Goal: Task Accomplishment & Management: Manage account settings

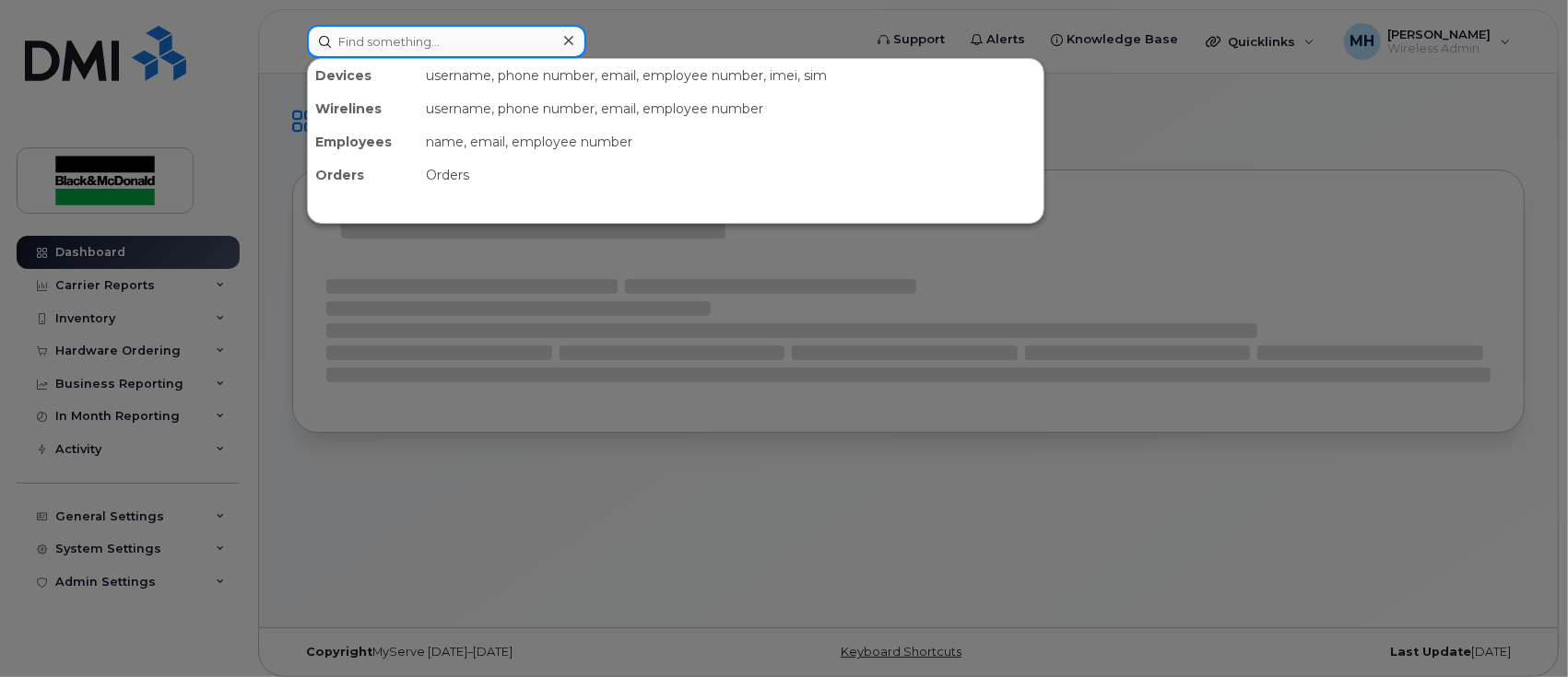
click at [436, 48] on input at bounding box center [446, 40] width 279 height 33
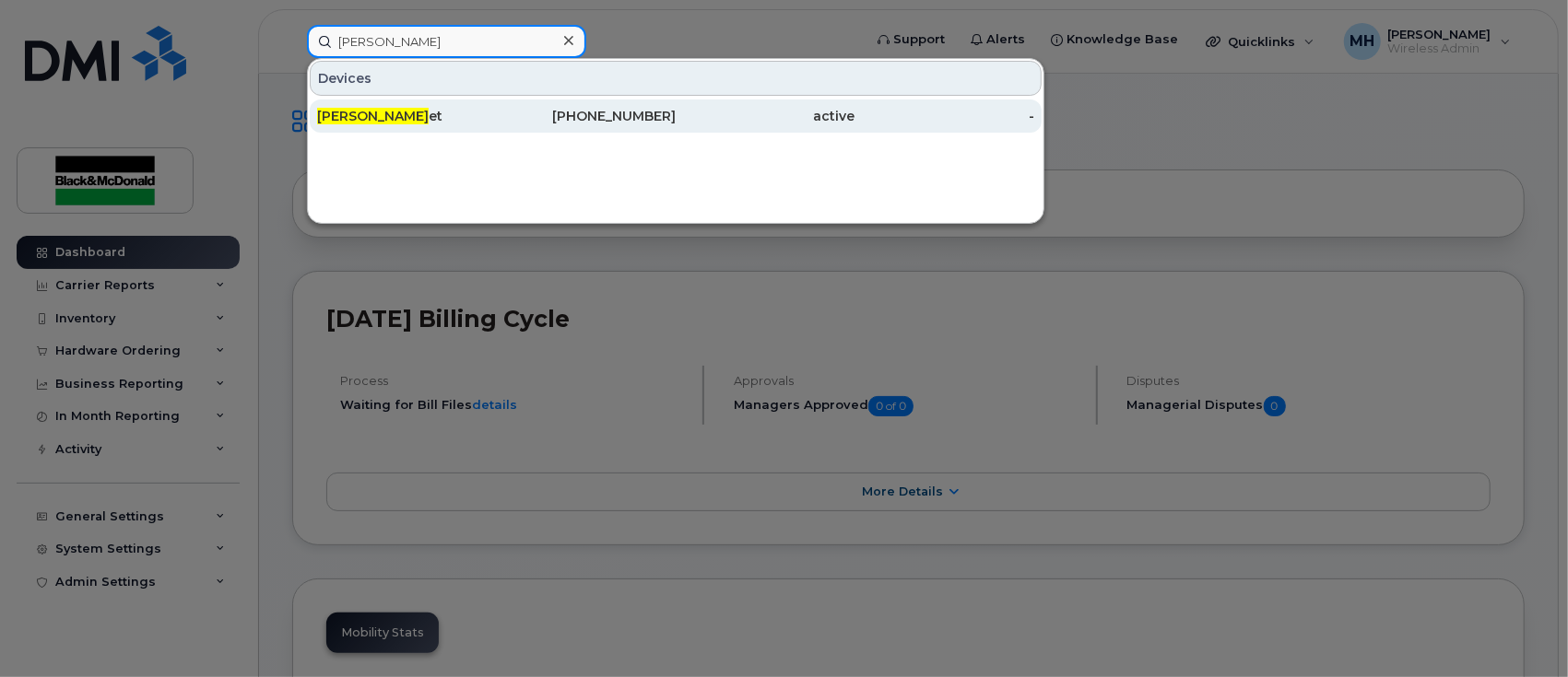
type input "marc Brun"
click at [373, 115] on span "Marc Brun" at bounding box center [372, 117] width 112 height 17
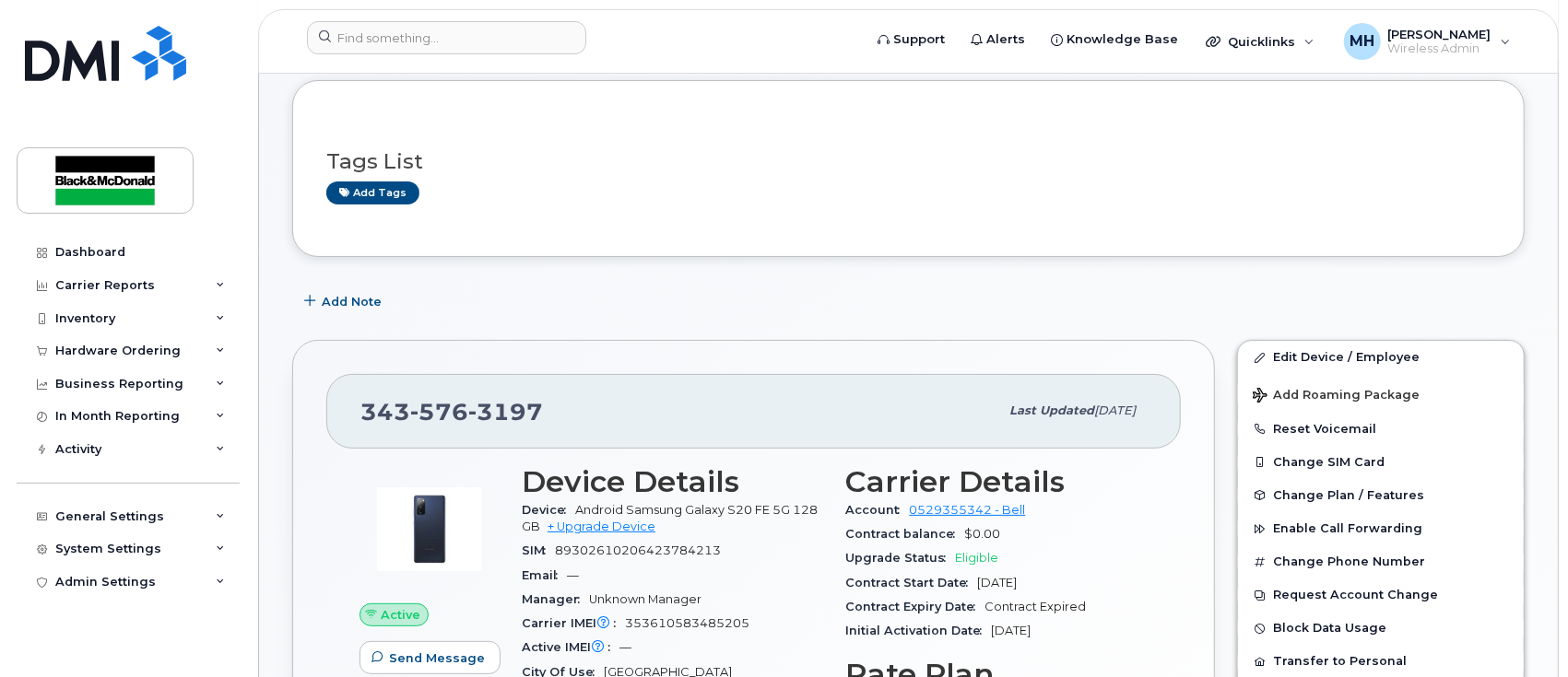
scroll to position [245, 0]
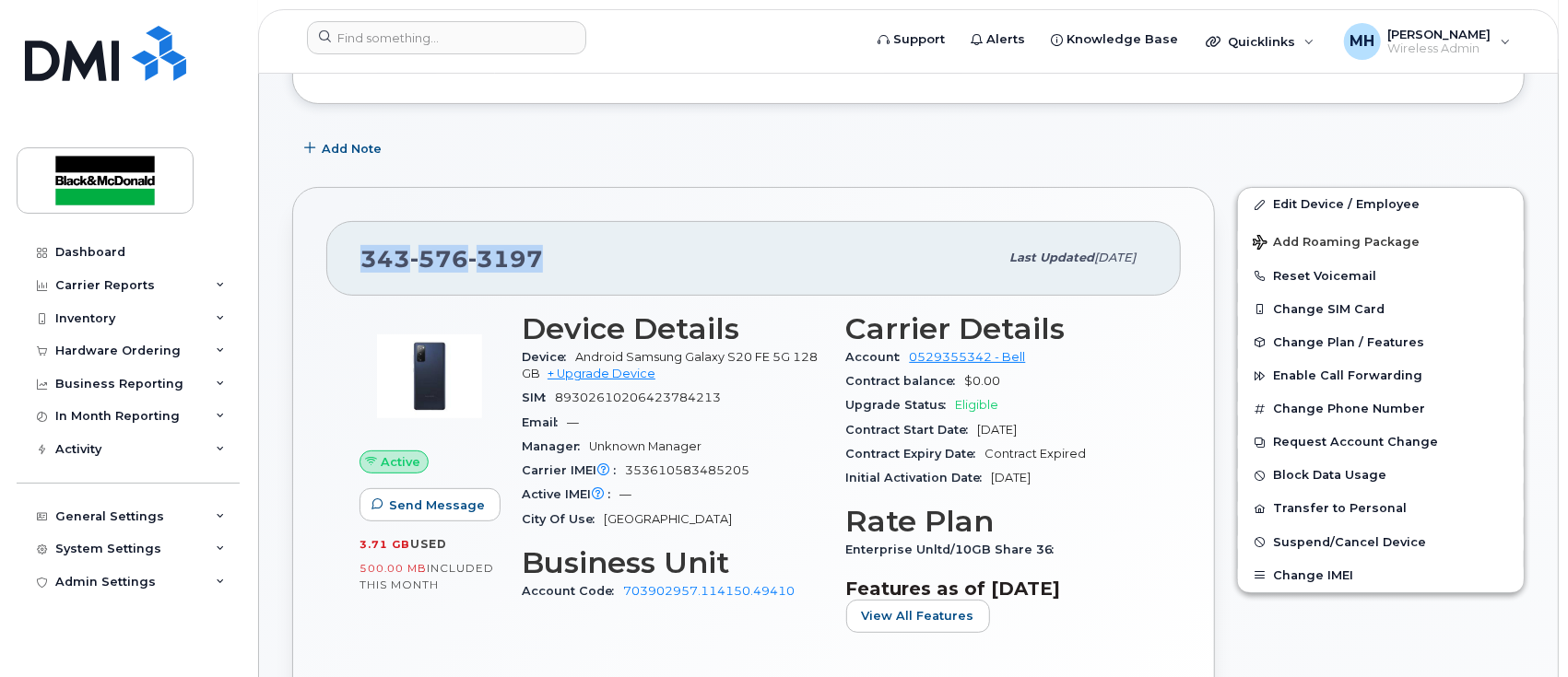
drag, startPoint x: 549, startPoint y: 264, endPoint x: 451, endPoint y: 267, distance: 98.0
click at [362, 283] on div "343 576 3197 Last updated Jul 21, 2025" at bounding box center [753, 258] width 855 height 73
copy span "343 576 3197"
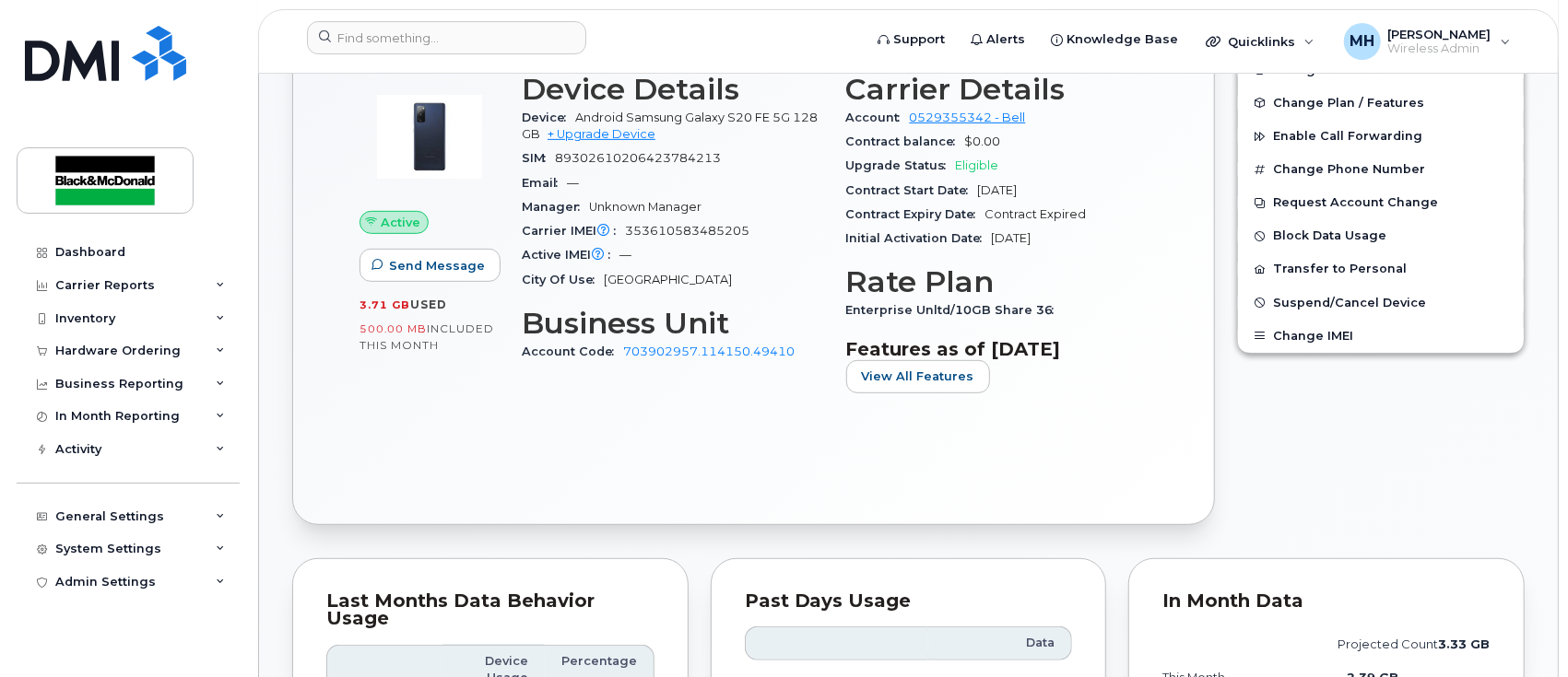
scroll to position [491, 0]
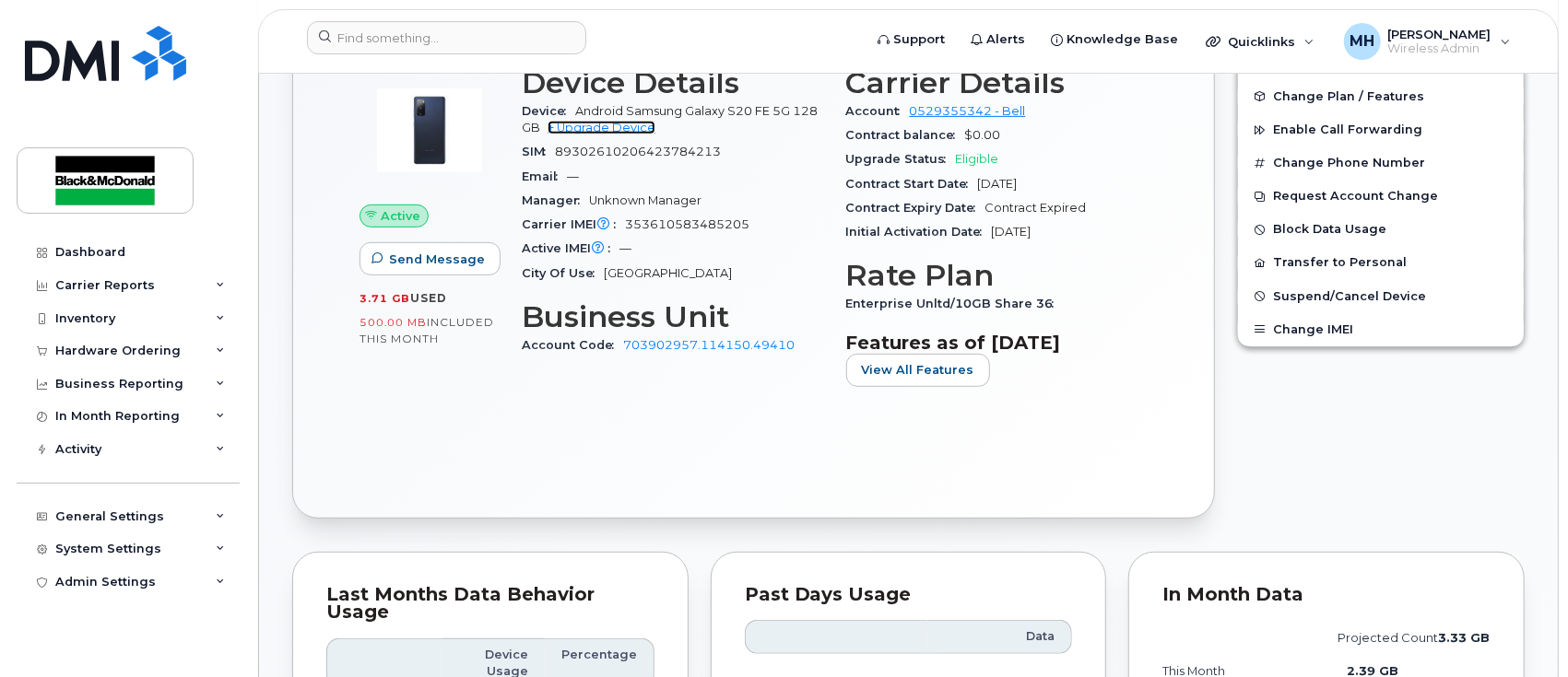
drag, startPoint x: 639, startPoint y: 123, endPoint x: 96, endPoint y: 174, distance: 545.4
click at [638, 126] on link "+ Upgrade Device" at bounding box center [601, 127] width 108 height 14
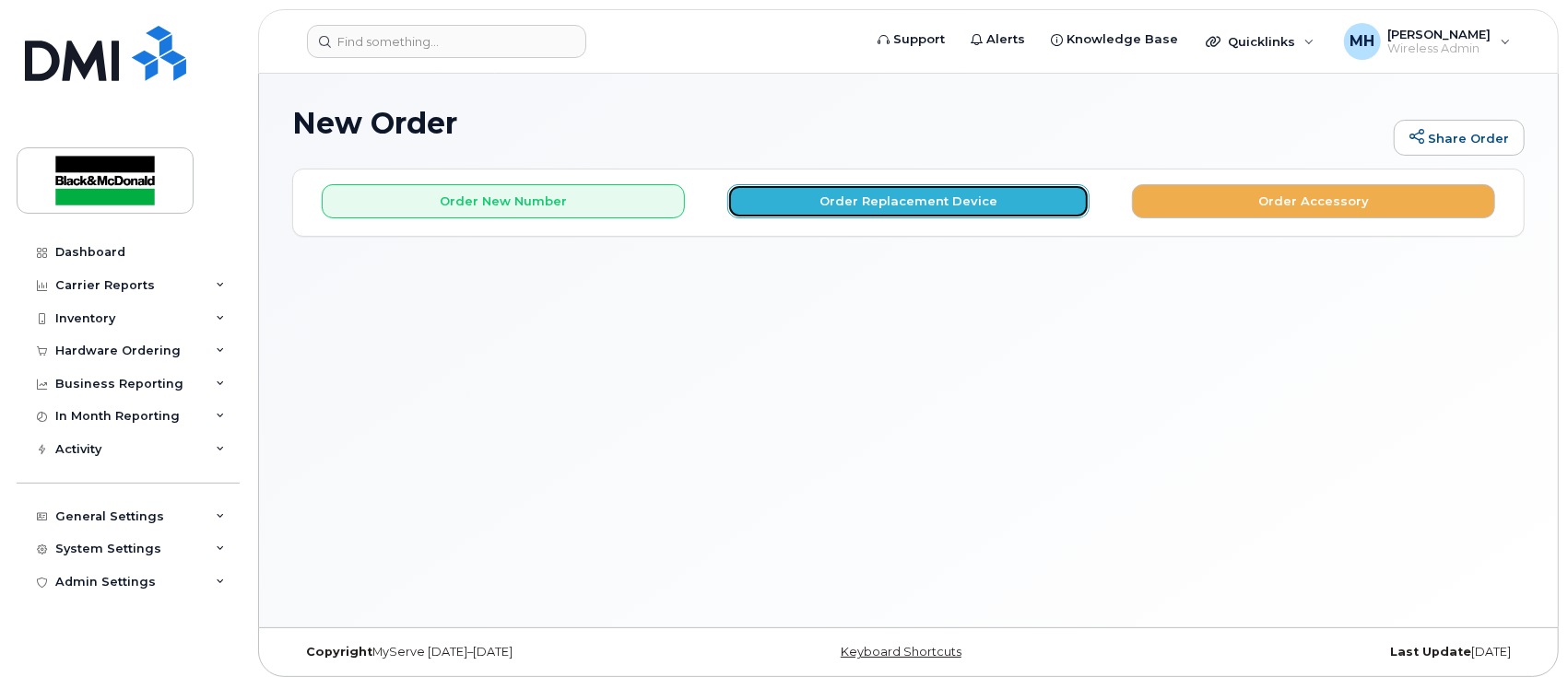
click at [908, 200] on button "Order Replacement Device" at bounding box center [909, 201] width 363 height 34
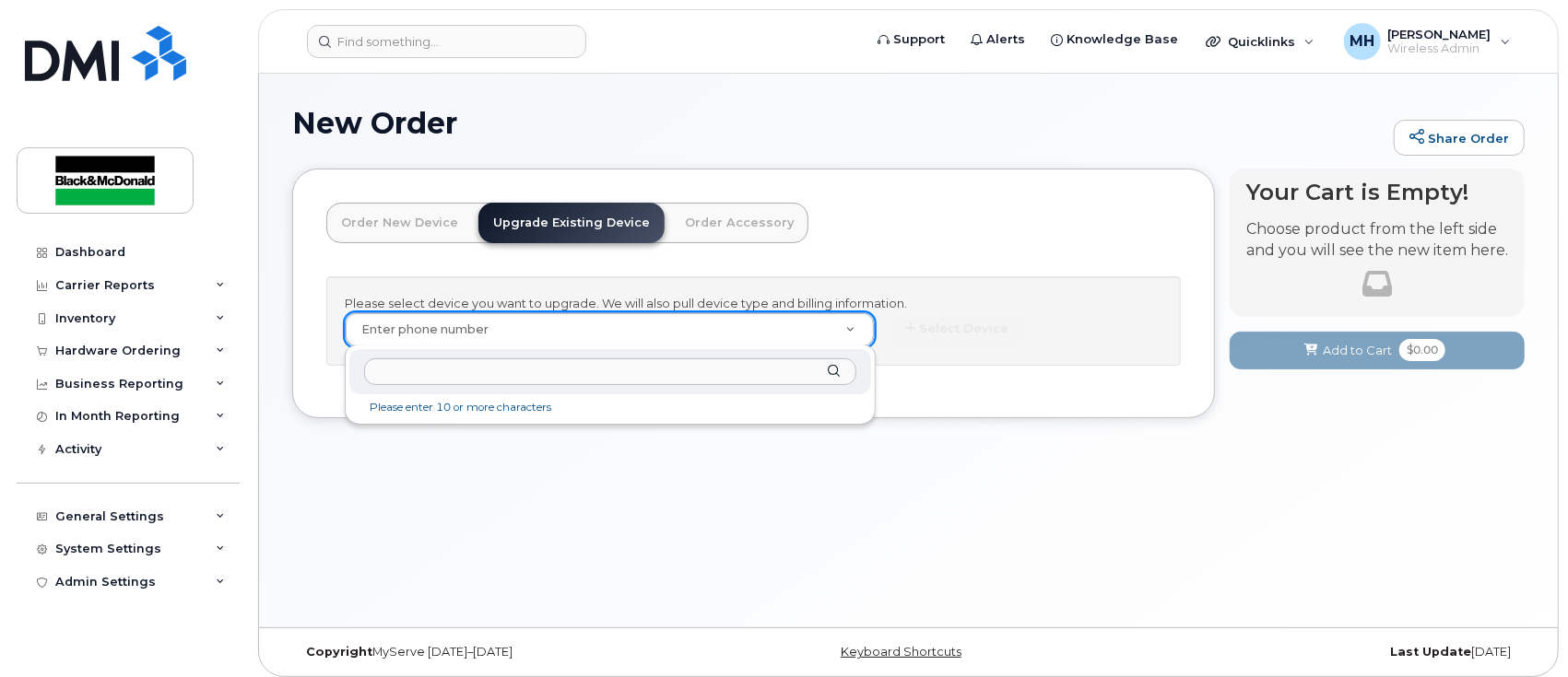
click at [457, 368] on input "text" at bounding box center [610, 371] width 492 height 26
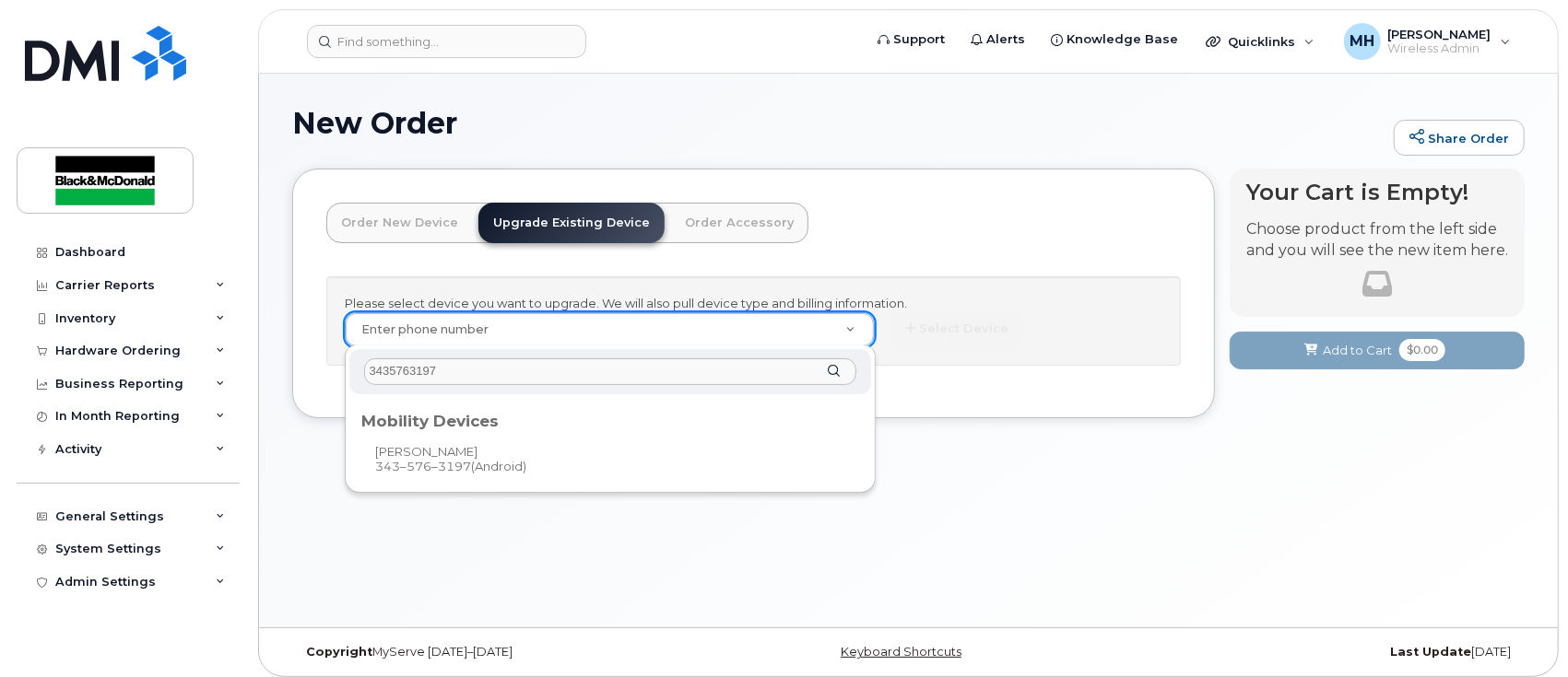
type input "3435763197"
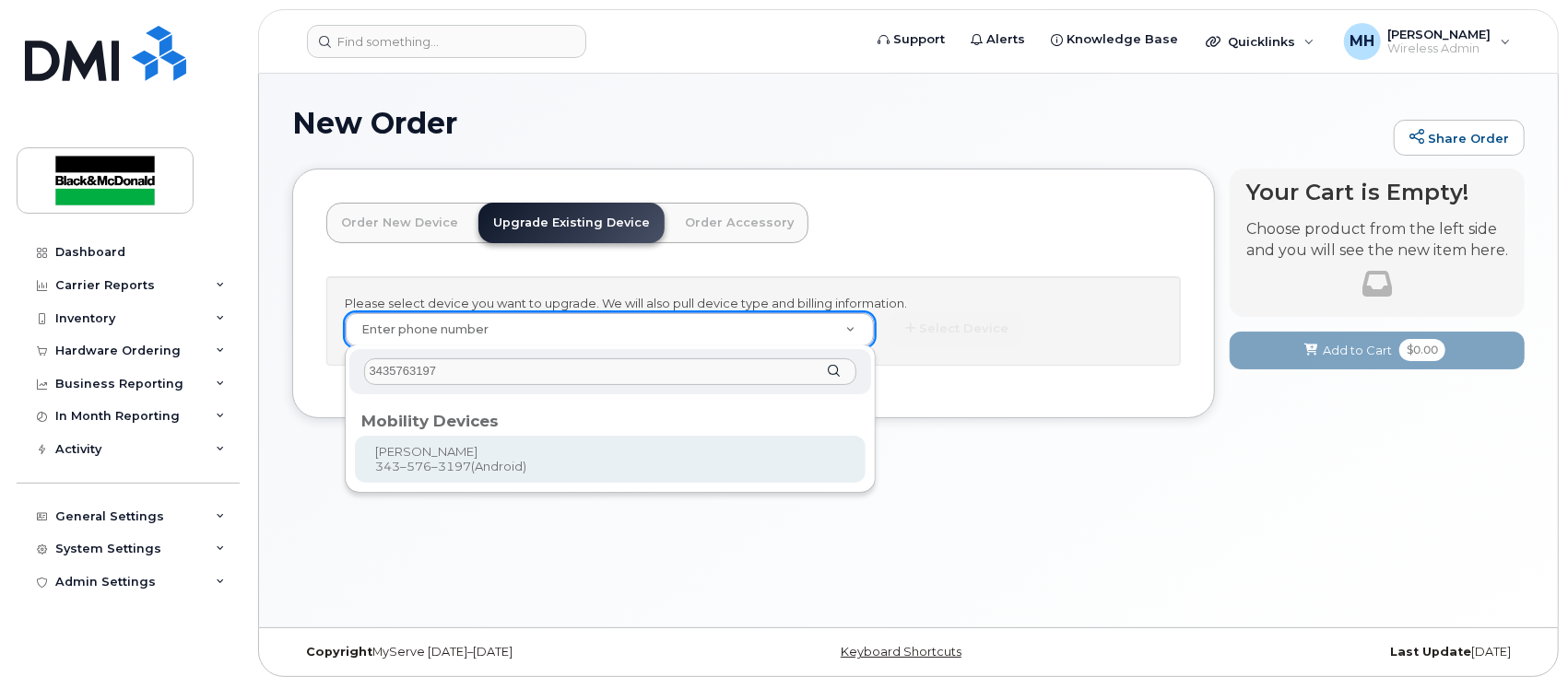
type input "694385"
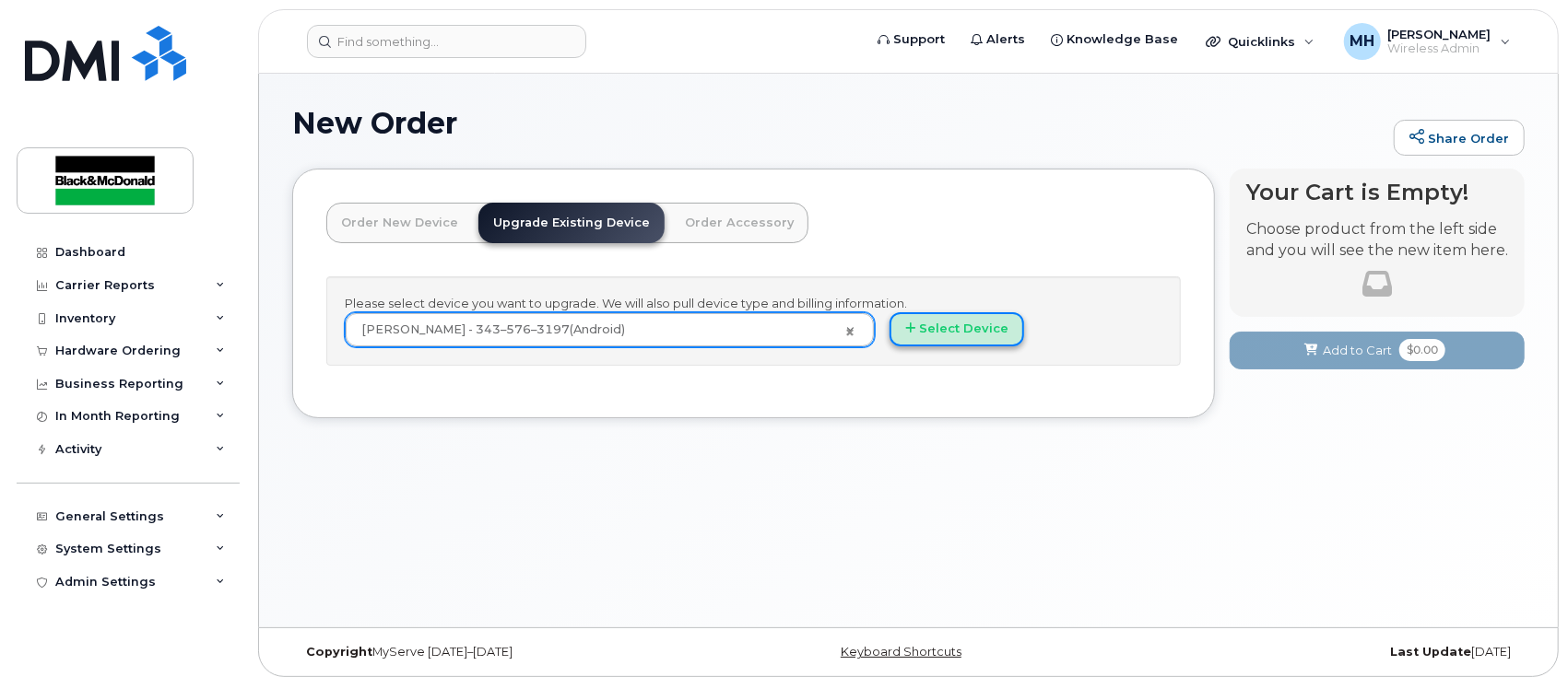
click at [954, 334] on button "Select Device" at bounding box center [957, 329] width 135 height 34
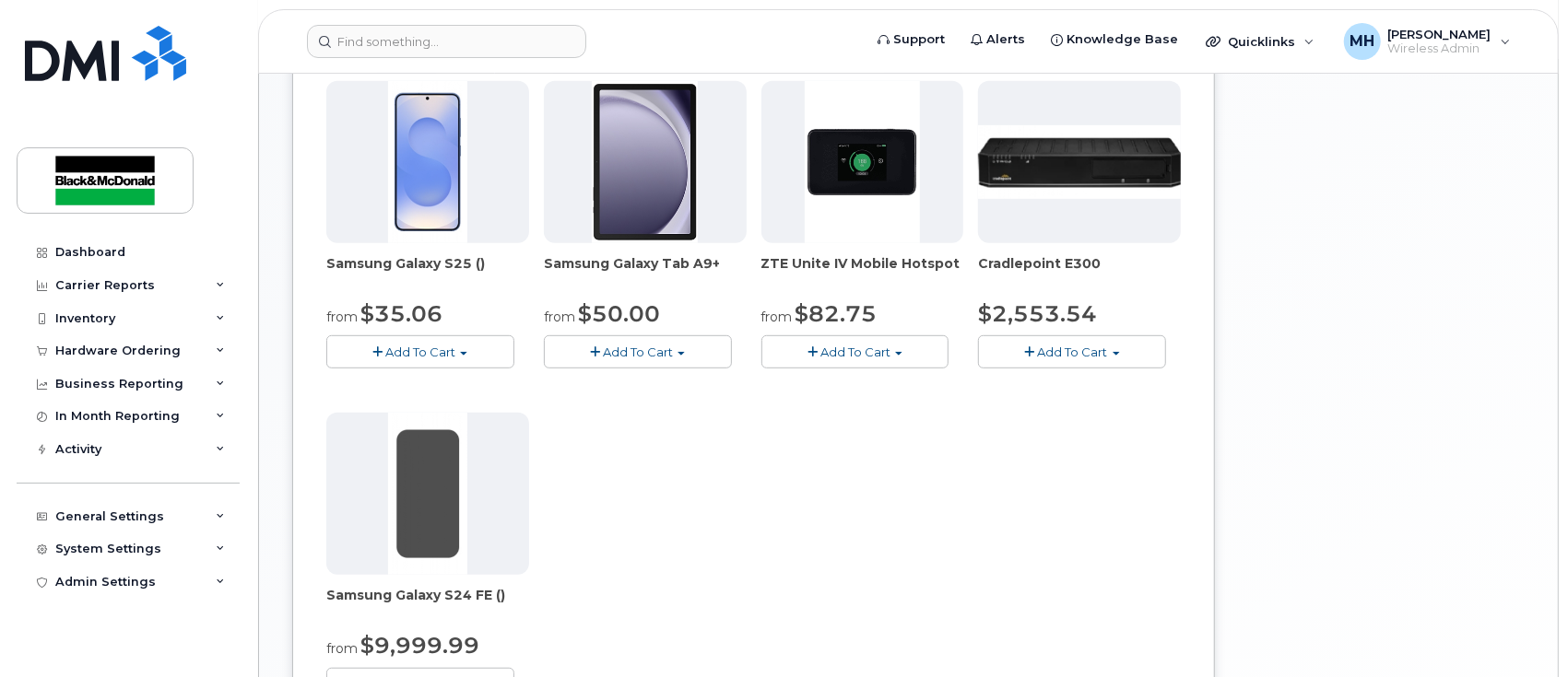
scroll to position [614, 0]
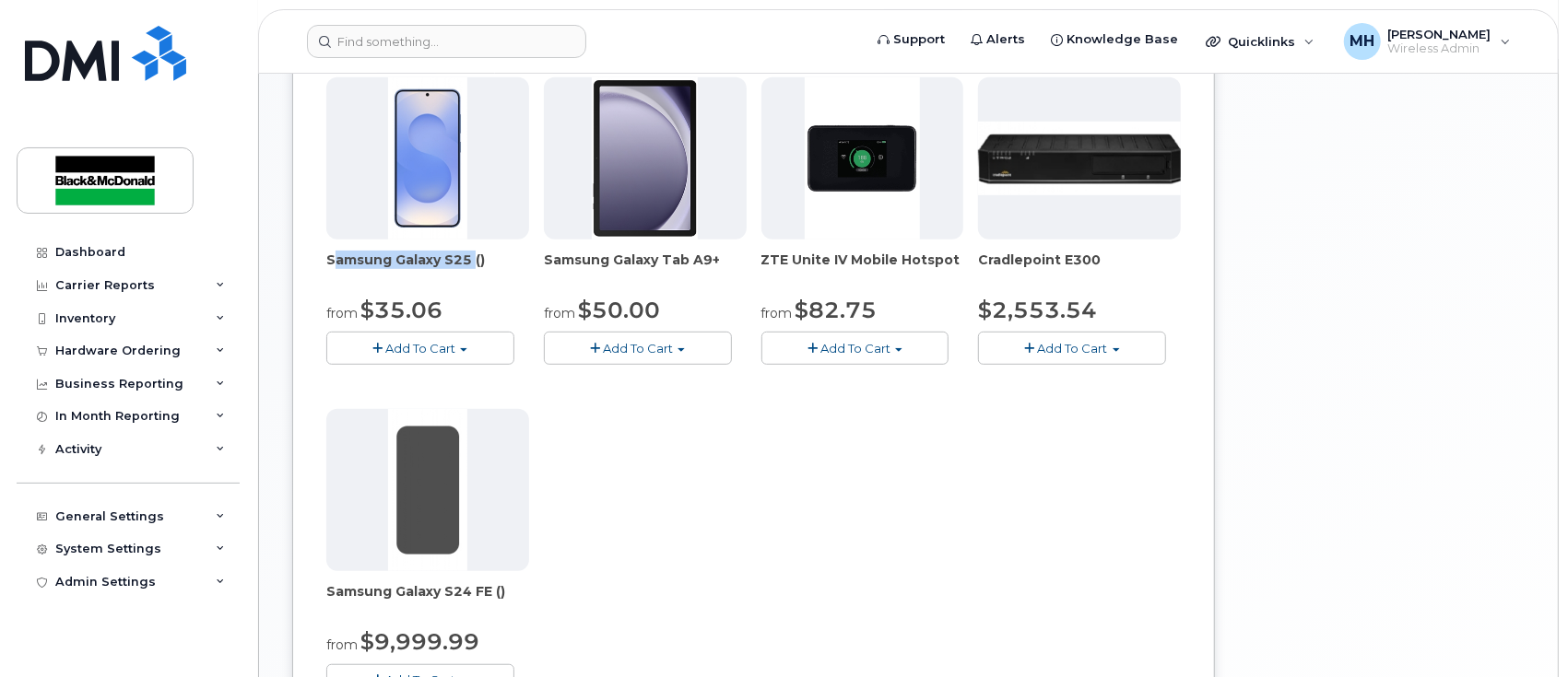
drag, startPoint x: 467, startPoint y: 264, endPoint x: 320, endPoint y: 277, distance: 147.6
click at [320, 278] on div "Order New Device Upgrade Existing Device Order Accessory Order new device and n…" at bounding box center [753, 187] width 923 height 1265
copy span "Samsung Galaxy S25"
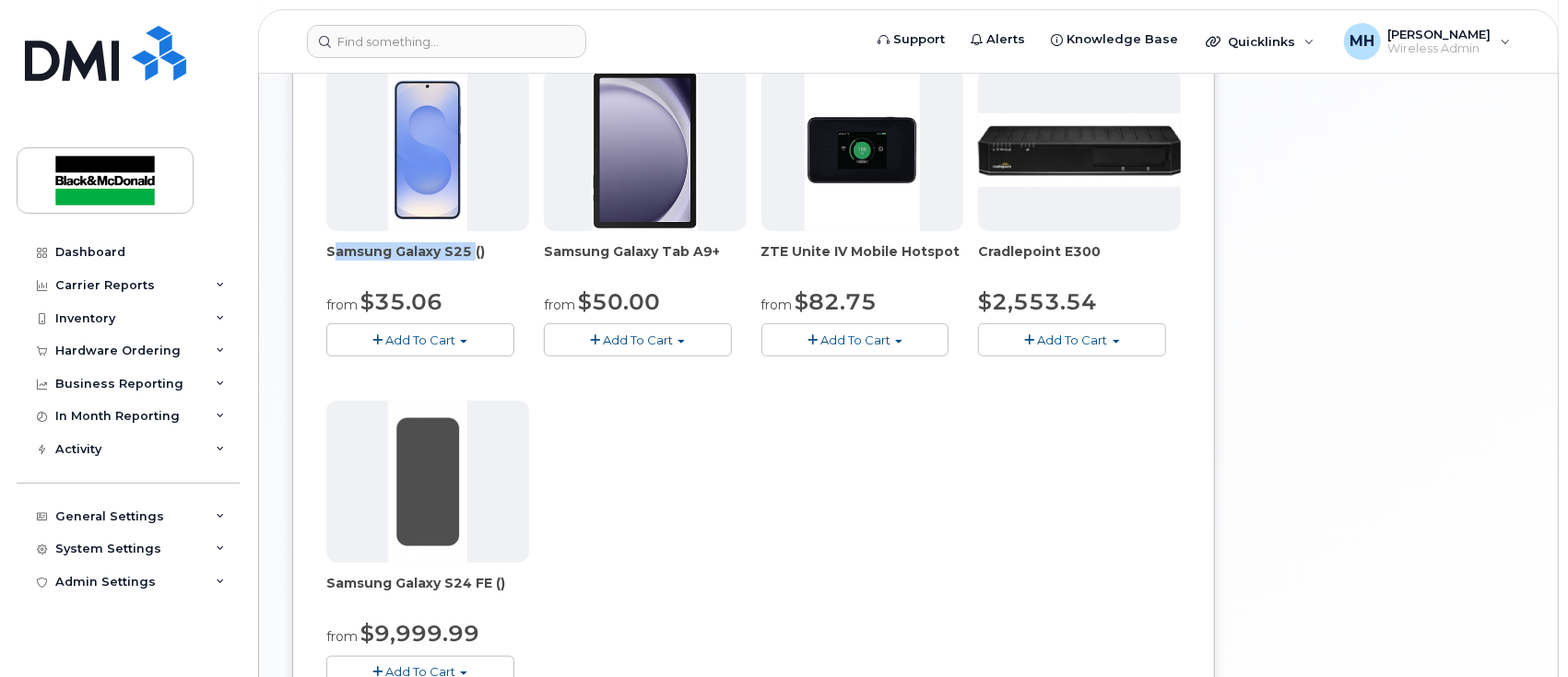
scroll to position [14, 0]
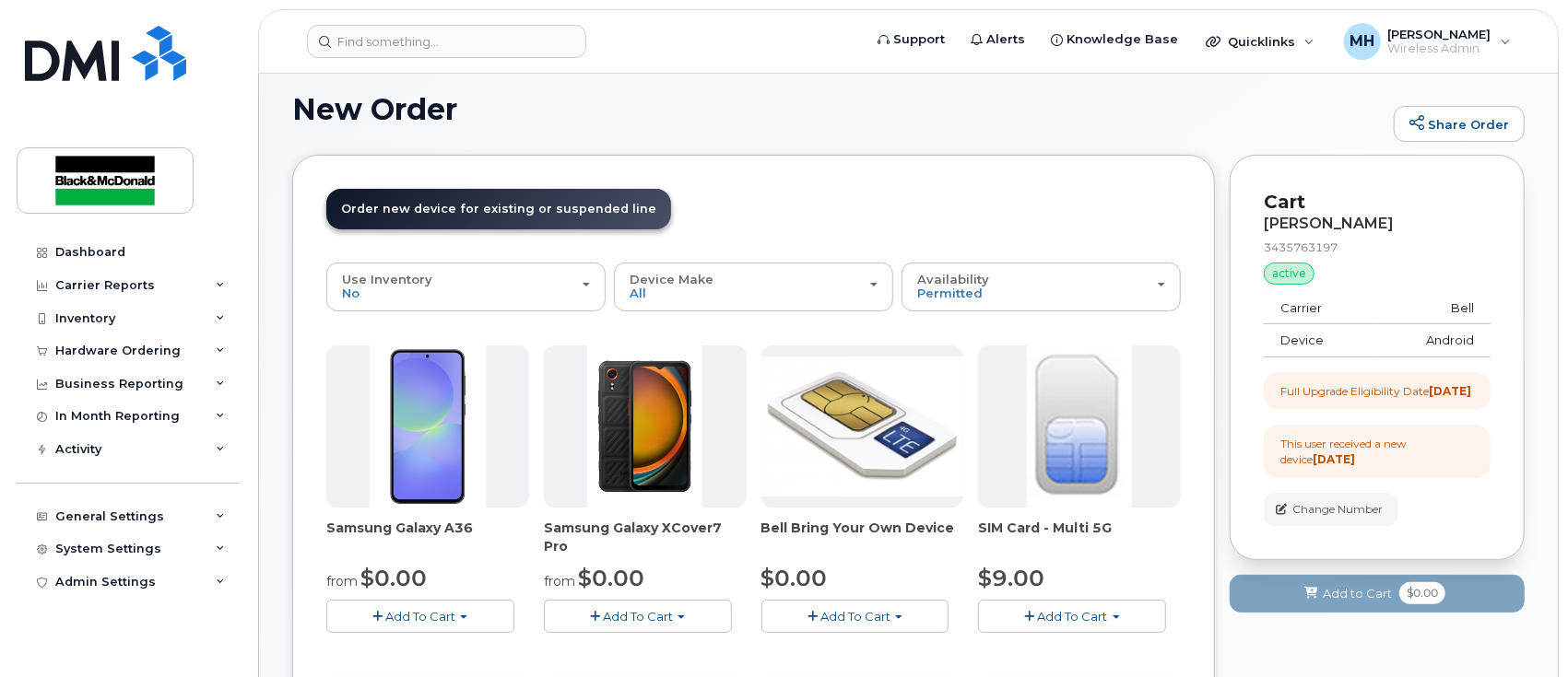
click at [457, 608] on button "Add To Cart" at bounding box center [420, 616] width 188 height 32
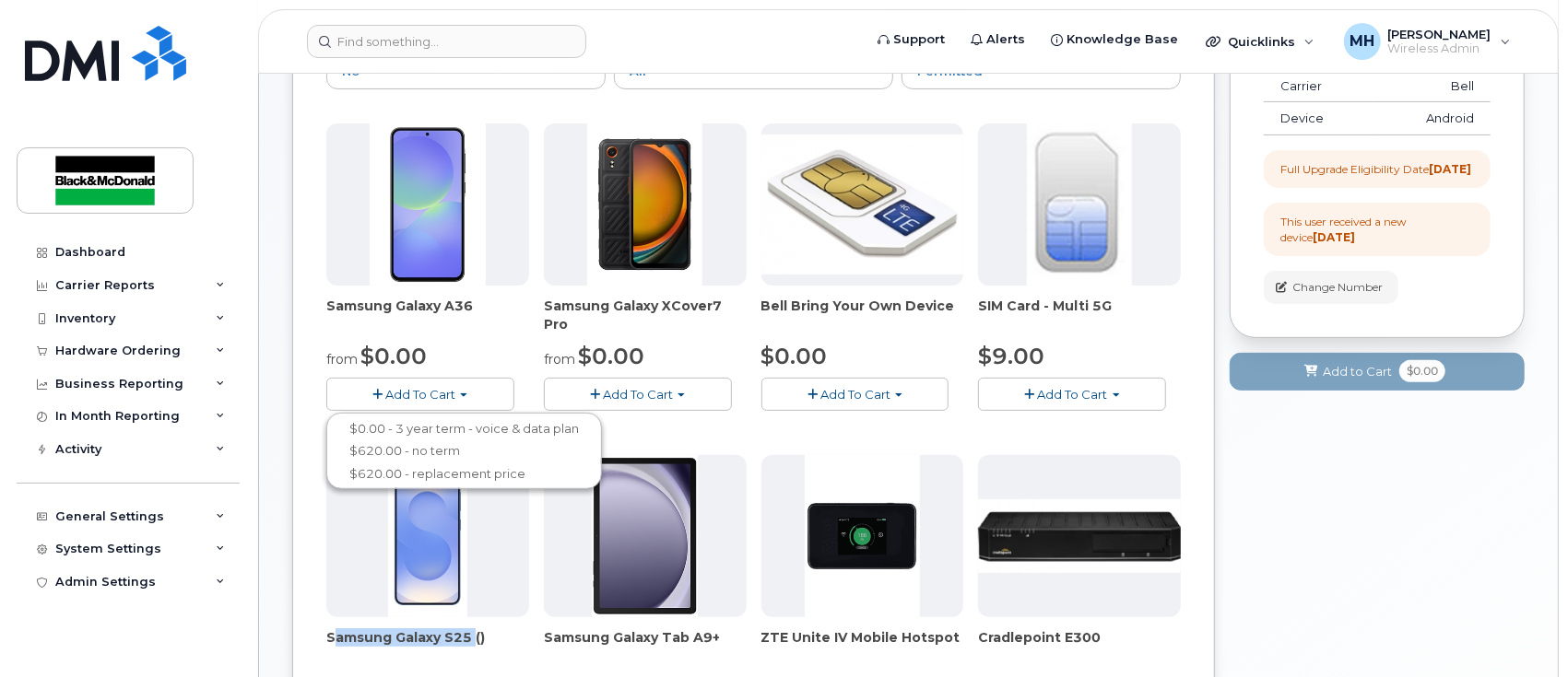
scroll to position [383, 0]
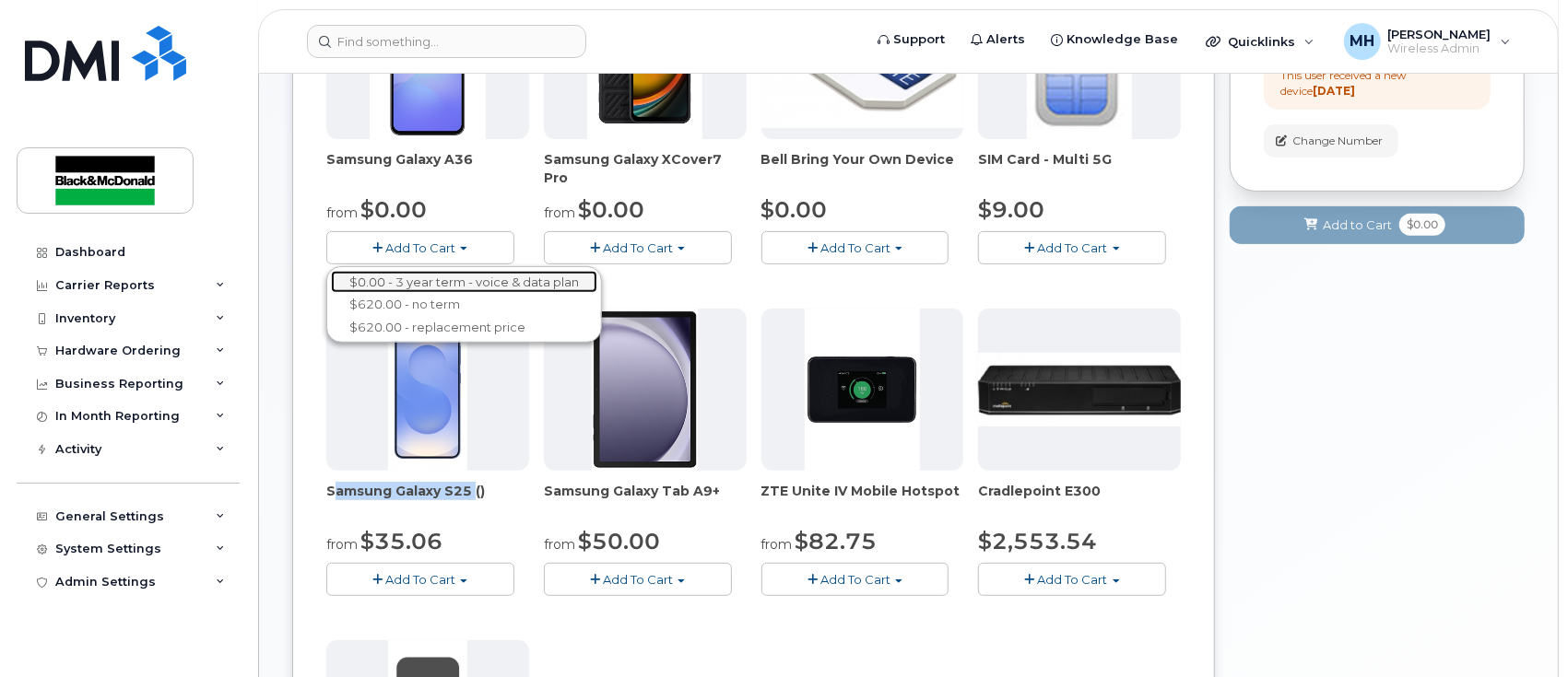
click at [472, 281] on link "$0.00 - 3 year term - voice & data plan" at bounding box center [464, 282] width 266 height 24
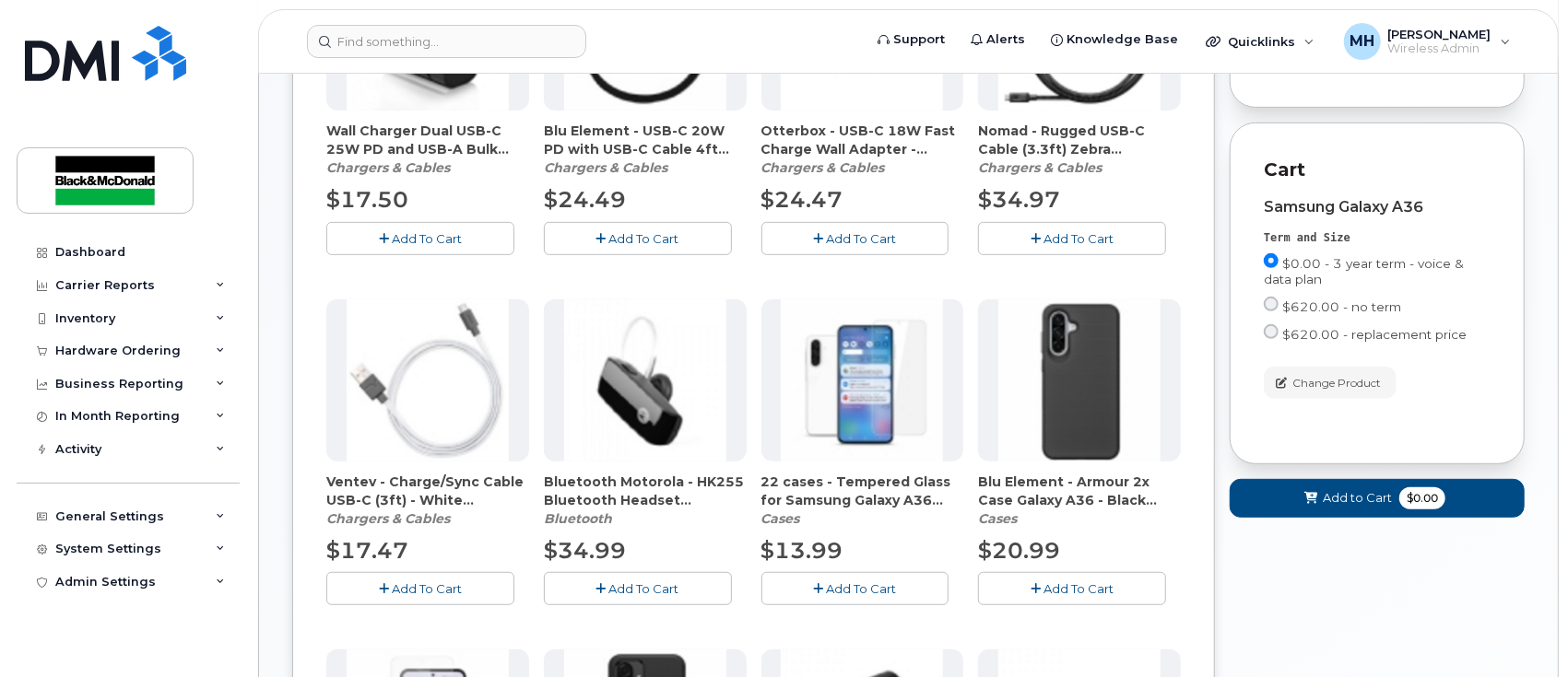
scroll to position [505, 0]
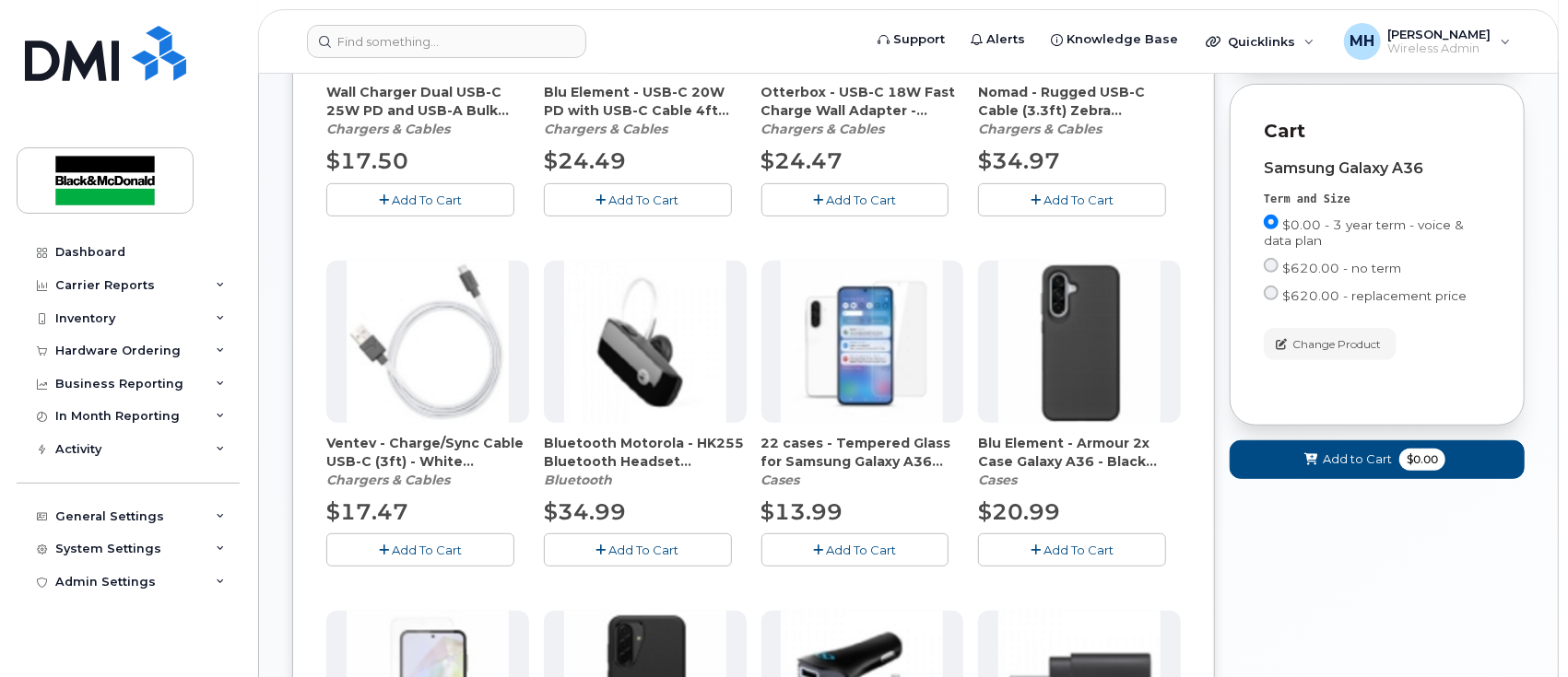
click at [868, 546] on span "Add To Cart" at bounding box center [861, 550] width 70 height 15
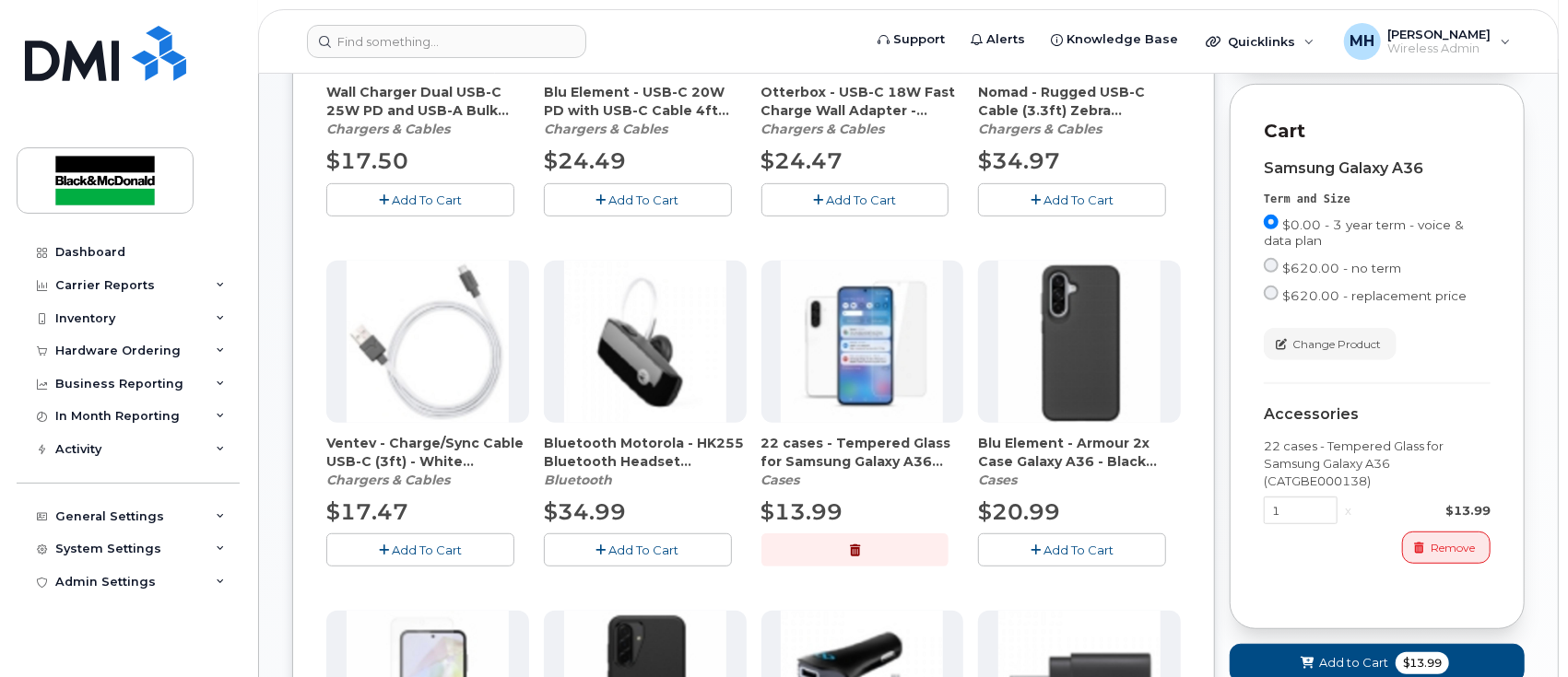
click at [1053, 546] on span "Add To Cart" at bounding box center [1078, 550] width 70 height 15
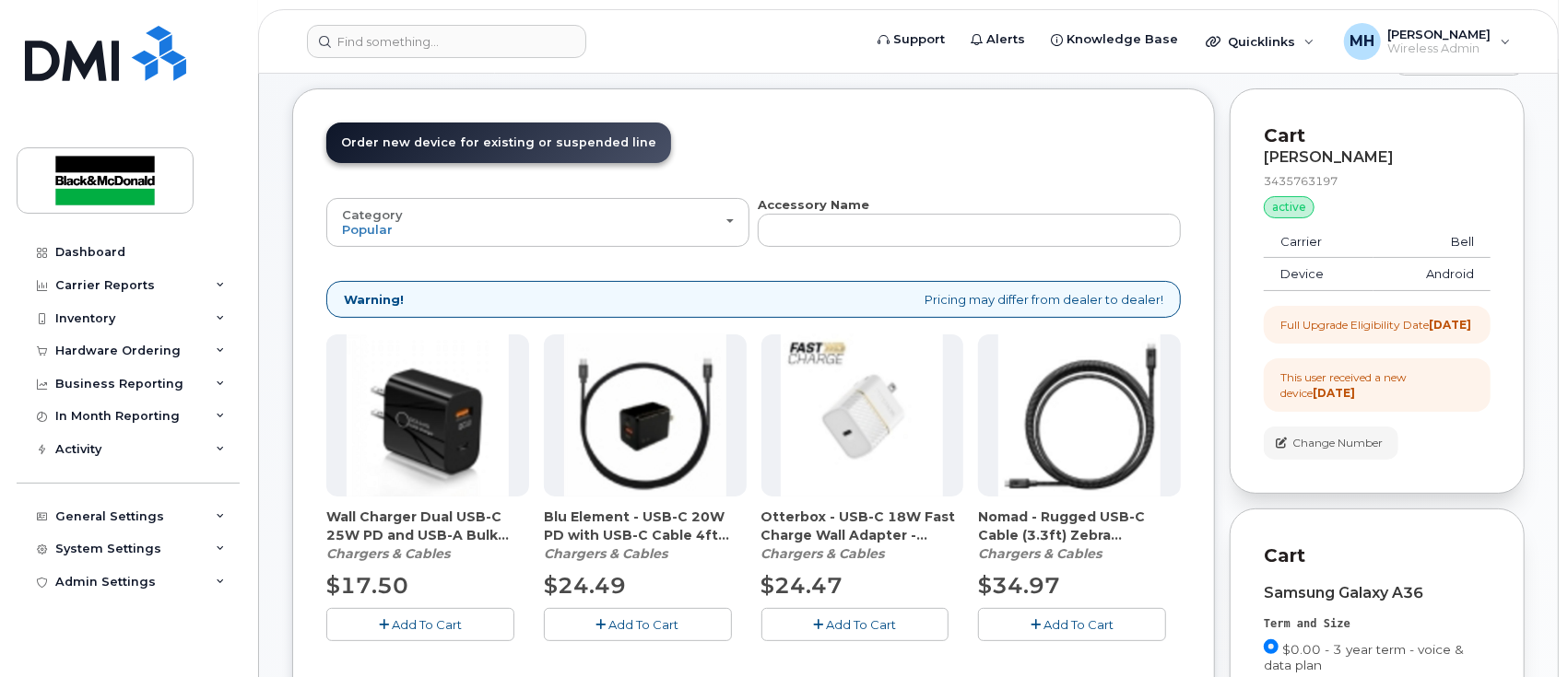
scroll to position [14, 0]
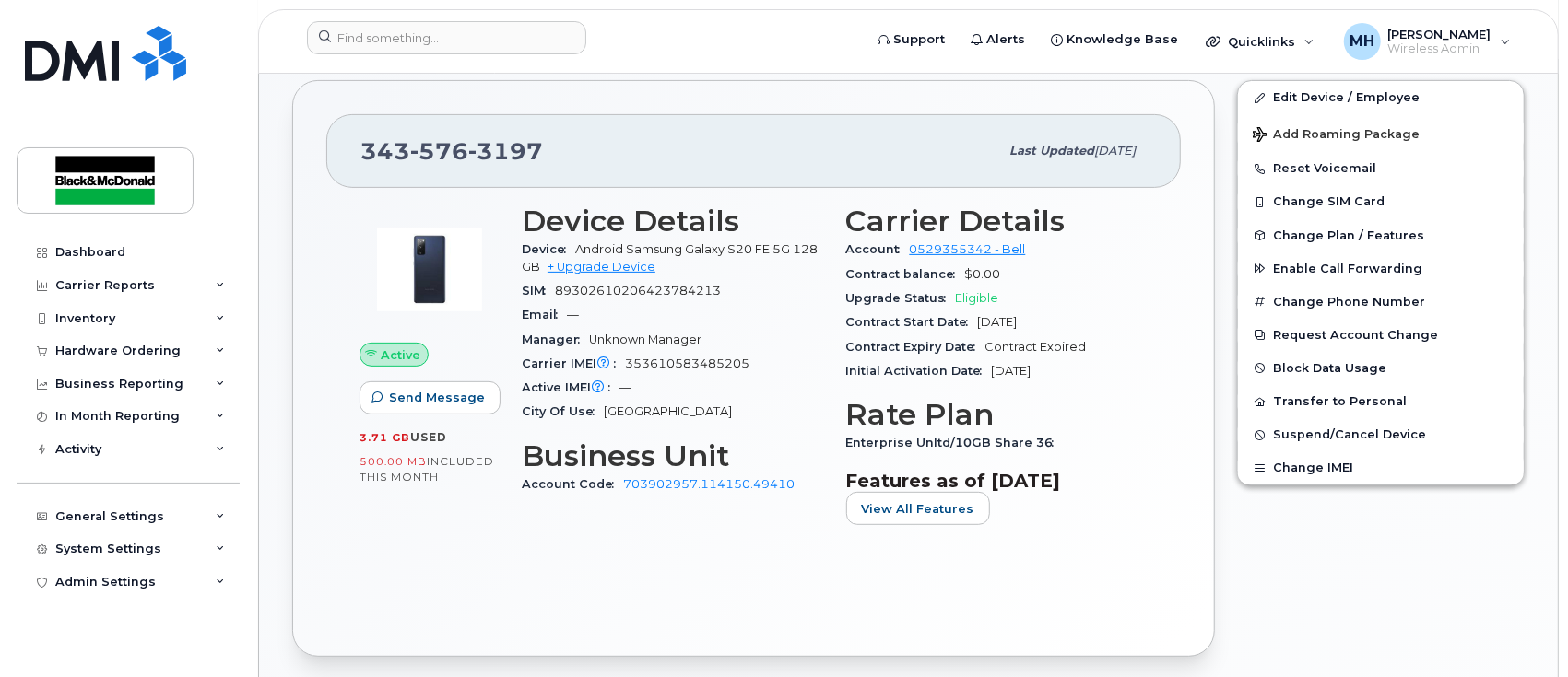
scroll to position [352, 0]
drag, startPoint x: 561, startPoint y: 159, endPoint x: 344, endPoint y: 164, distance: 217.1
click at [344, 164] on div "343 576 3197 Last updated Jul 21, 2025" at bounding box center [753, 151] width 855 height 73
copy span "343 576 3197"
click at [623, 261] on link "+ Upgrade Device" at bounding box center [601, 266] width 108 height 14
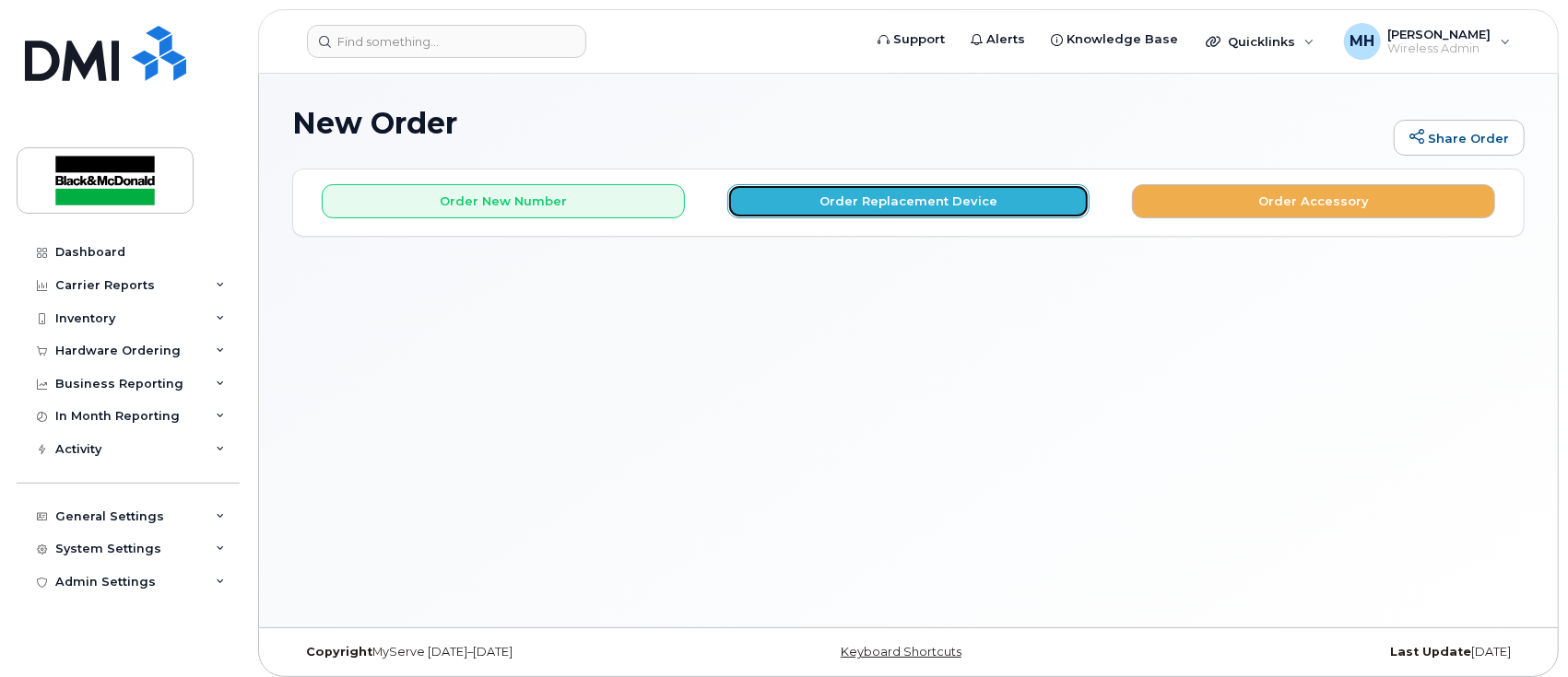
click at [889, 205] on button "Order Replacement Device" at bounding box center [909, 201] width 363 height 34
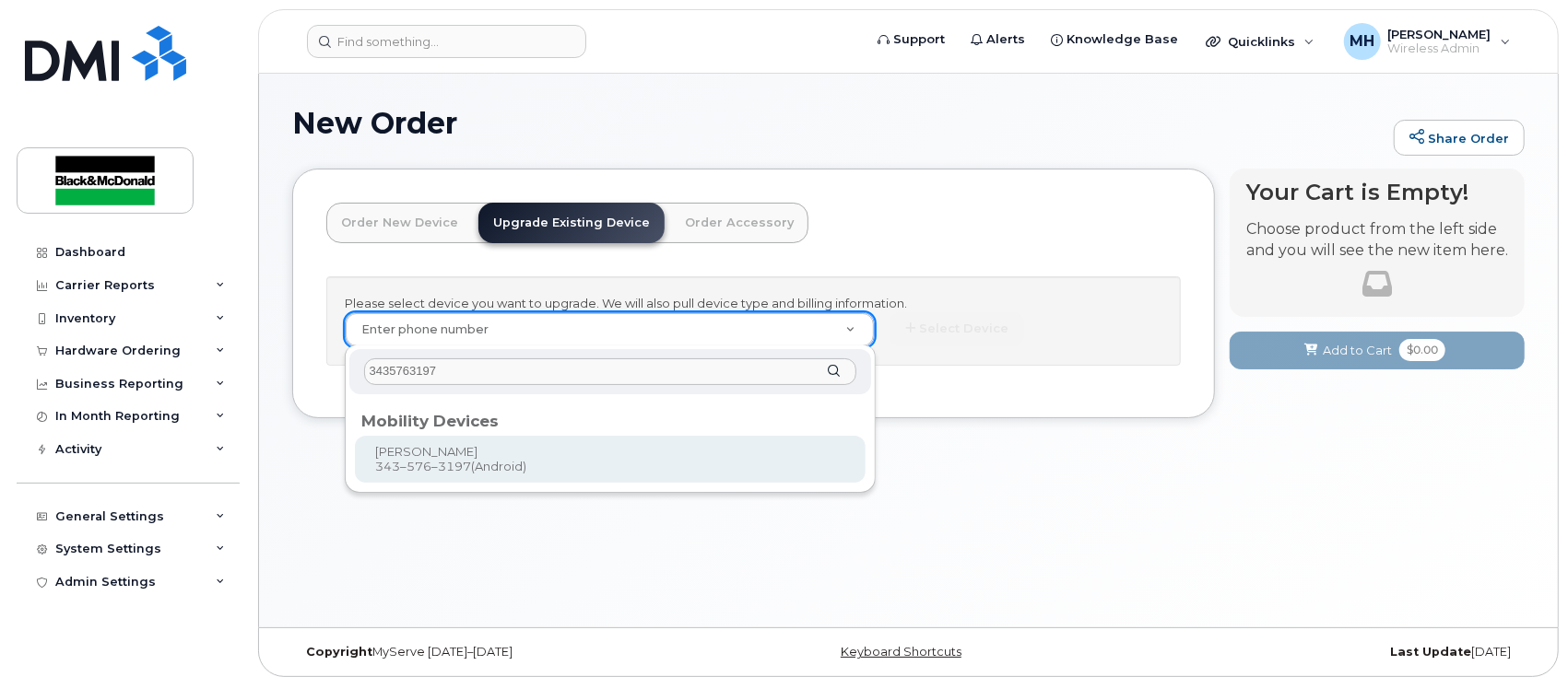
type input "3435763197"
drag, startPoint x: 444, startPoint y: 460, endPoint x: 518, endPoint y: 449, distance: 74.8
type input "694385"
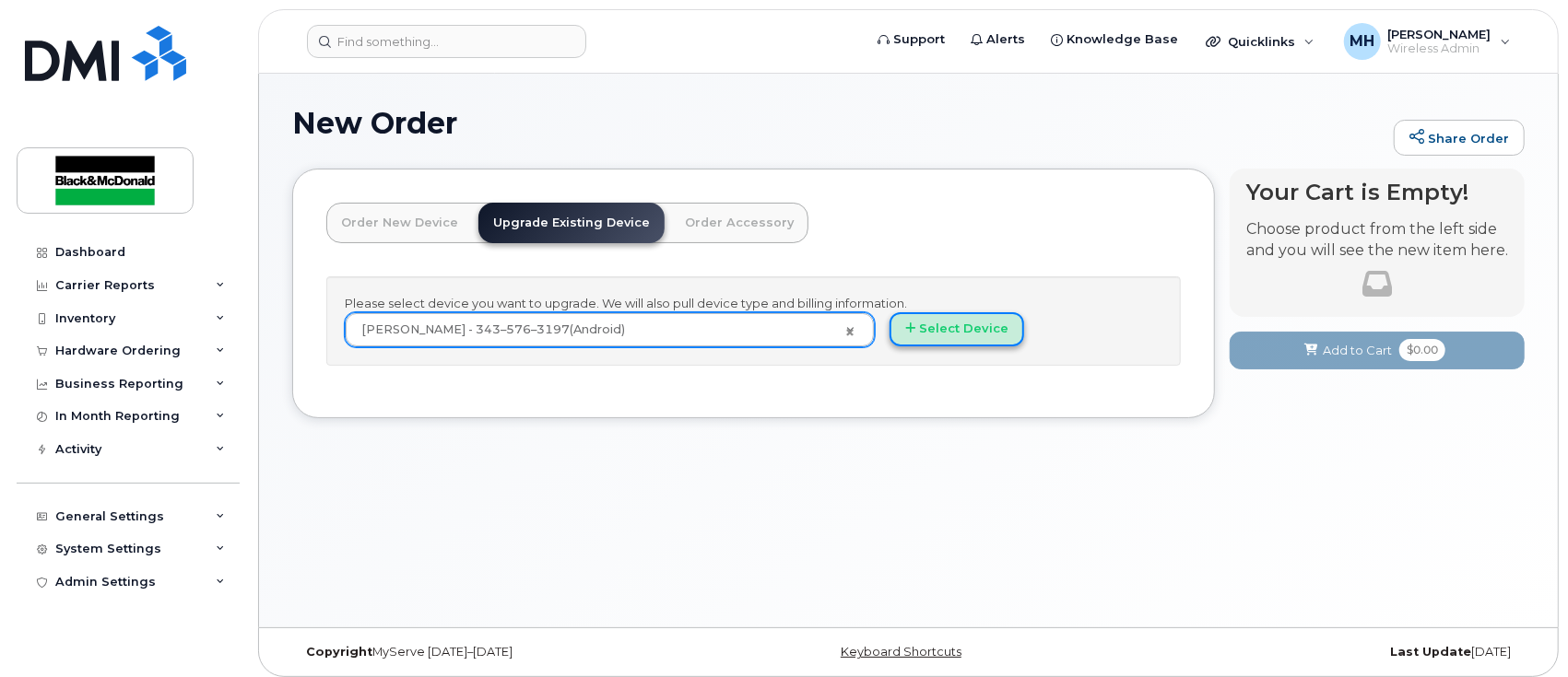
click at [979, 332] on button "Select Device" at bounding box center [957, 329] width 135 height 34
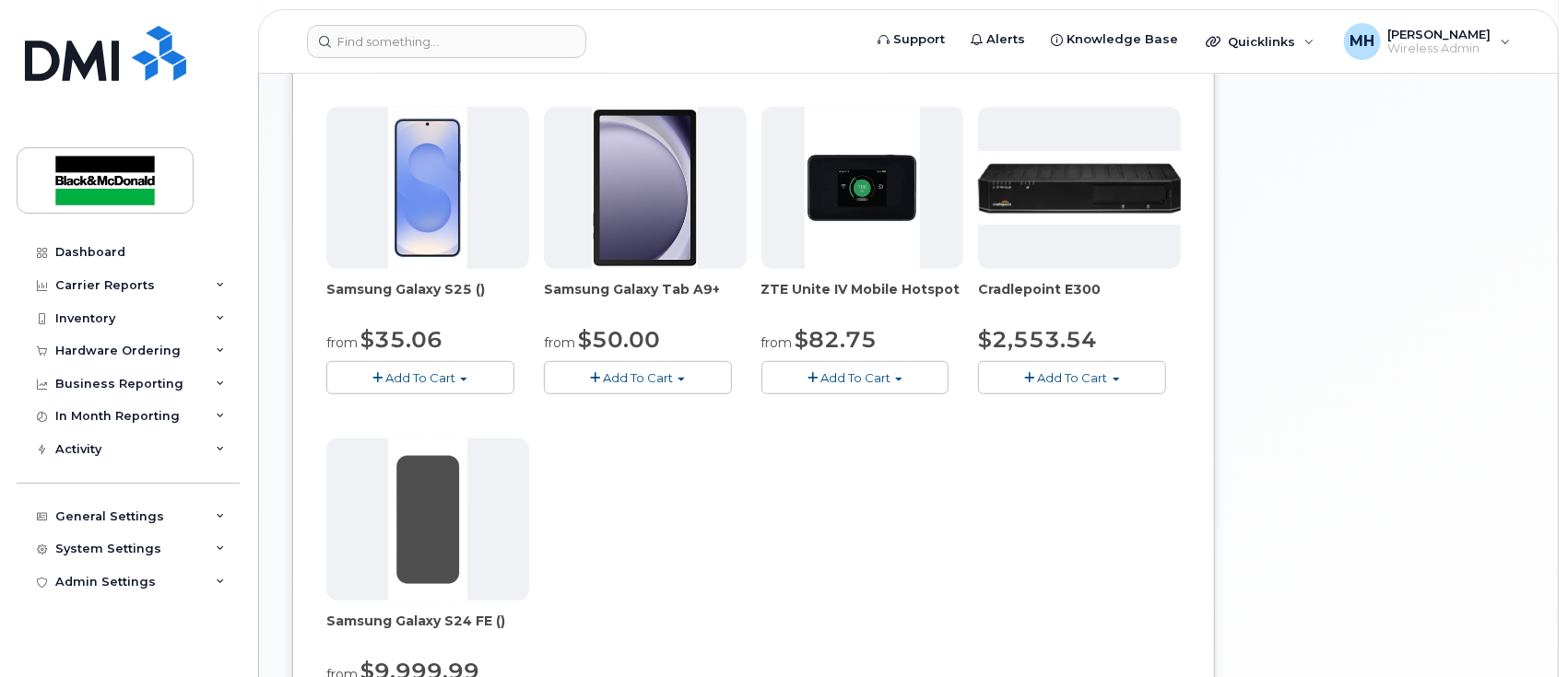
scroll to position [614, 0]
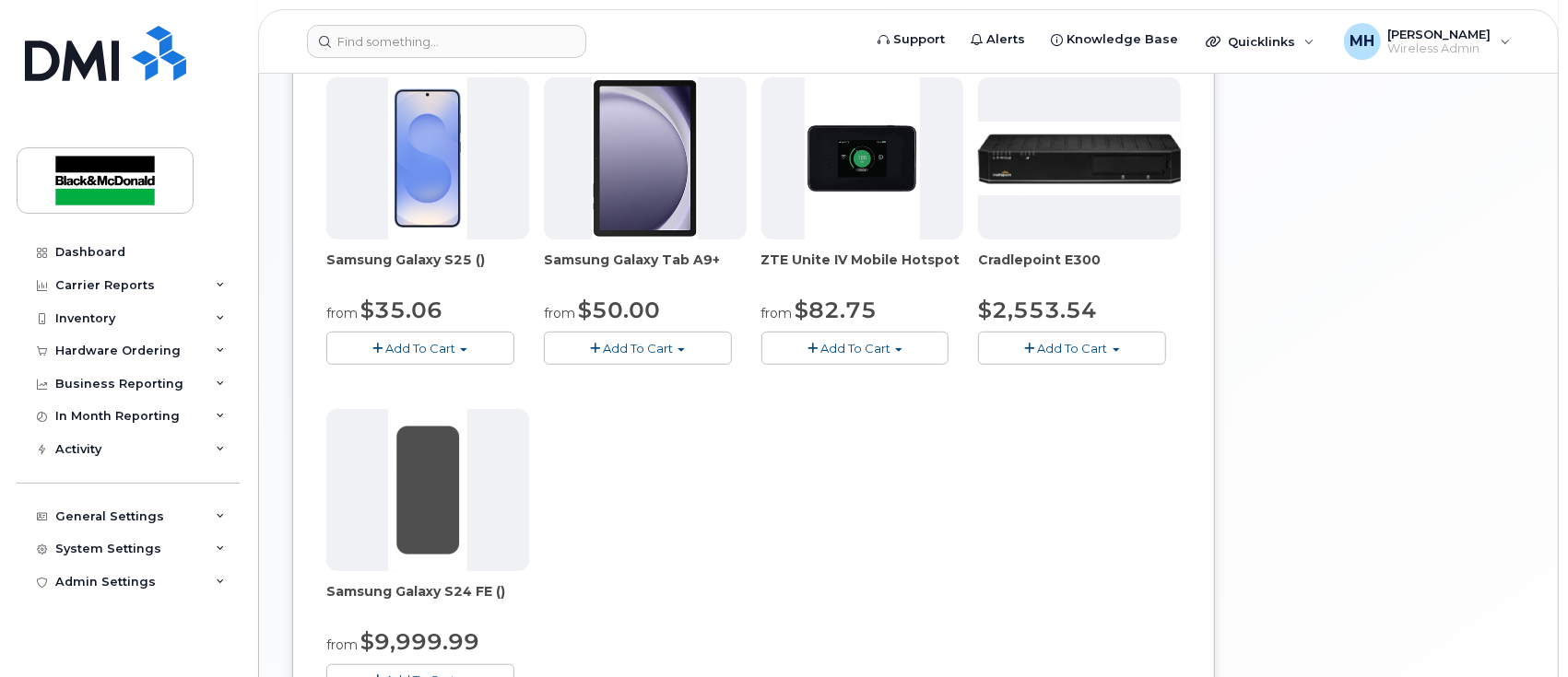
click at [439, 344] on span "Add To Cart" at bounding box center [420, 349] width 70 height 15
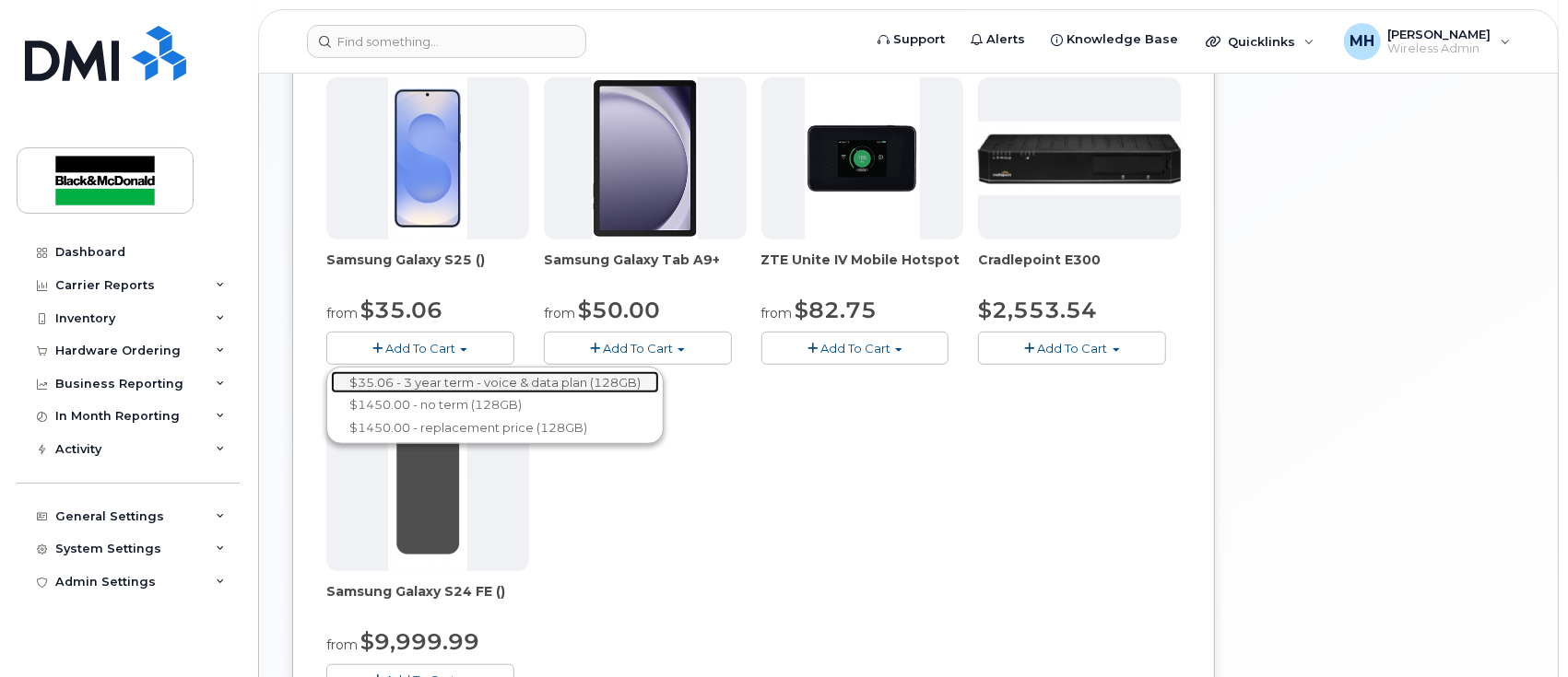
click at [458, 376] on link "$35.06 - 3 year term - voice & data plan (128GB)" at bounding box center [495, 383] width 328 height 24
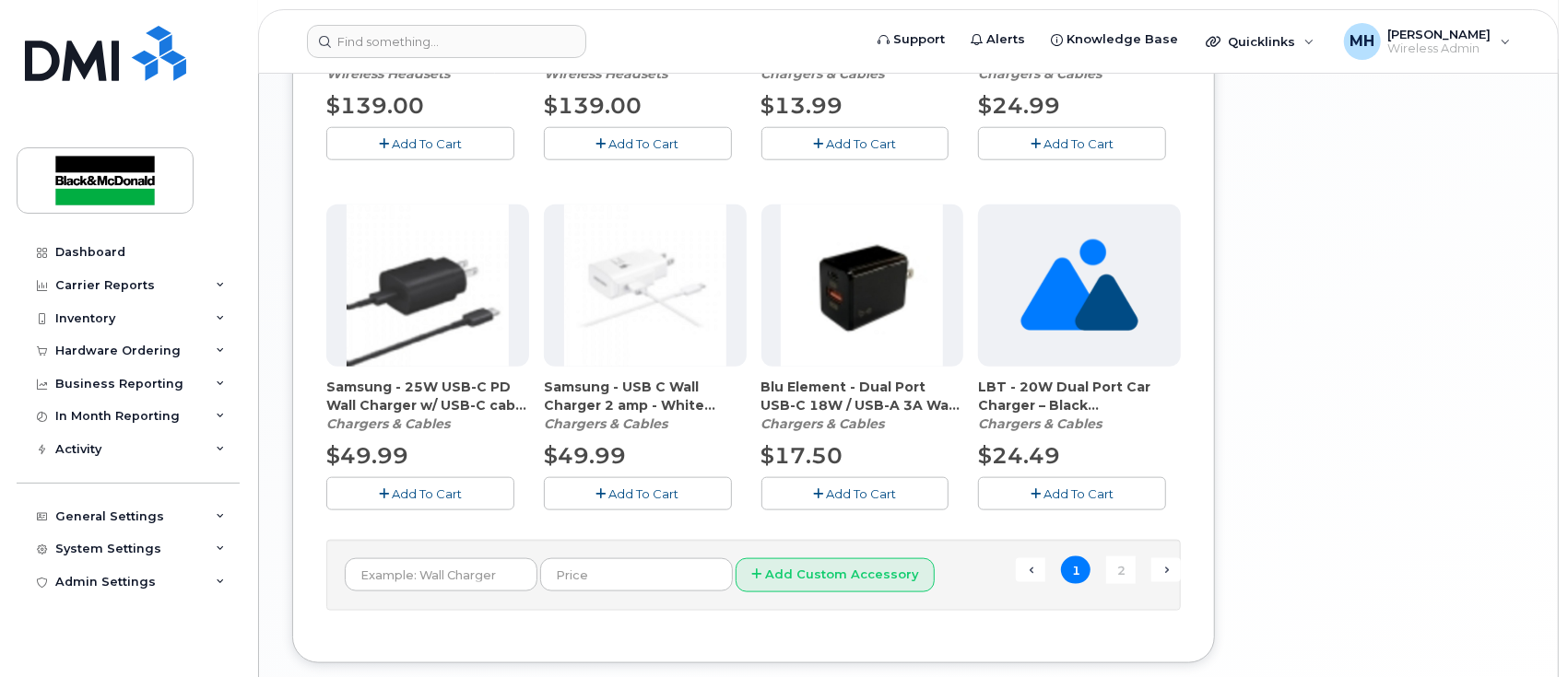
scroll to position [1351, 0]
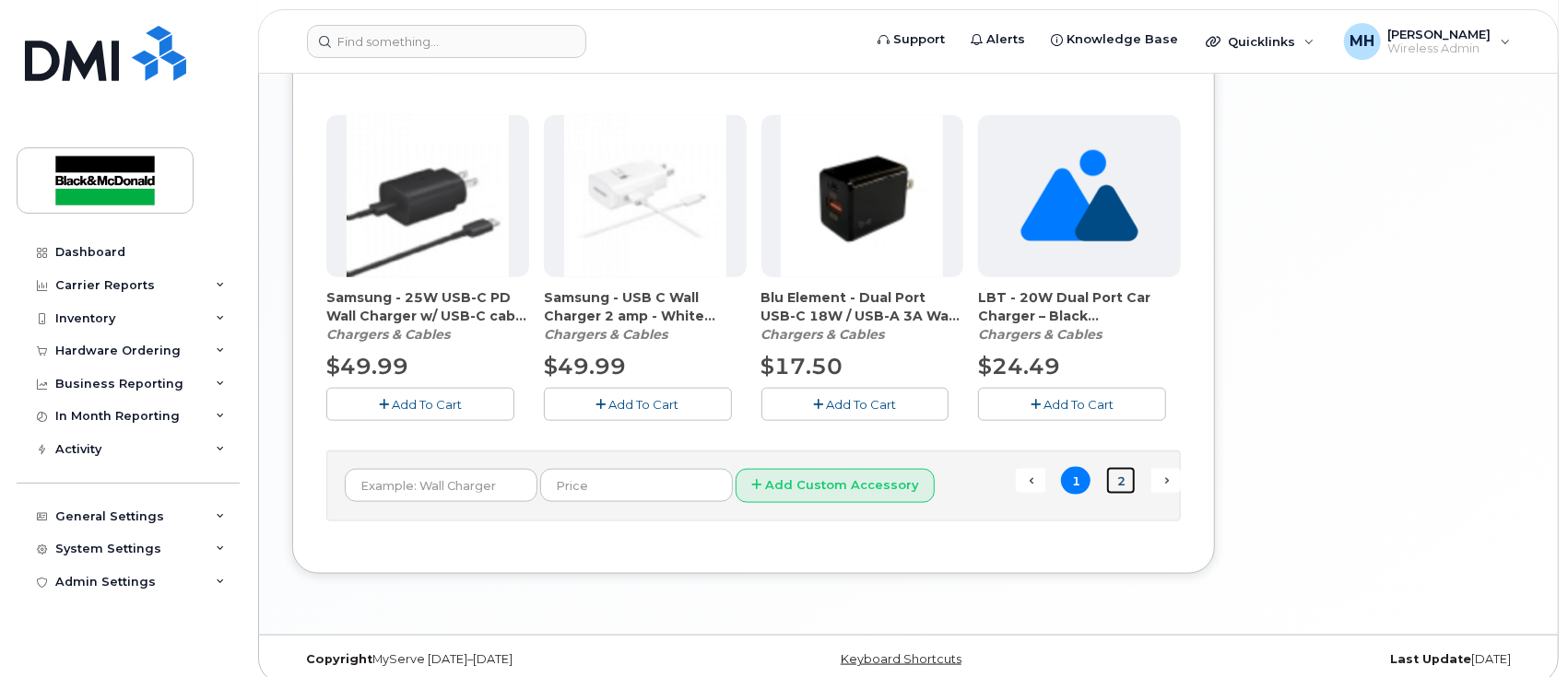
click at [1118, 483] on link "2" at bounding box center [1120, 481] width 29 height 28
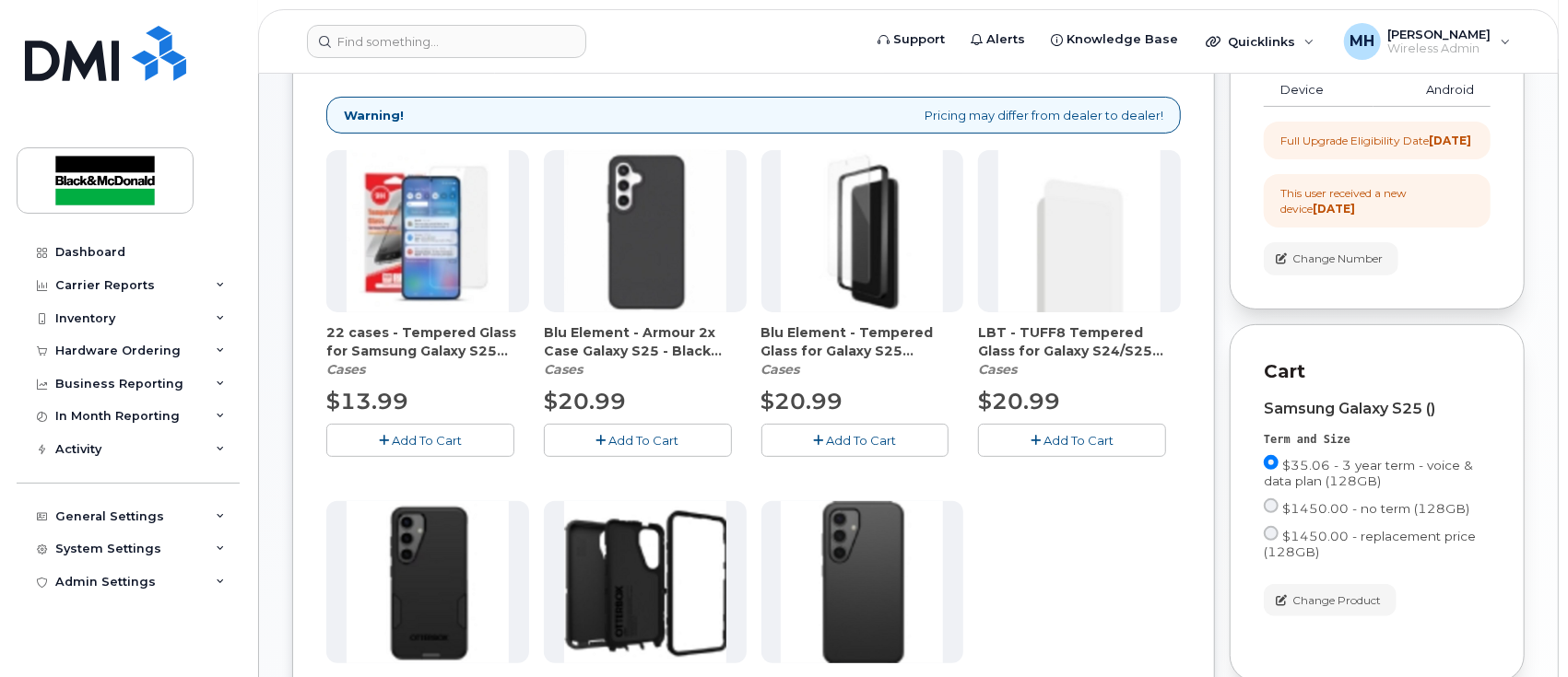
scroll to position [213, 0]
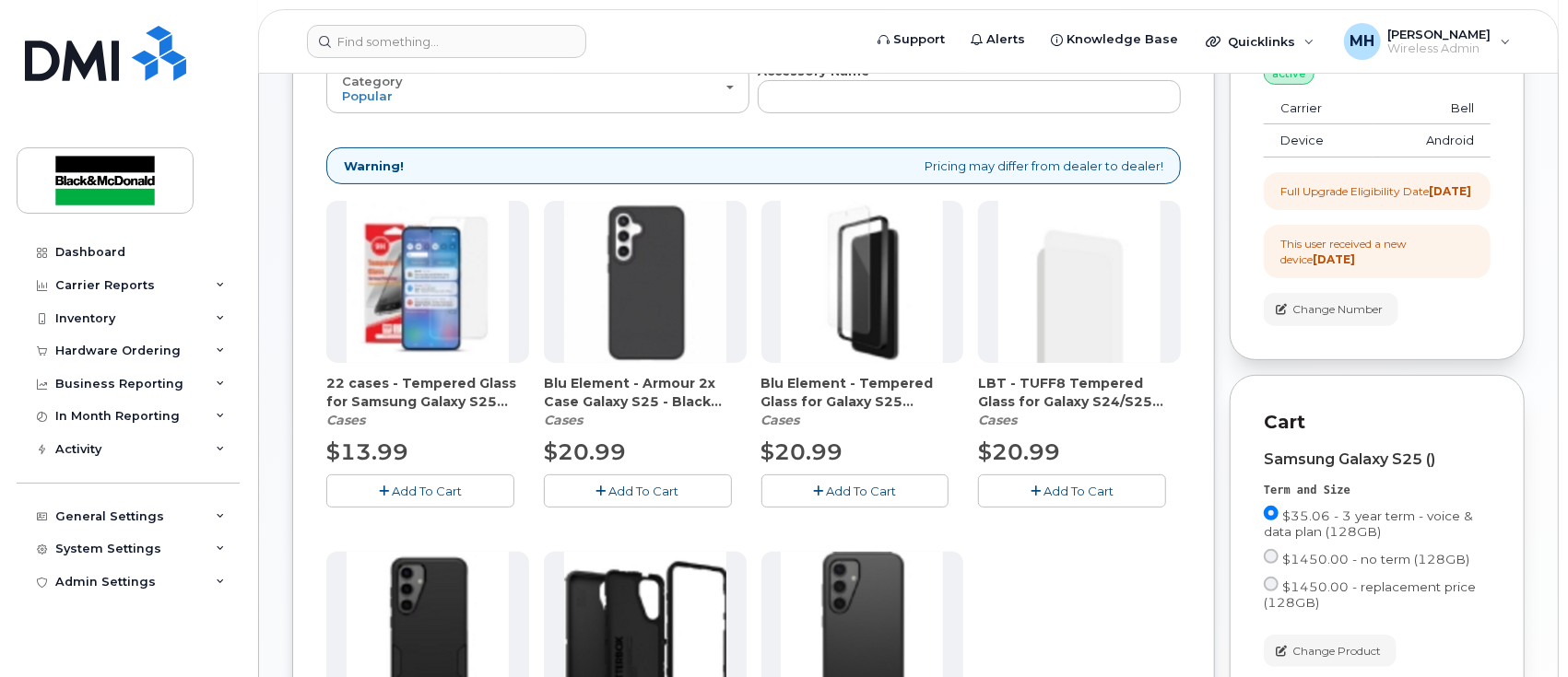
click at [426, 486] on span "Add To Cart" at bounding box center [427, 492] width 70 height 15
click at [655, 487] on span "Add To Cart" at bounding box center [644, 492] width 70 height 15
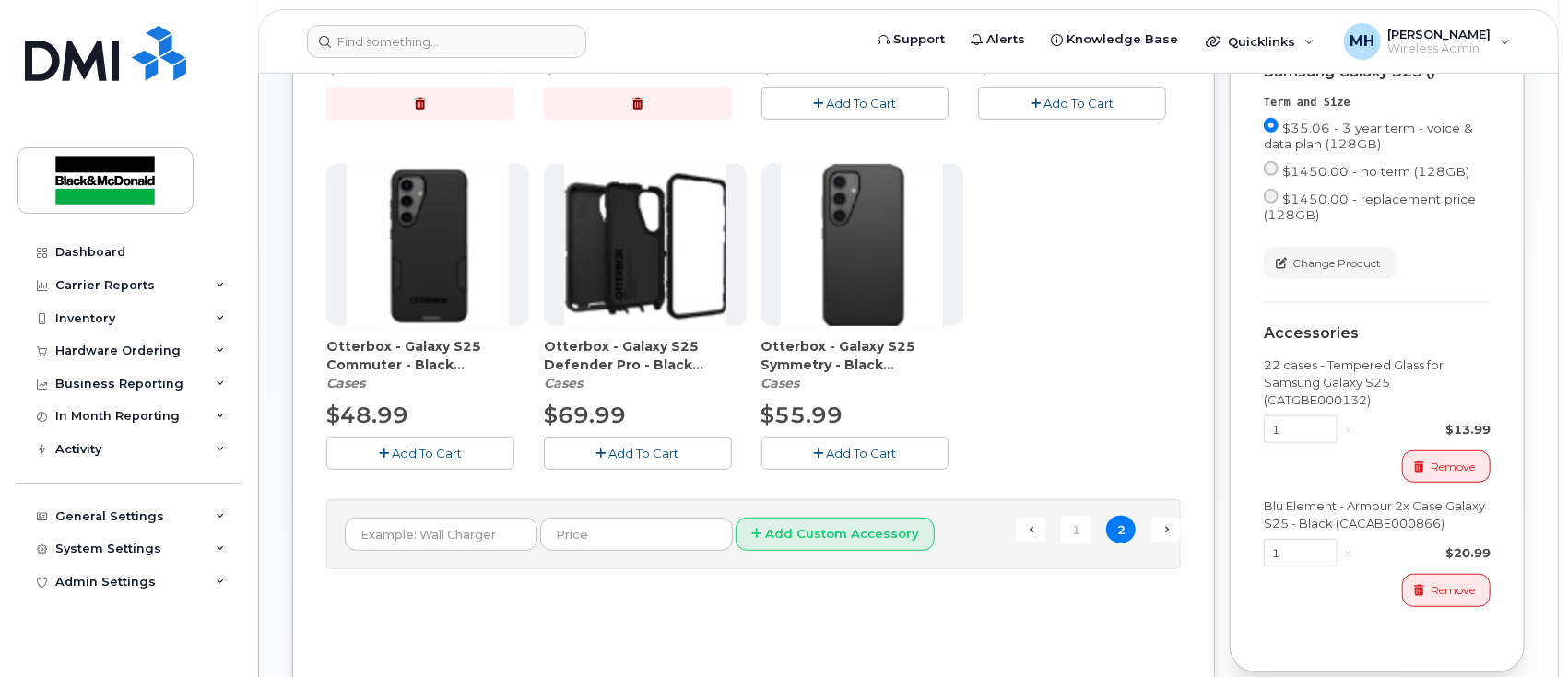
scroll to position [786, 0]
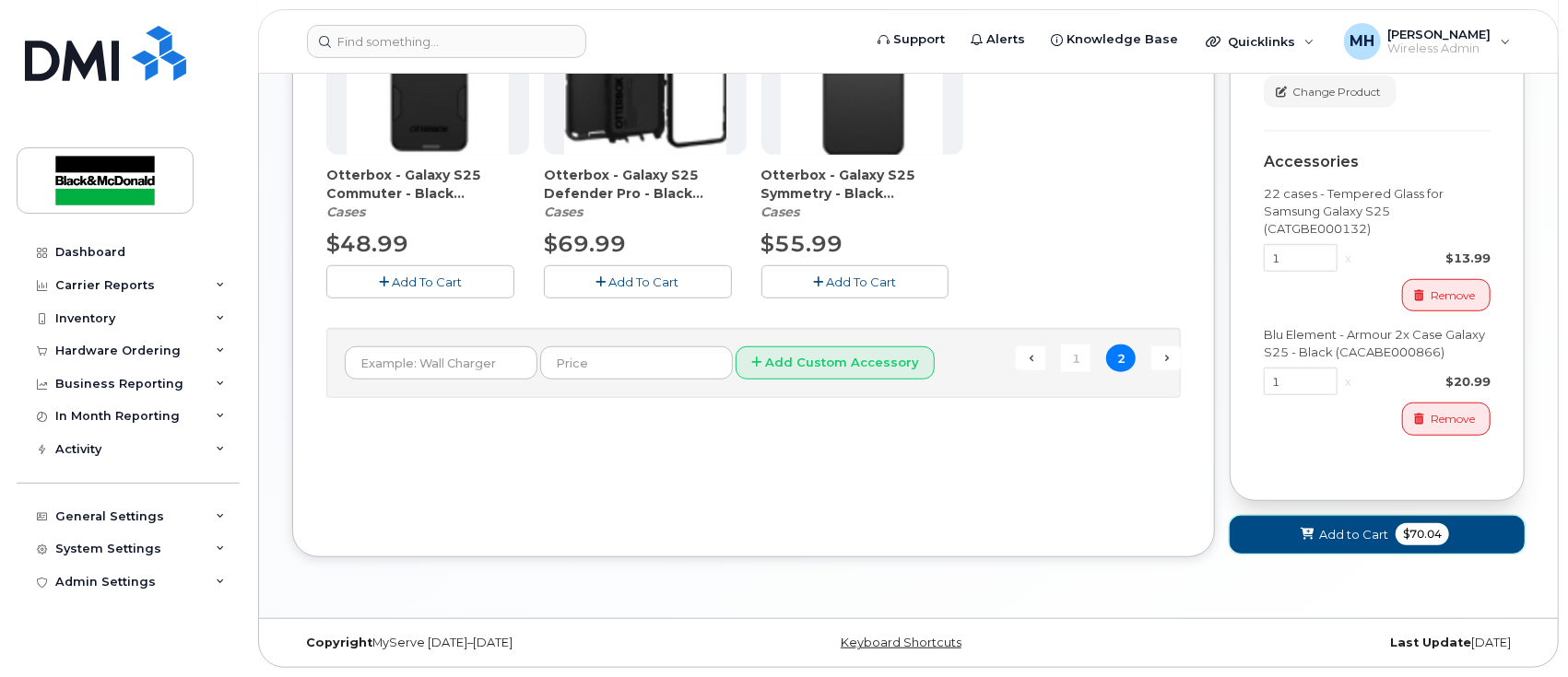
click at [1337, 536] on span "Add to Cart" at bounding box center [1354, 535] width 70 height 18
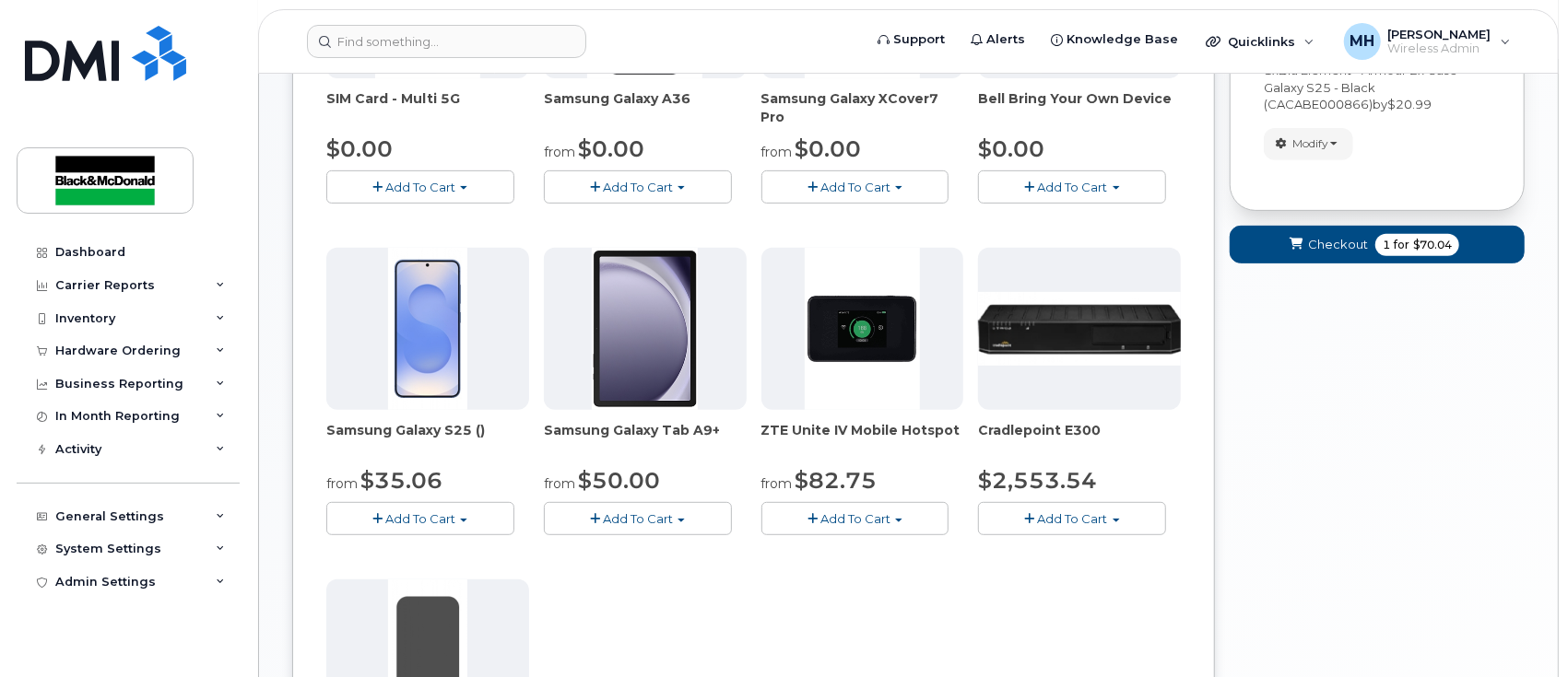
scroll to position [245, 0]
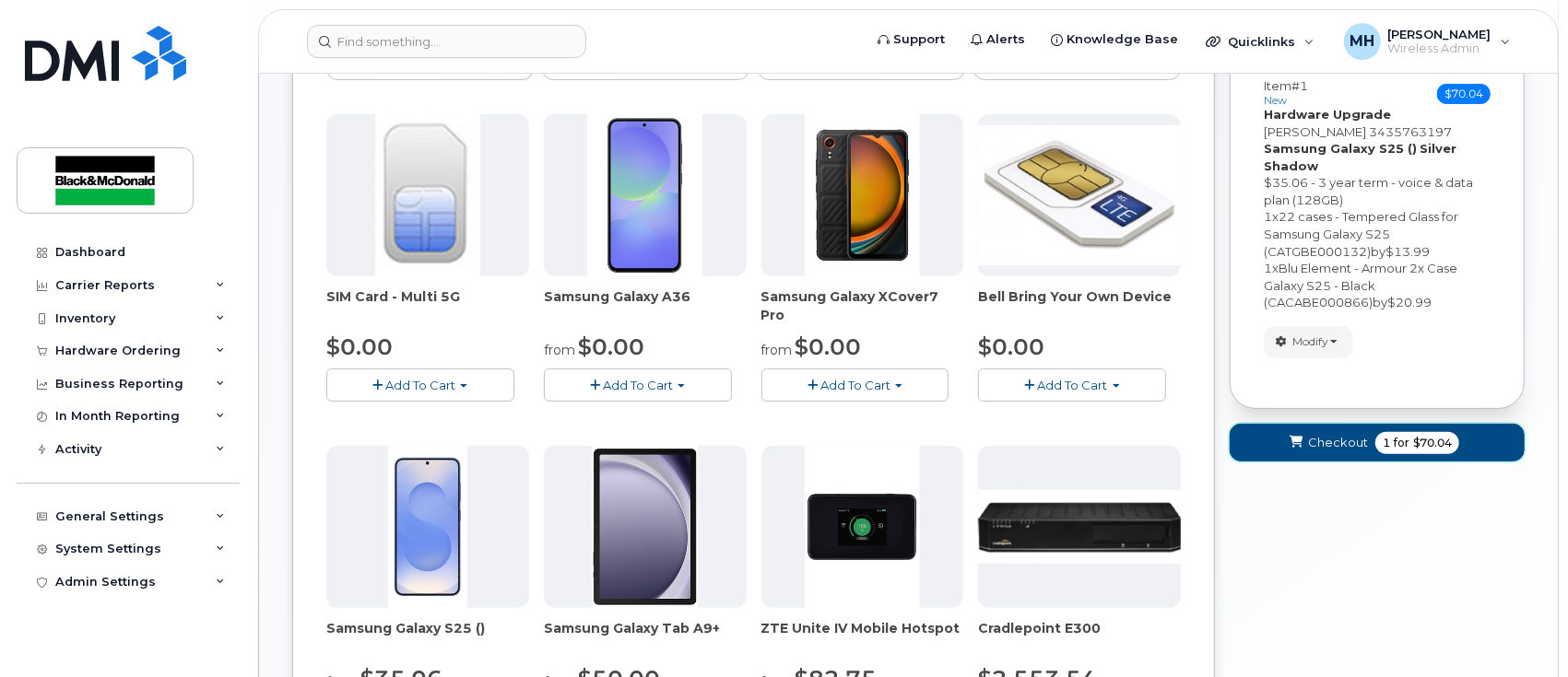
click at [1423, 446] on span "$70.04" at bounding box center [1432, 444] width 39 height 17
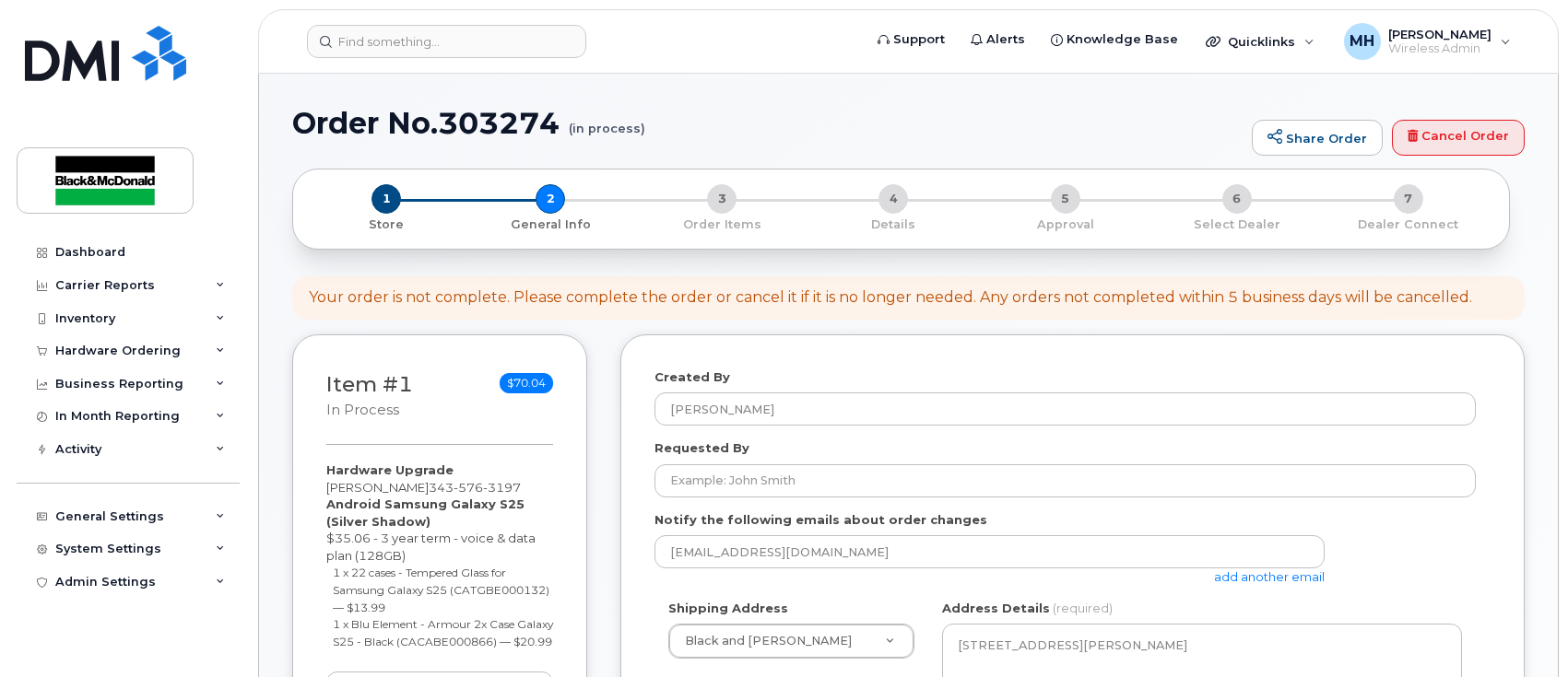
select select
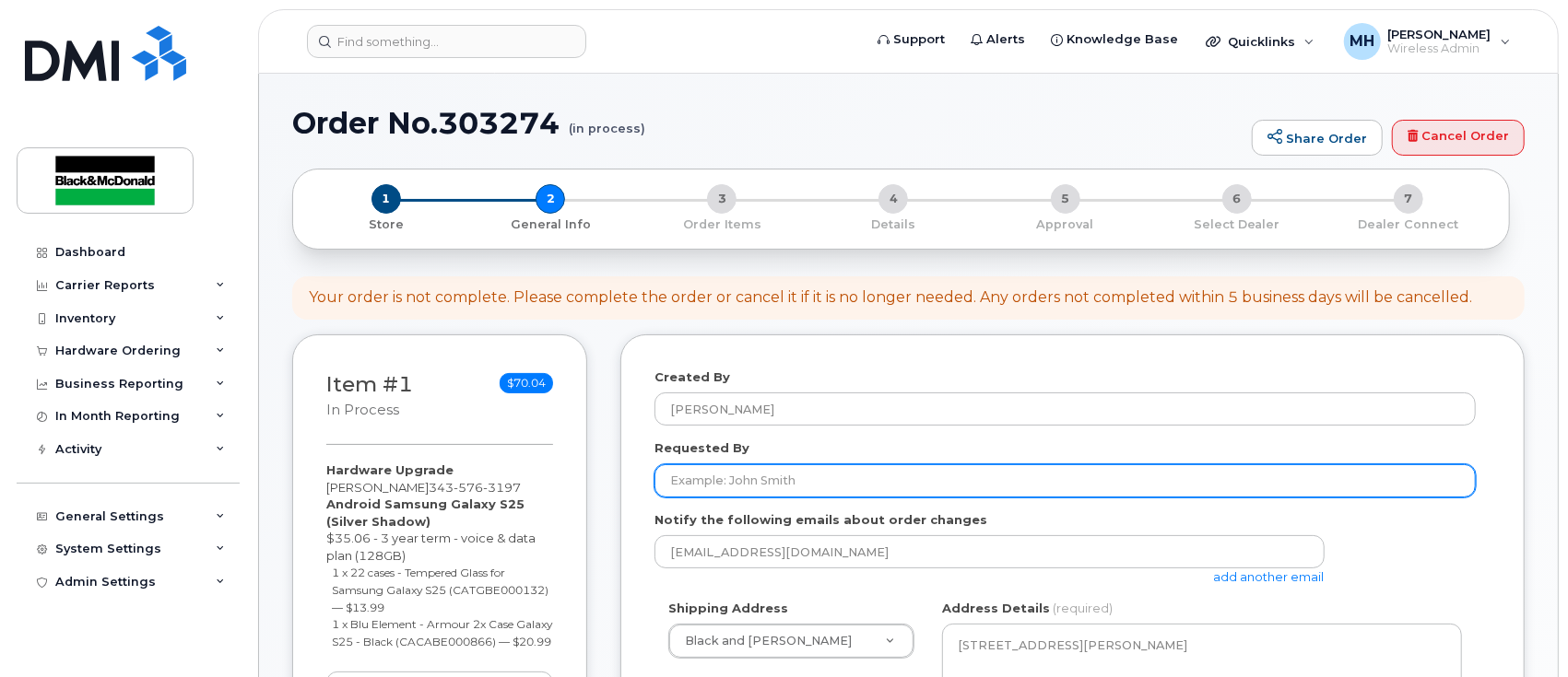
click at [710, 482] on input "Requested By" at bounding box center [1065, 480] width 821 height 33
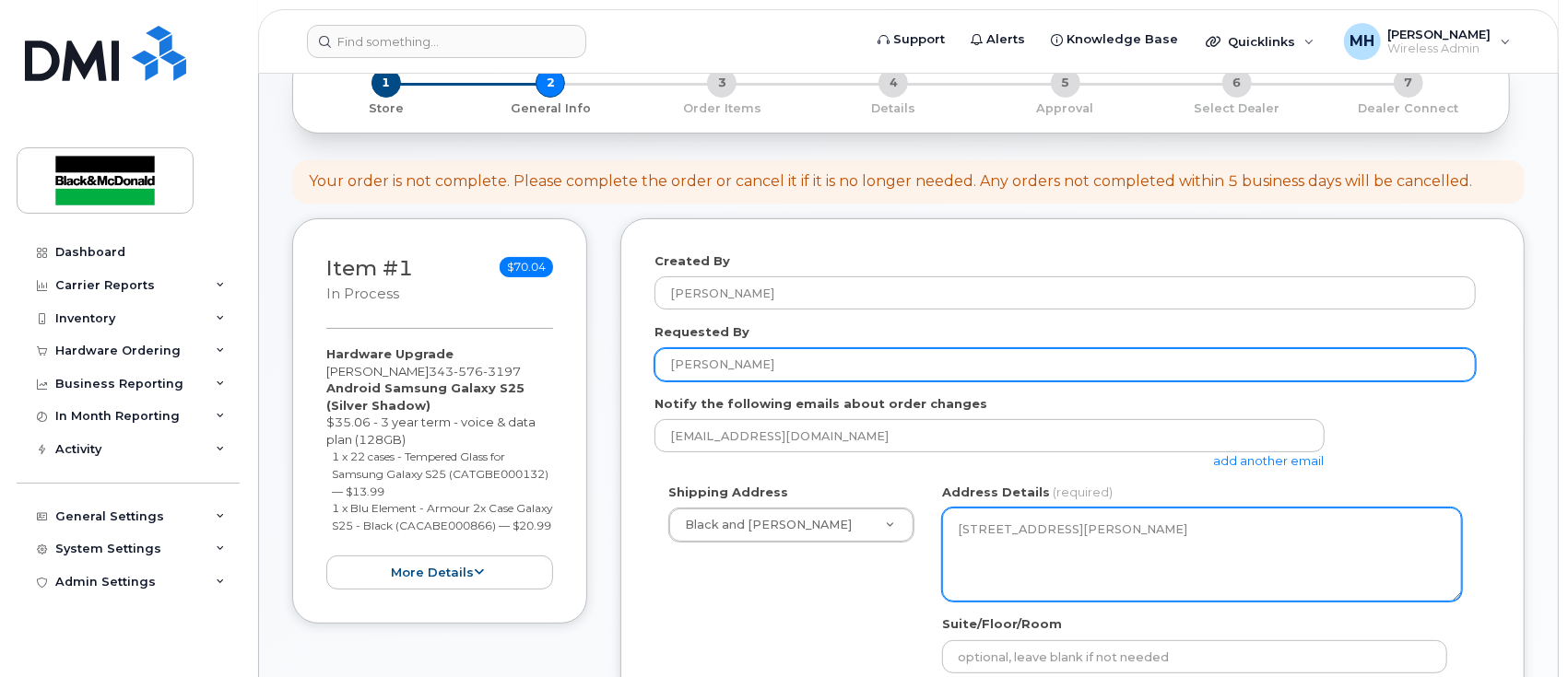
scroll to position [245, 0]
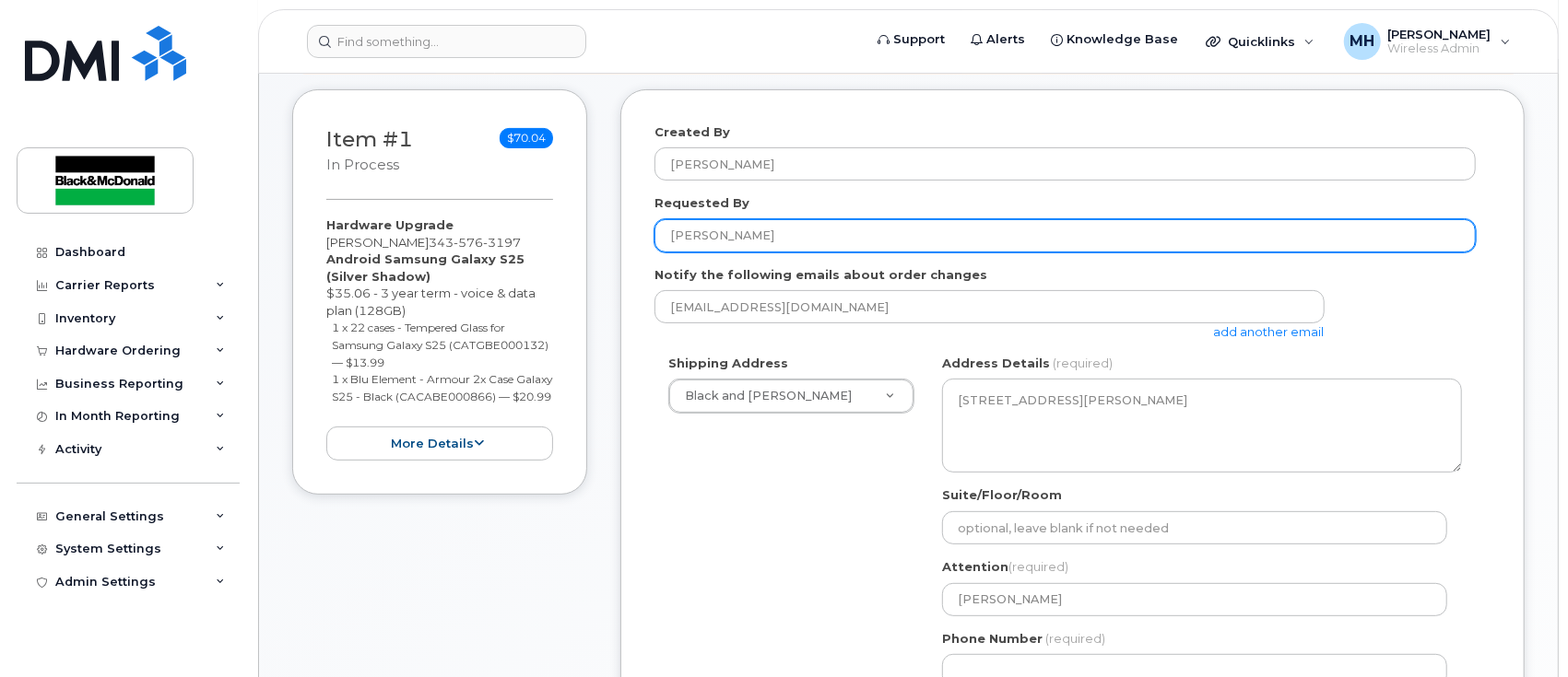
type input "[PERSON_NAME]"
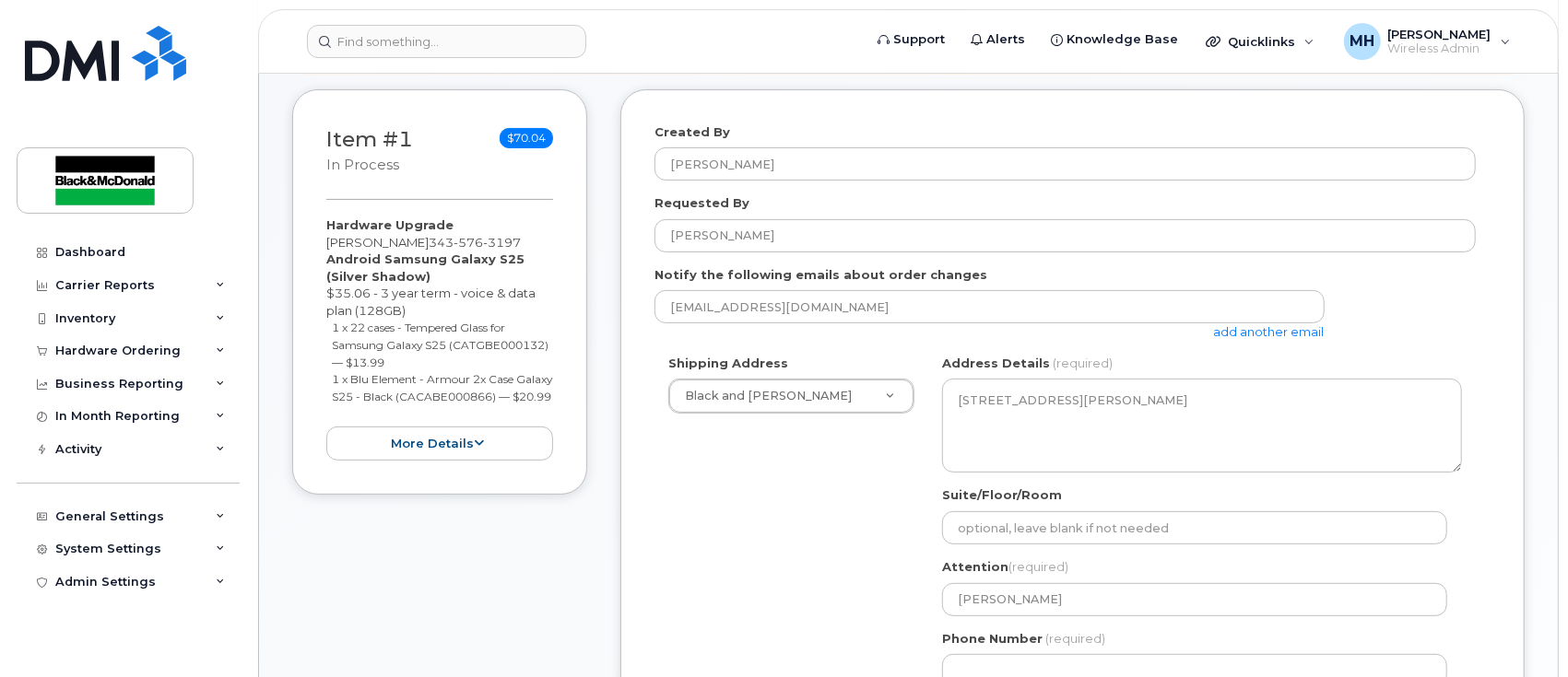
click at [1267, 332] on link "add another email" at bounding box center [1270, 332] width 111 height 15
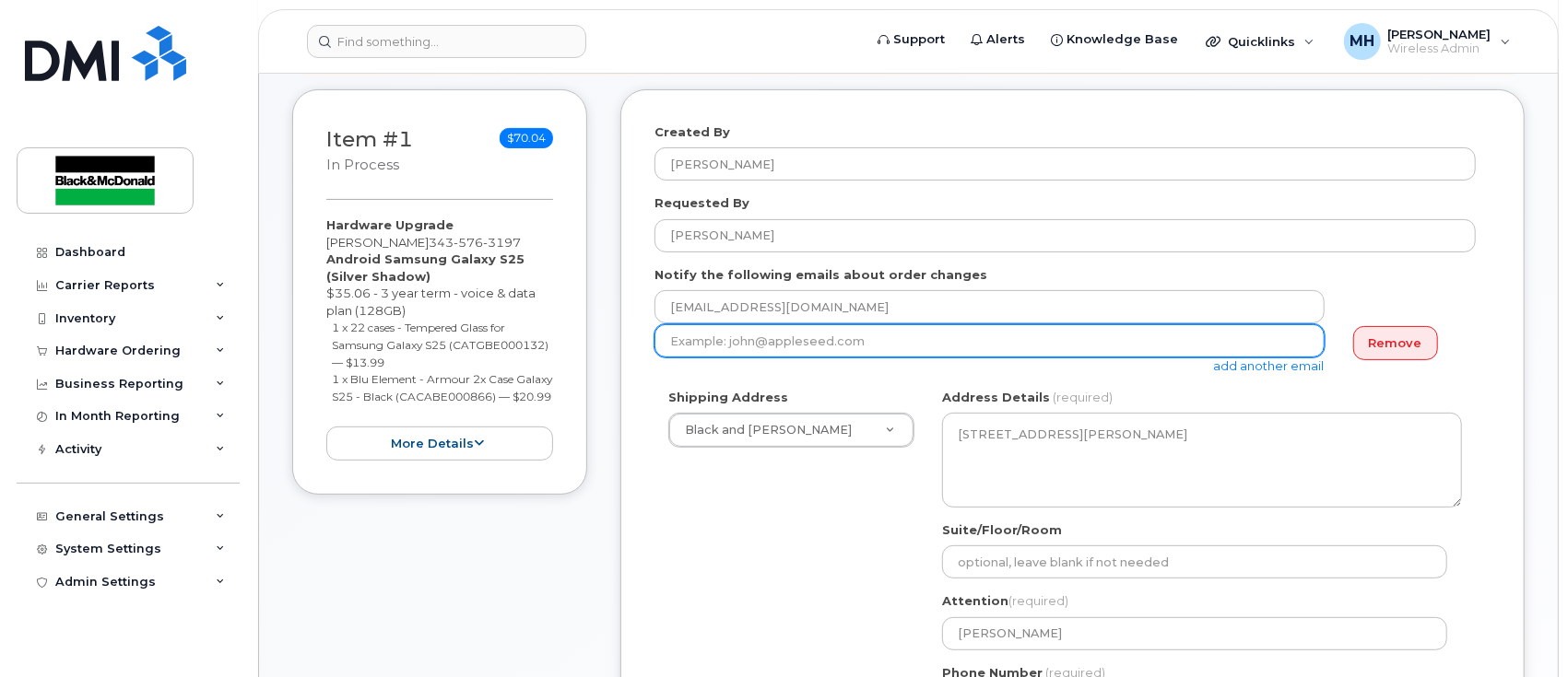
click at [1259, 347] on input "email" at bounding box center [990, 340] width 670 height 33
paste input "3435763197"
type input "3435763197"
drag, startPoint x: 781, startPoint y: 334, endPoint x: 19, endPoint y: 425, distance: 767.4
click at [258, 417] on div "Support Alerts Knowledge Base Quicklinks Suspend / Cancel Device Change SIM Car…" at bounding box center [908, 664] width 1301 height 1671
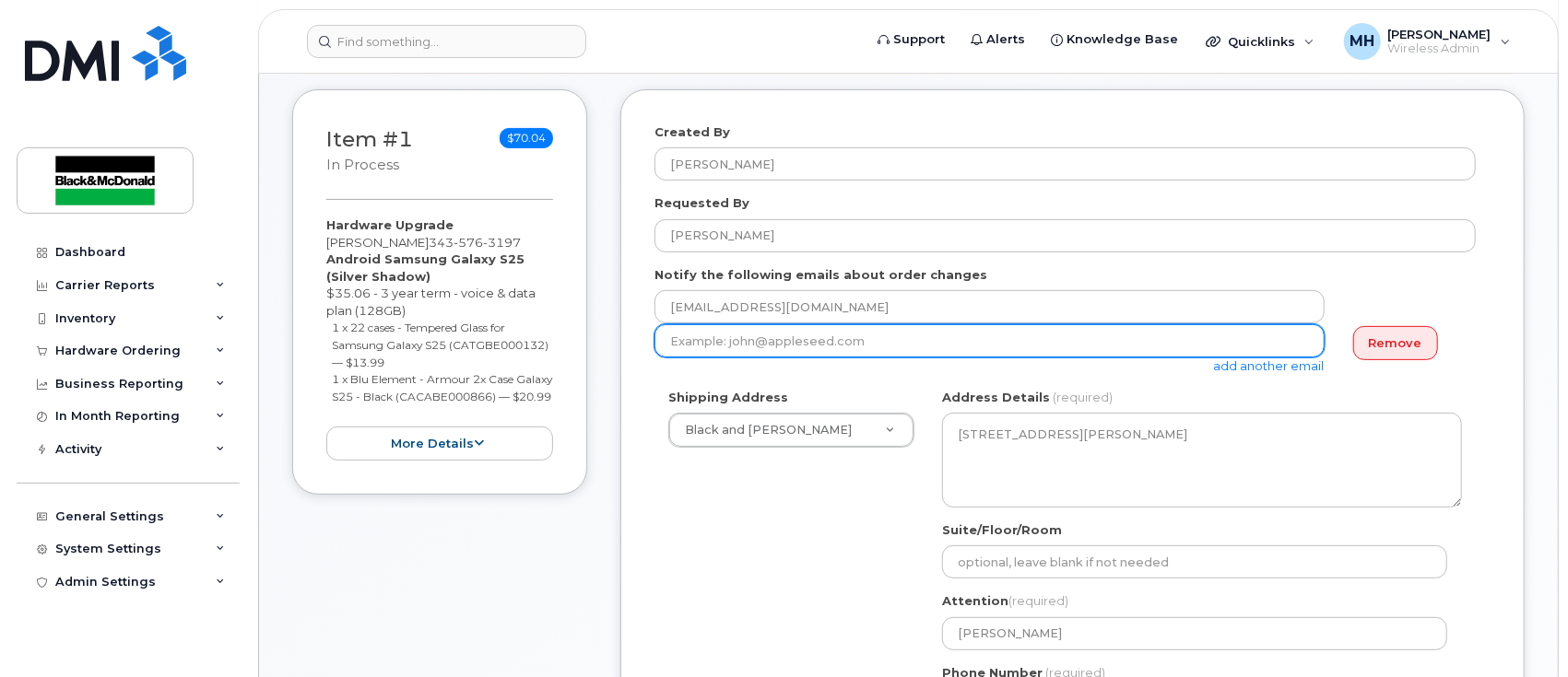
click at [828, 343] on input "email" at bounding box center [990, 340] width 670 height 33
paste input "cmcleod@blackandmcdonald.com"
type input "cmcleod@blackandmcdonald.com"
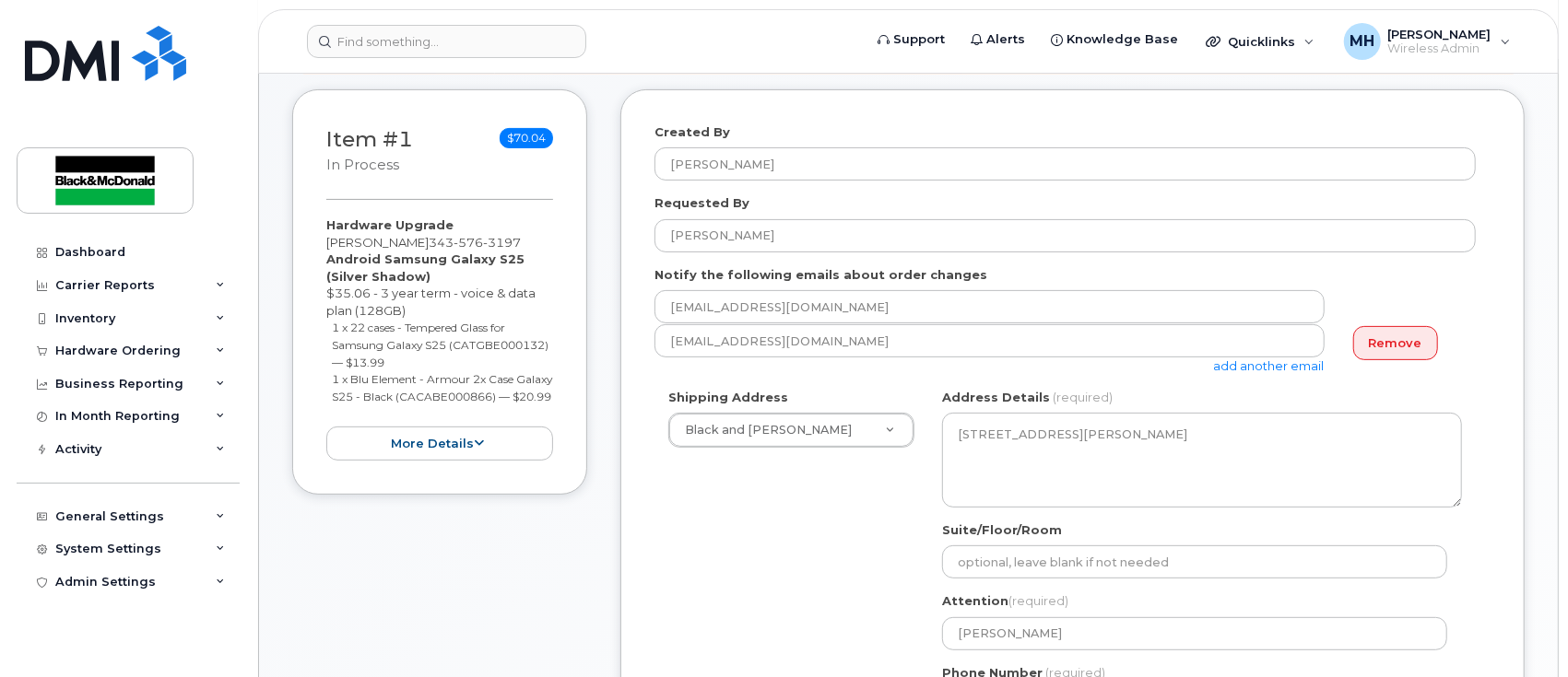
click at [1376, 379] on form "Created By Maria Hatzopoulos Requested By Cassandra McLeod Notify the following…" at bounding box center [1072, 552] width 836 height 858
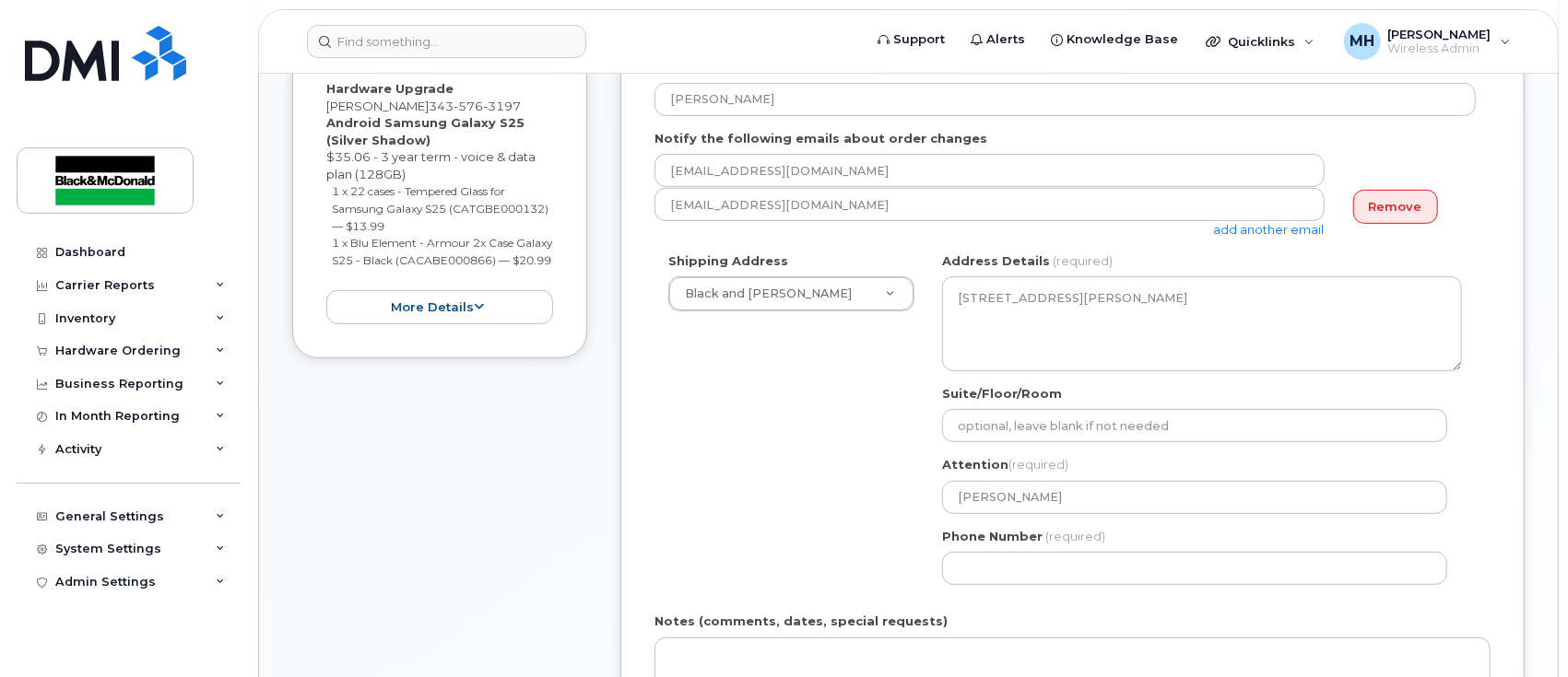
scroll to position [491, 0]
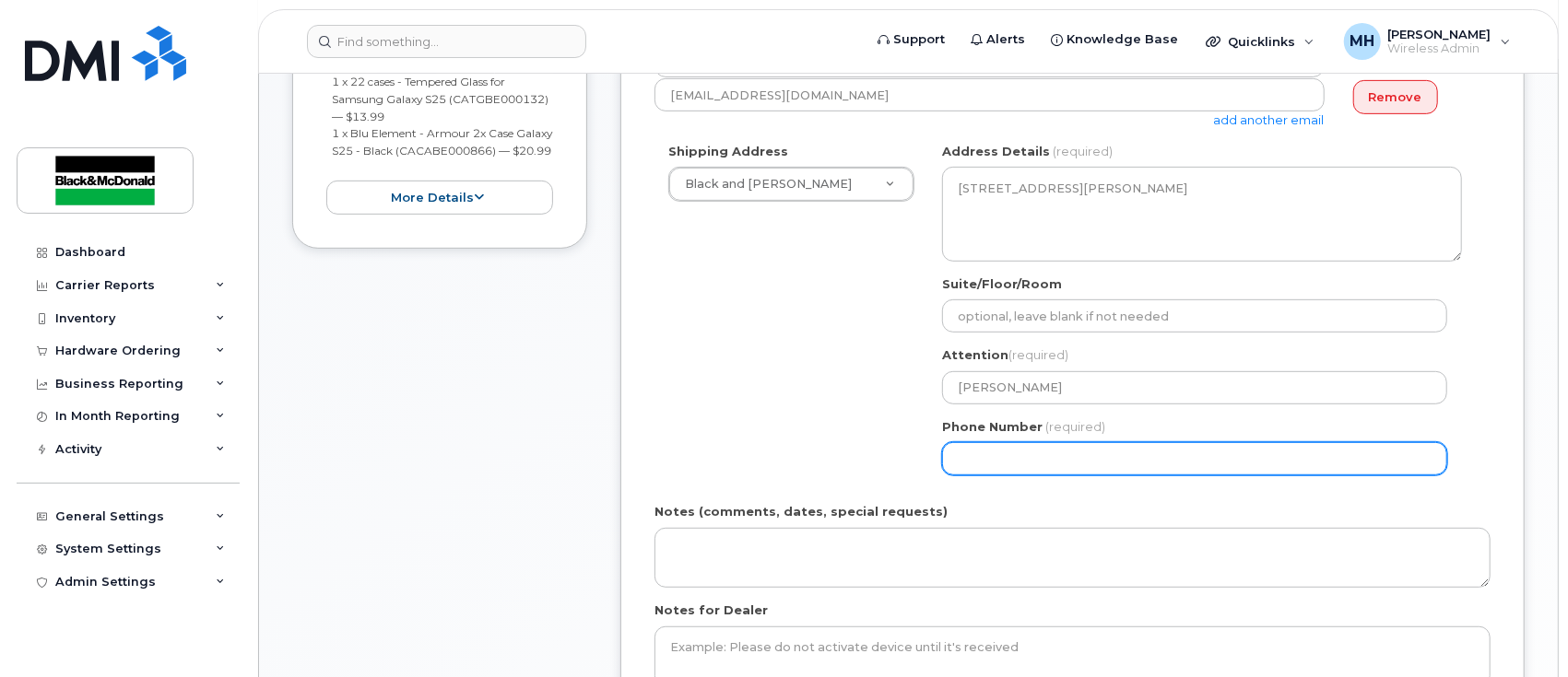
click at [1052, 450] on input "Phone Number" at bounding box center [1195, 458] width 505 height 33
type input "6139037762"
select select
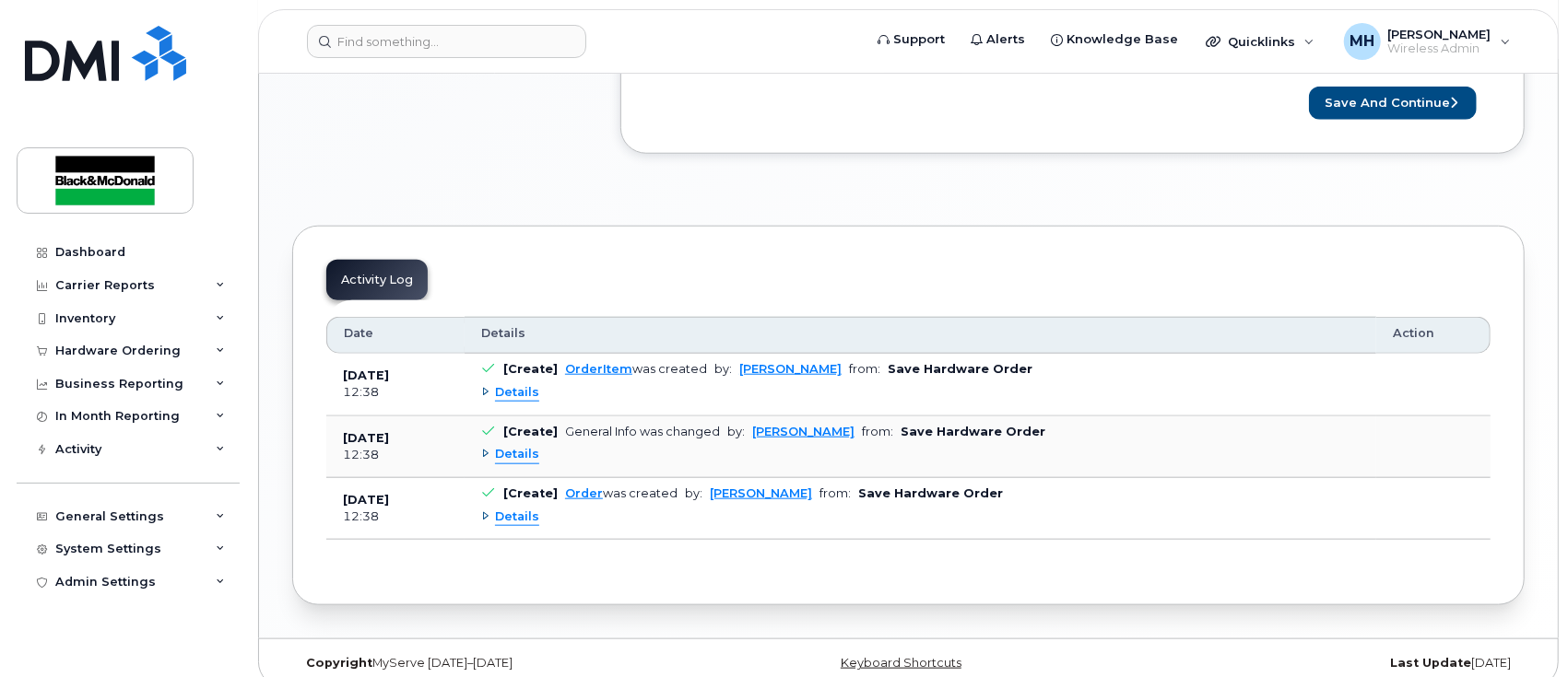
scroll to position [1124, 0]
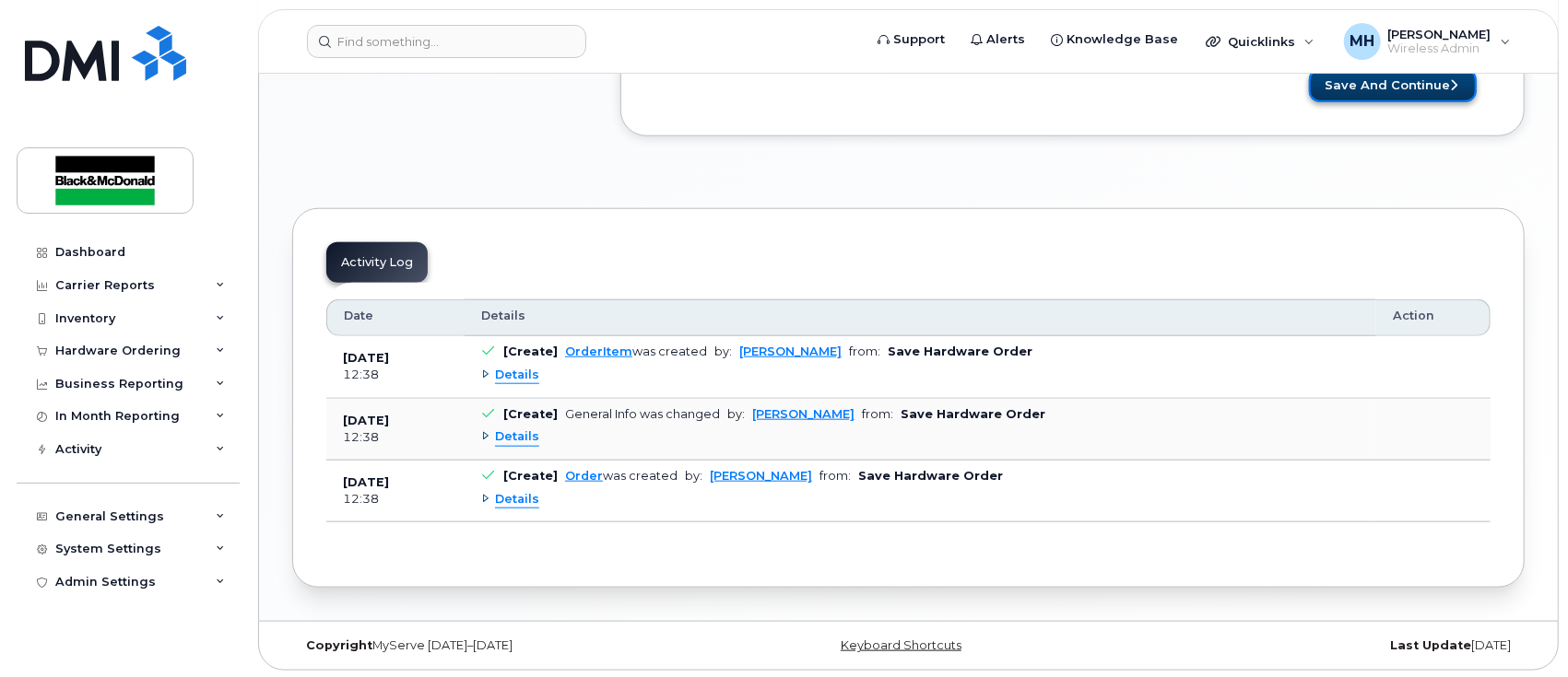
click at [1386, 92] on button "Save and Continue" at bounding box center [1393, 87] width 167 height 34
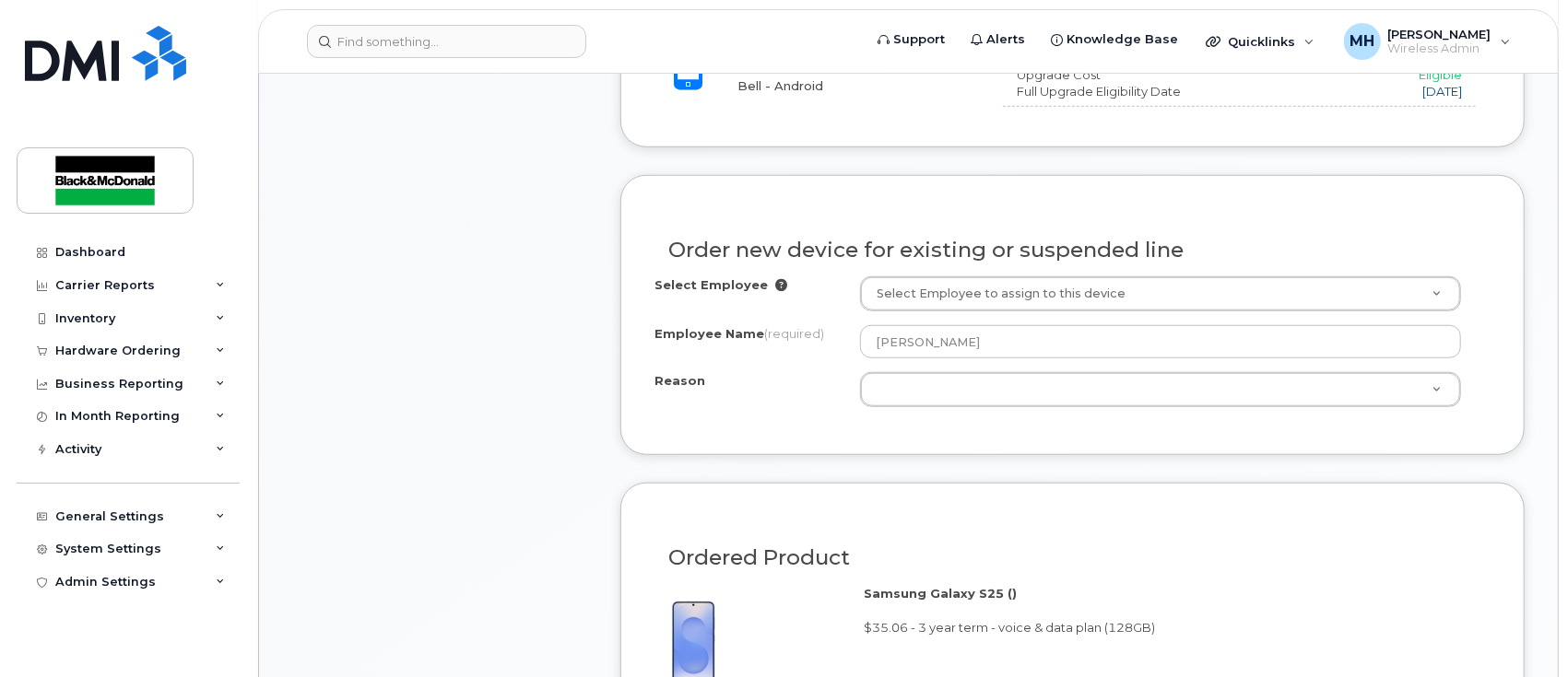
scroll to position [859, 0]
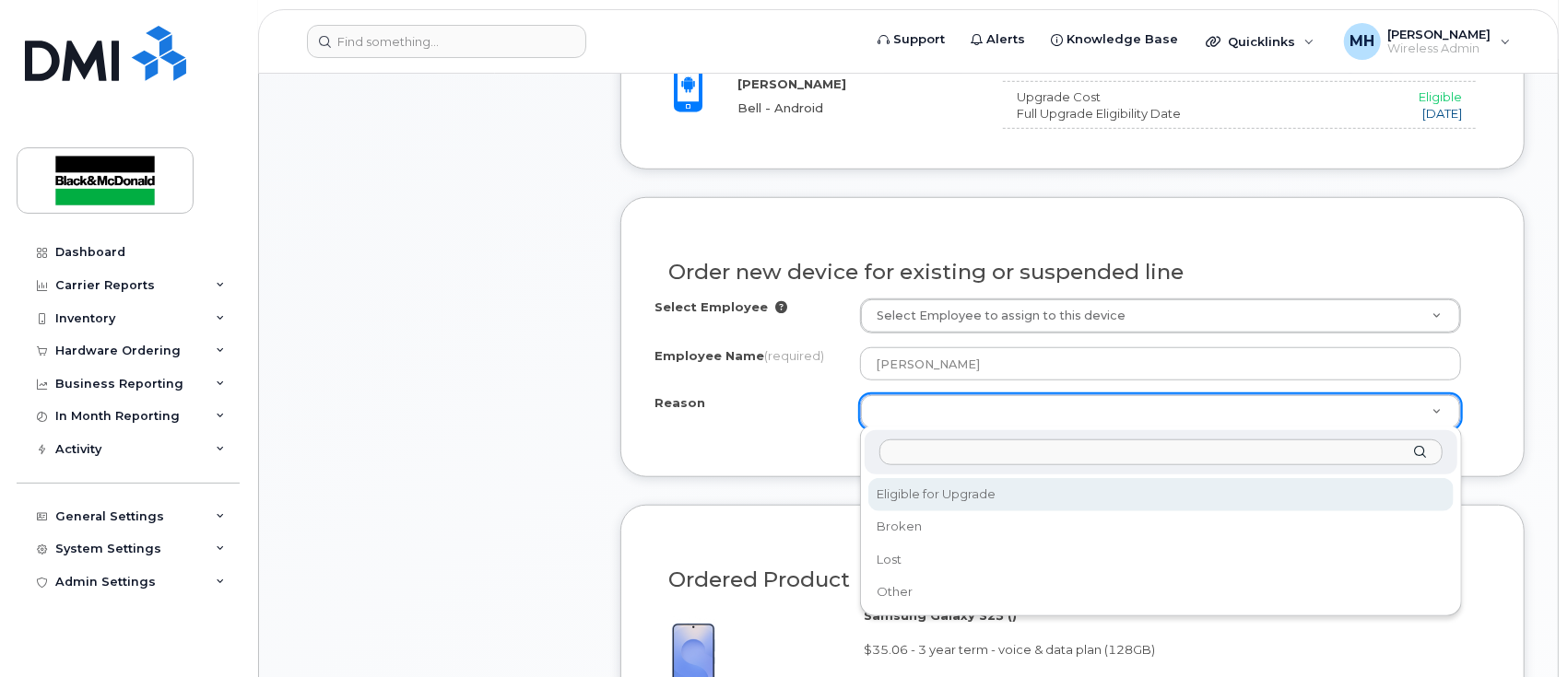
select select "eligible_for_upgrade"
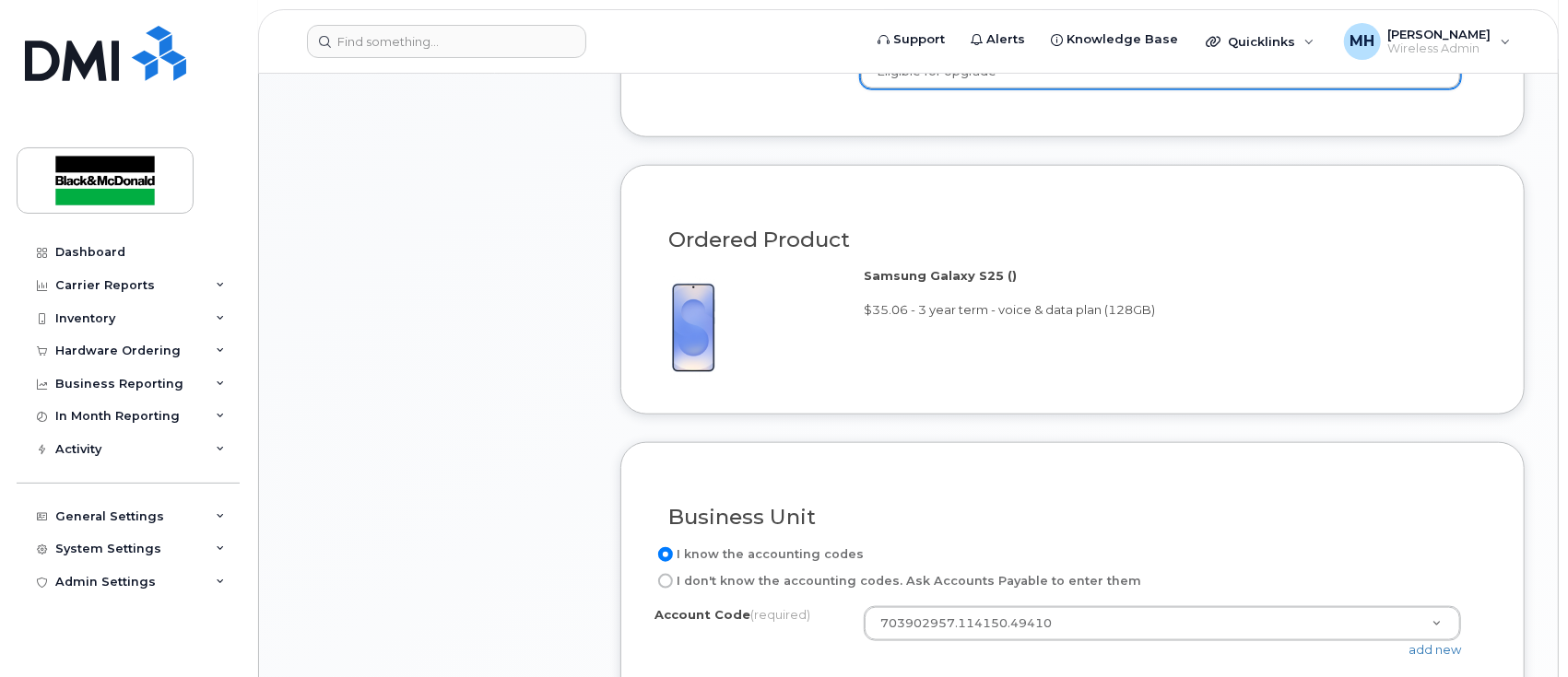
scroll to position [1597, 0]
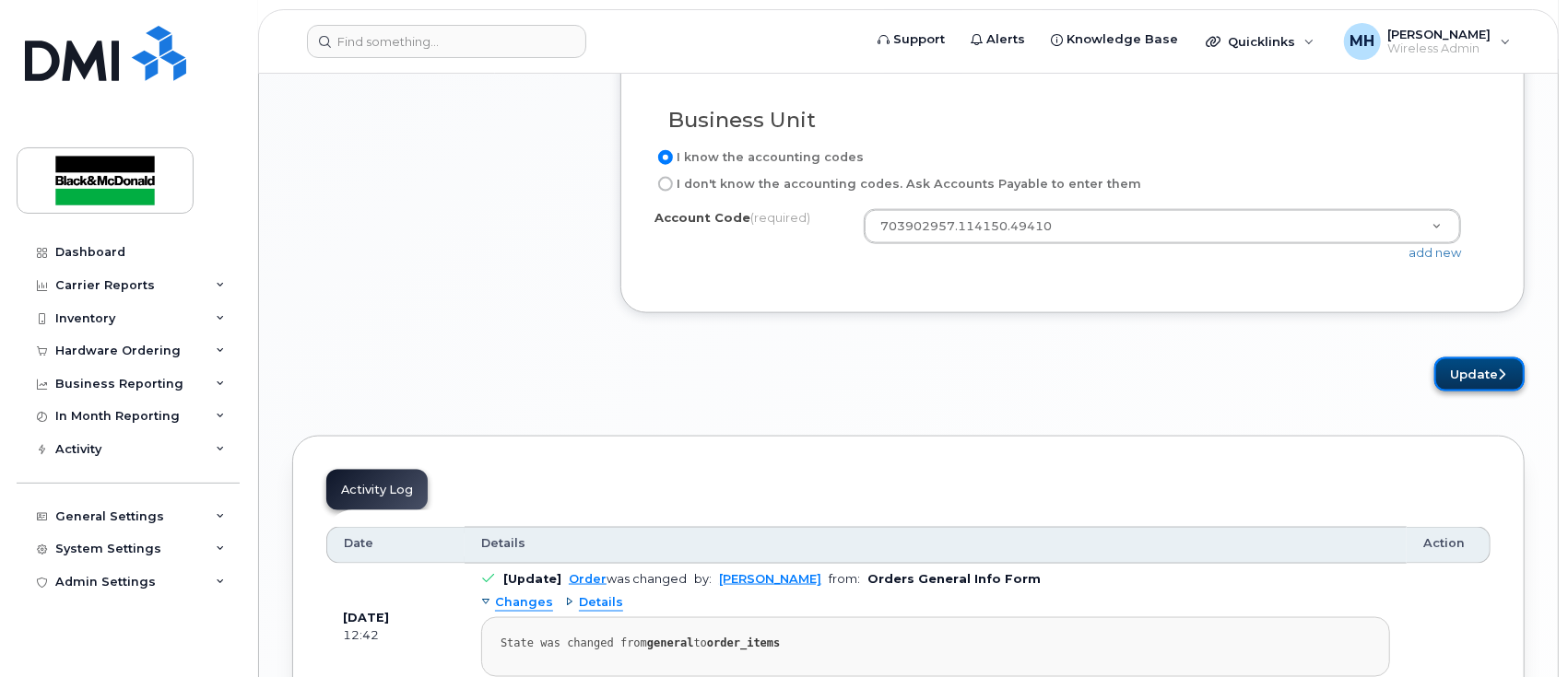
drag, startPoint x: 1474, startPoint y: 382, endPoint x: 1453, endPoint y: 374, distance: 22.5
click at [1472, 380] on button "Update" at bounding box center [1480, 374] width 90 height 34
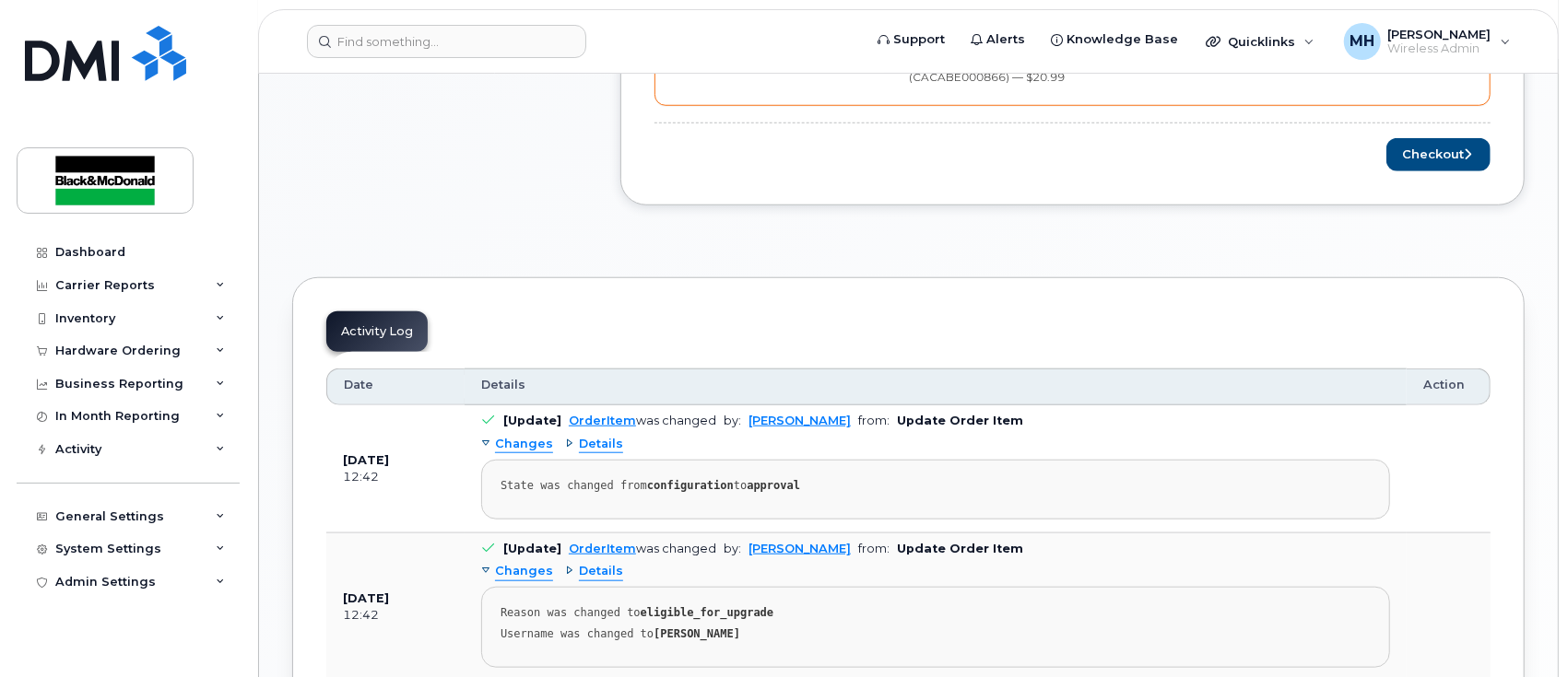
scroll to position [983, 0]
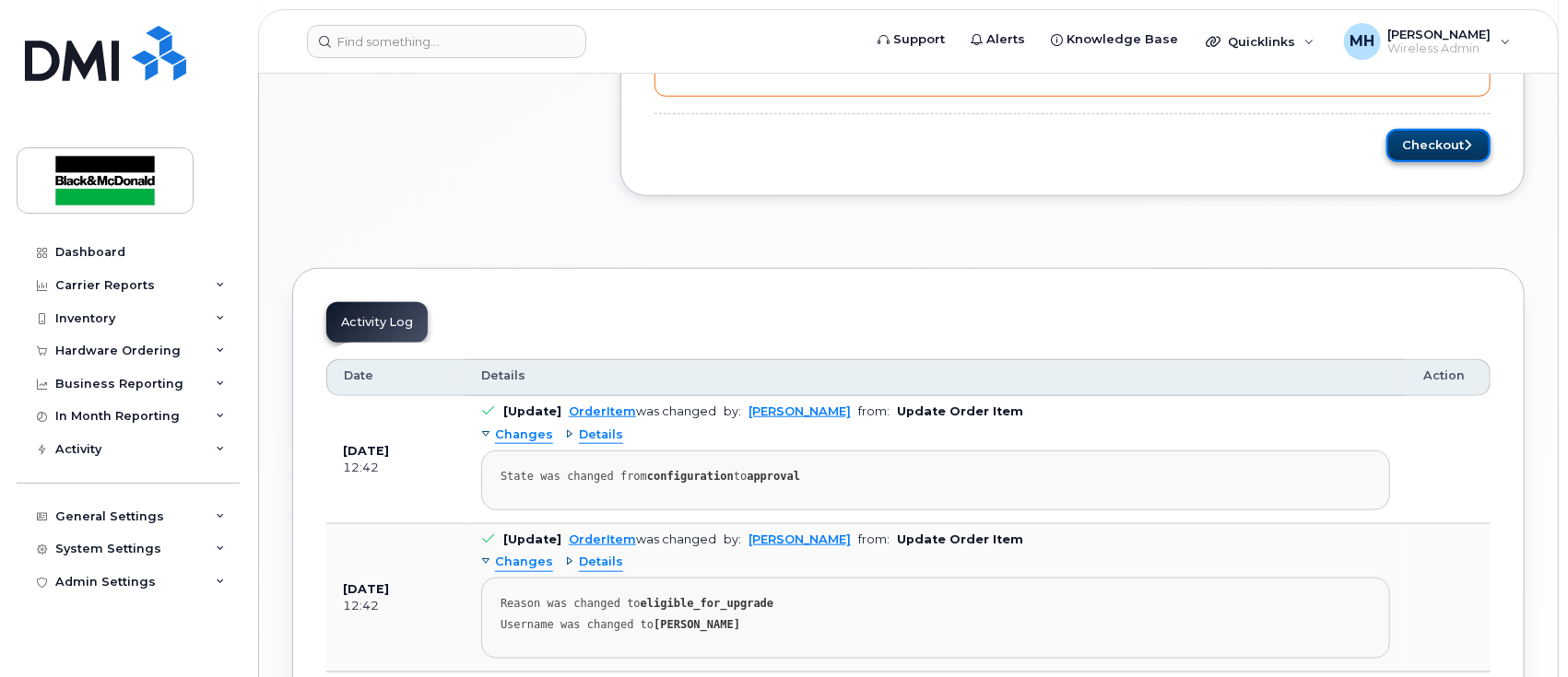
click at [1475, 145] on button "Checkout" at bounding box center [1438, 146] width 104 height 34
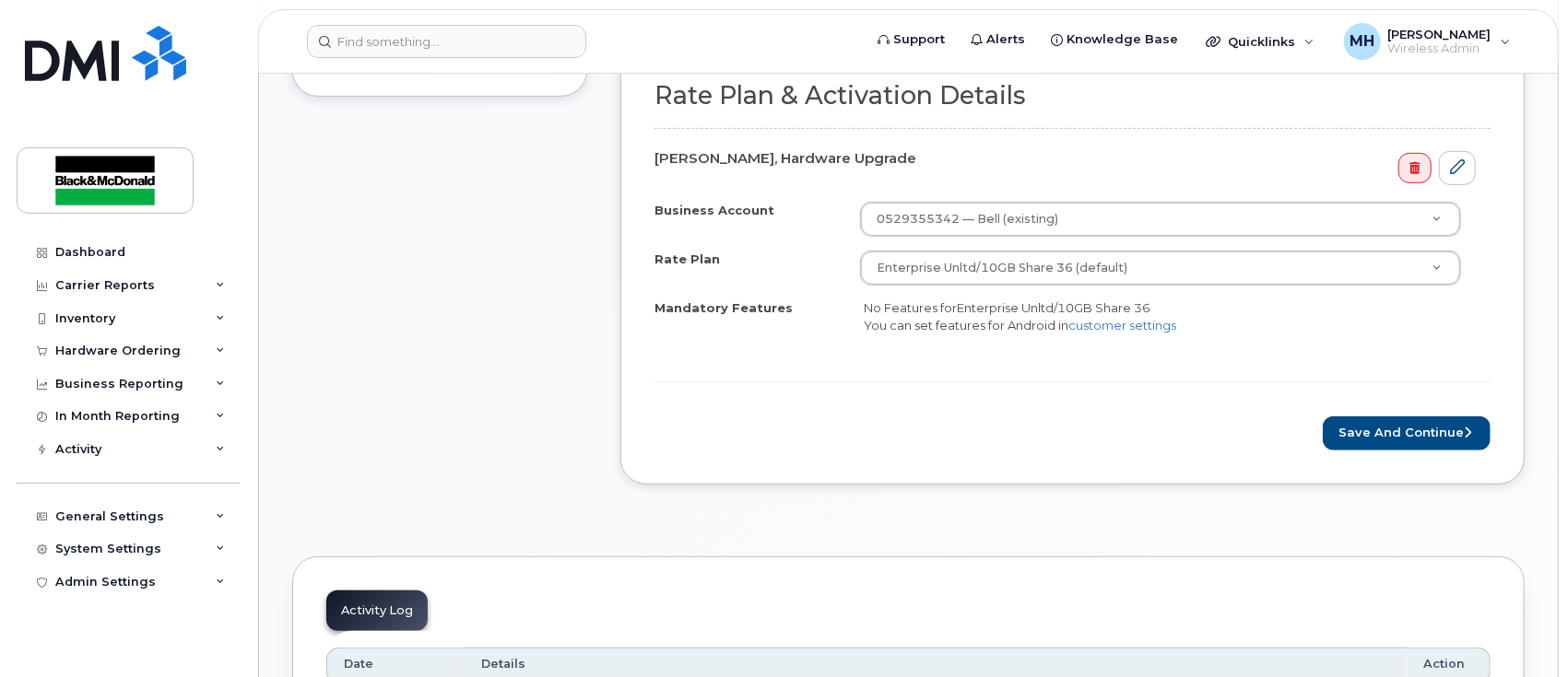
scroll to position [614, 0]
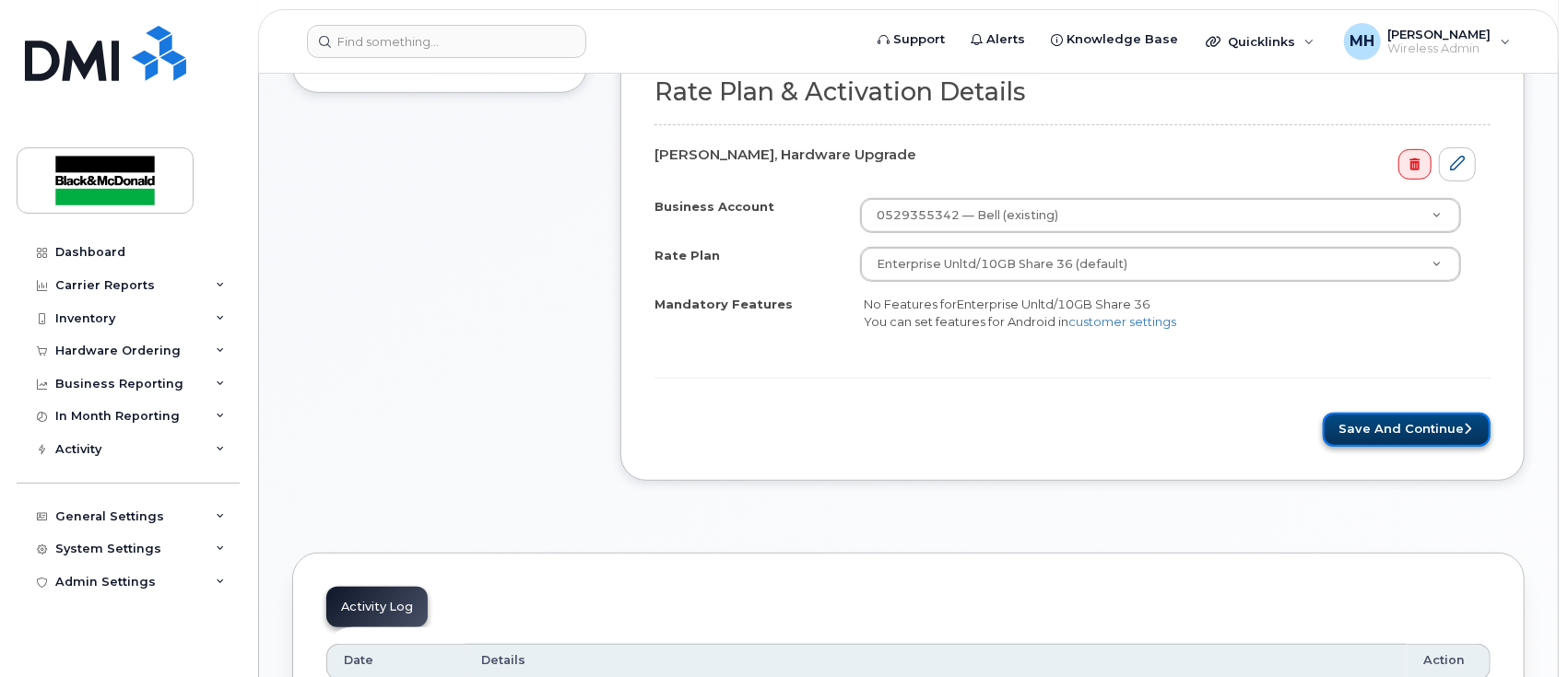
click at [1379, 420] on button "Save and Continue" at bounding box center [1406, 430] width 167 height 34
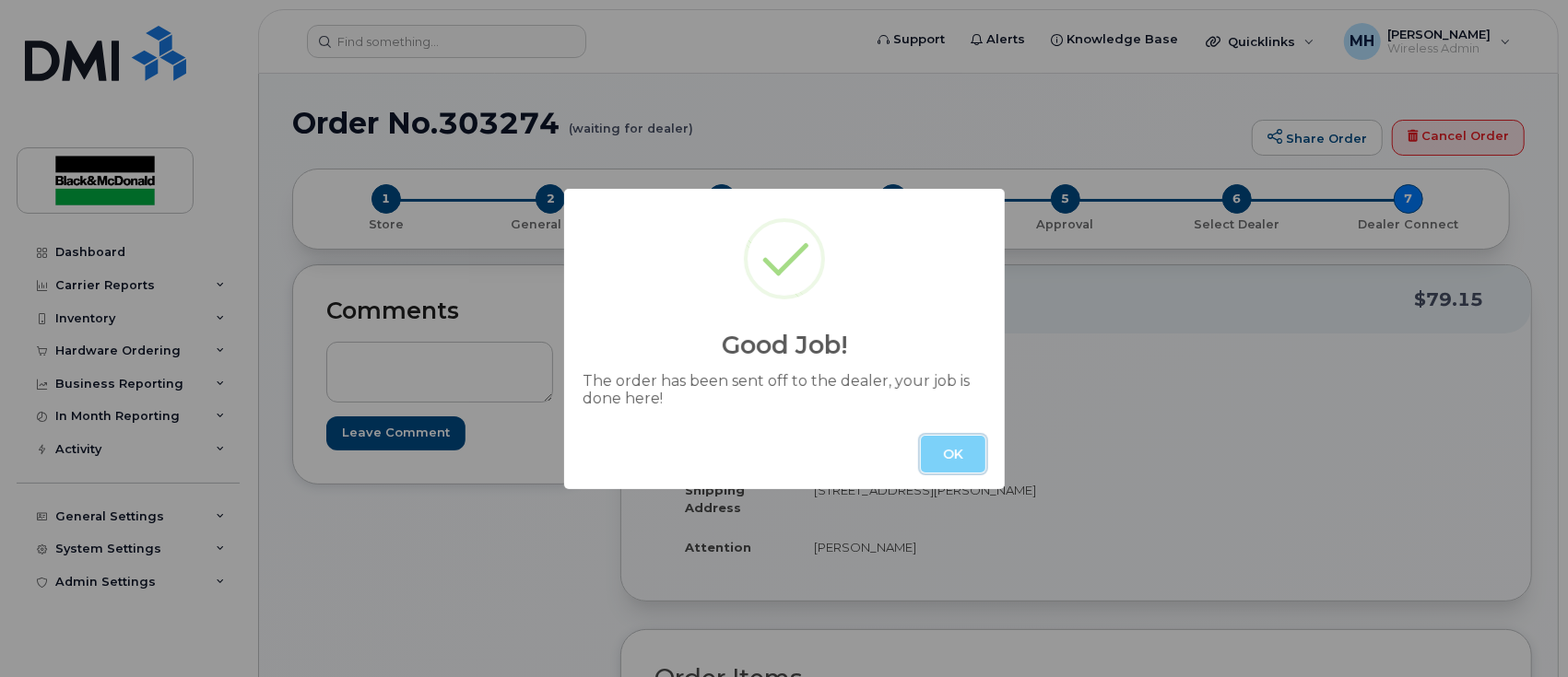
click at [956, 461] on button "OK" at bounding box center [953, 454] width 65 height 37
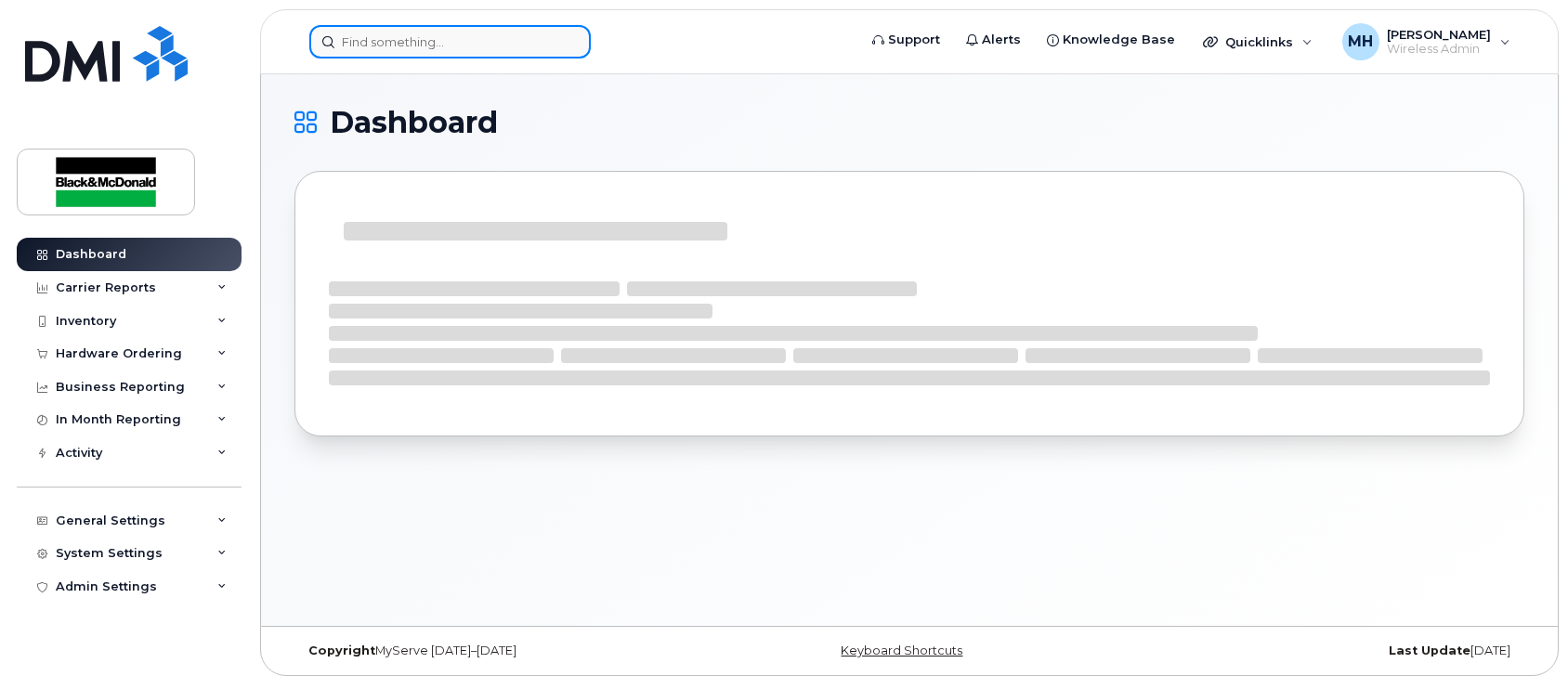
click at [470, 30] on input at bounding box center [449, 41] width 282 height 33
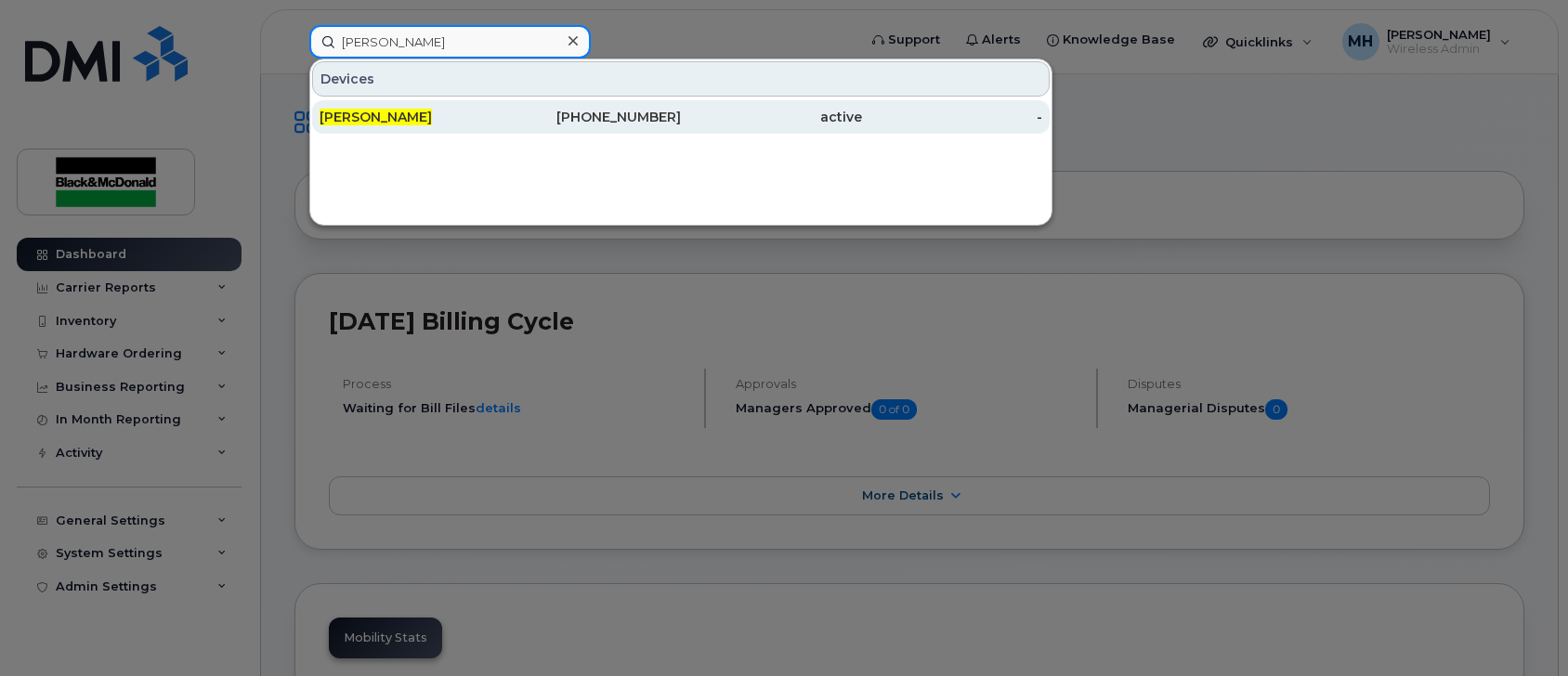
type input "Thomas Harding"
click at [374, 124] on div "Thomas Harding" at bounding box center [410, 117] width 181 height 33
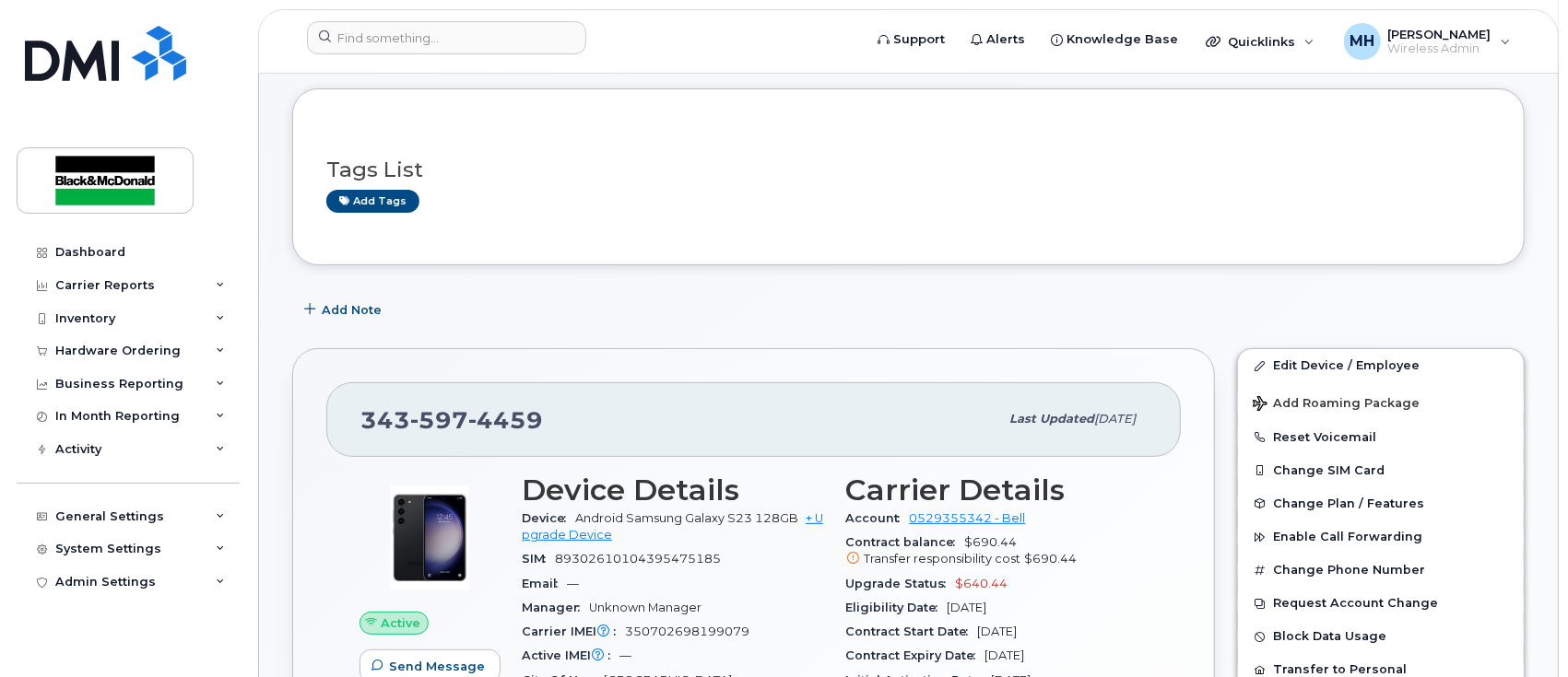
scroll to position [122, 0]
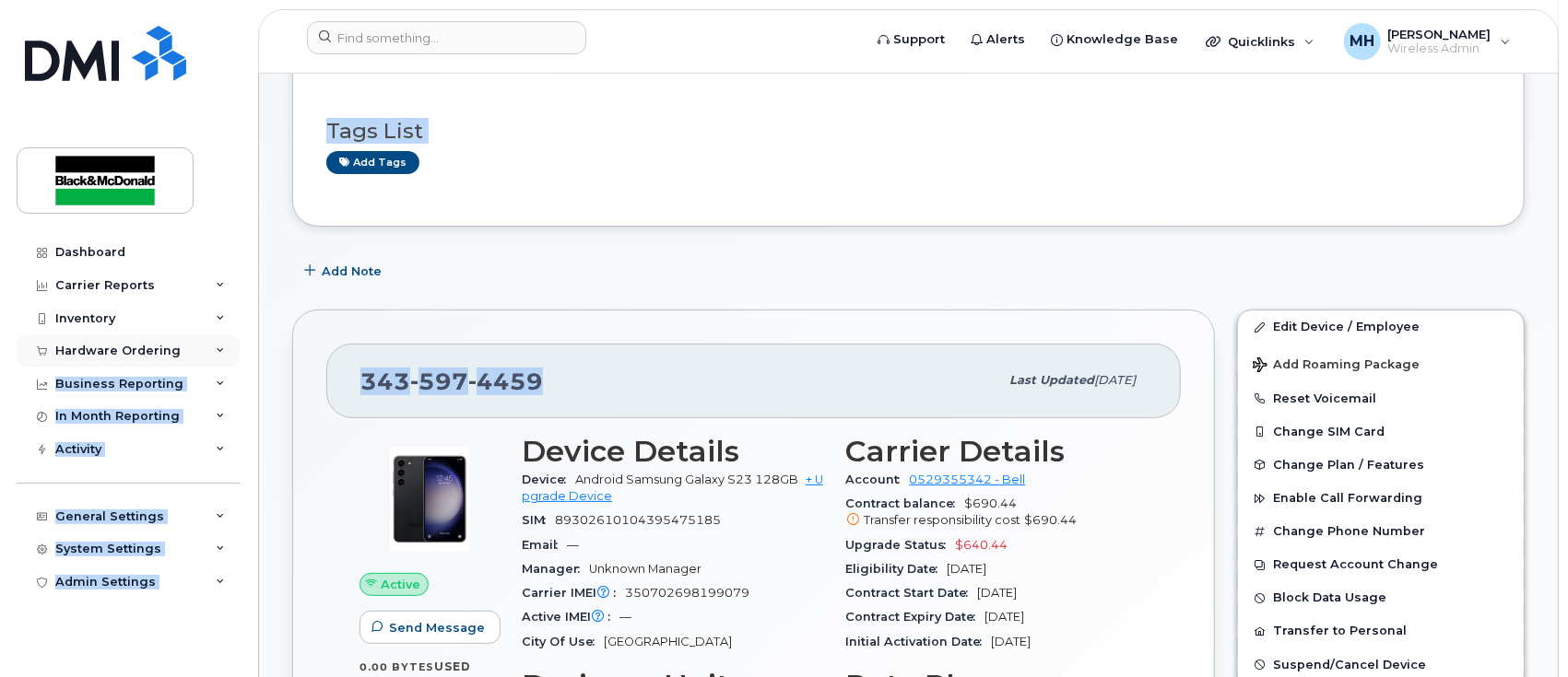
drag, startPoint x: 536, startPoint y: 386, endPoint x: 126, endPoint y: 355, distance: 411.2
click at [508, 371] on span "4459" at bounding box center [505, 381] width 74 height 27
click at [501, 375] on span "4459" at bounding box center [505, 381] width 74 height 27
click at [501, 376] on span "4459" at bounding box center [505, 381] width 74 height 27
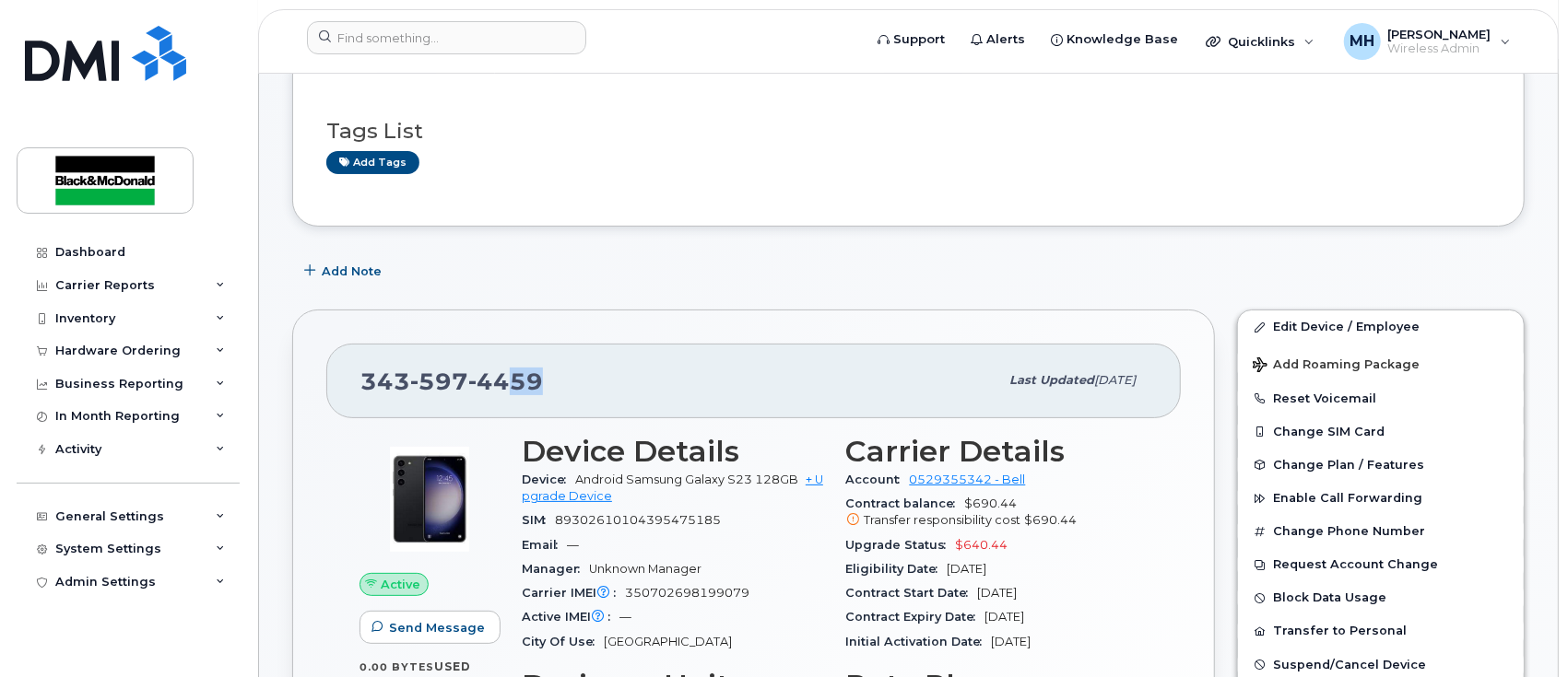
drag, startPoint x: 545, startPoint y: 386, endPoint x: 527, endPoint y: 374, distance: 21.6
click at [543, 386] on div "343 597 4459" at bounding box center [679, 380] width 638 height 39
drag, startPoint x: 359, startPoint y: 381, endPoint x: 557, endPoint y: 383, distance: 198.0
click at [557, 383] on div "343 597 4459 Last updated Sep 29, 2025" at bounding box center [753, 381] width 855 height 73
copy span "343 597 4459"
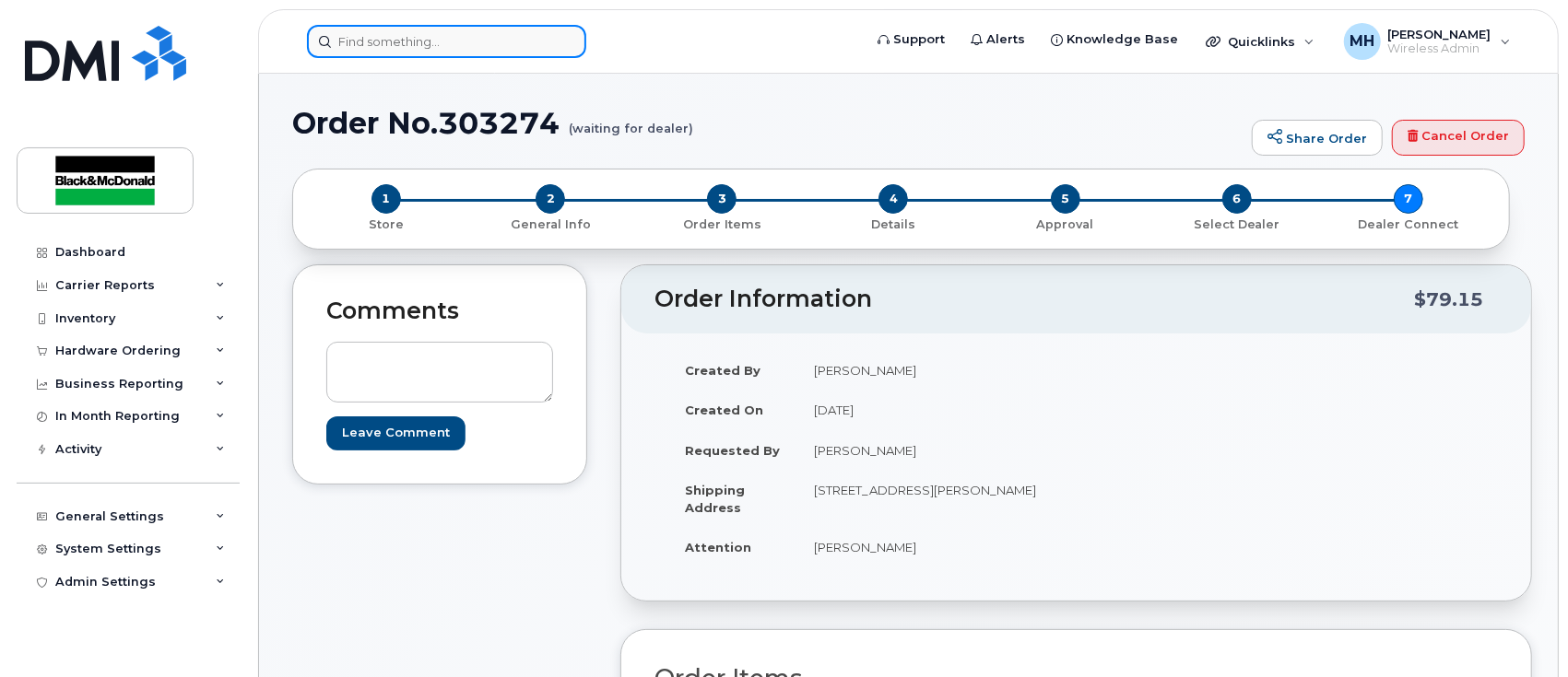
drag, startPoint x: 0, startPoint y: 0, endPoint x: 368, endPoint y: 55, distance: 372.1
click at [368, 54] on input at bounding box center [446, 40] width 279 height 33
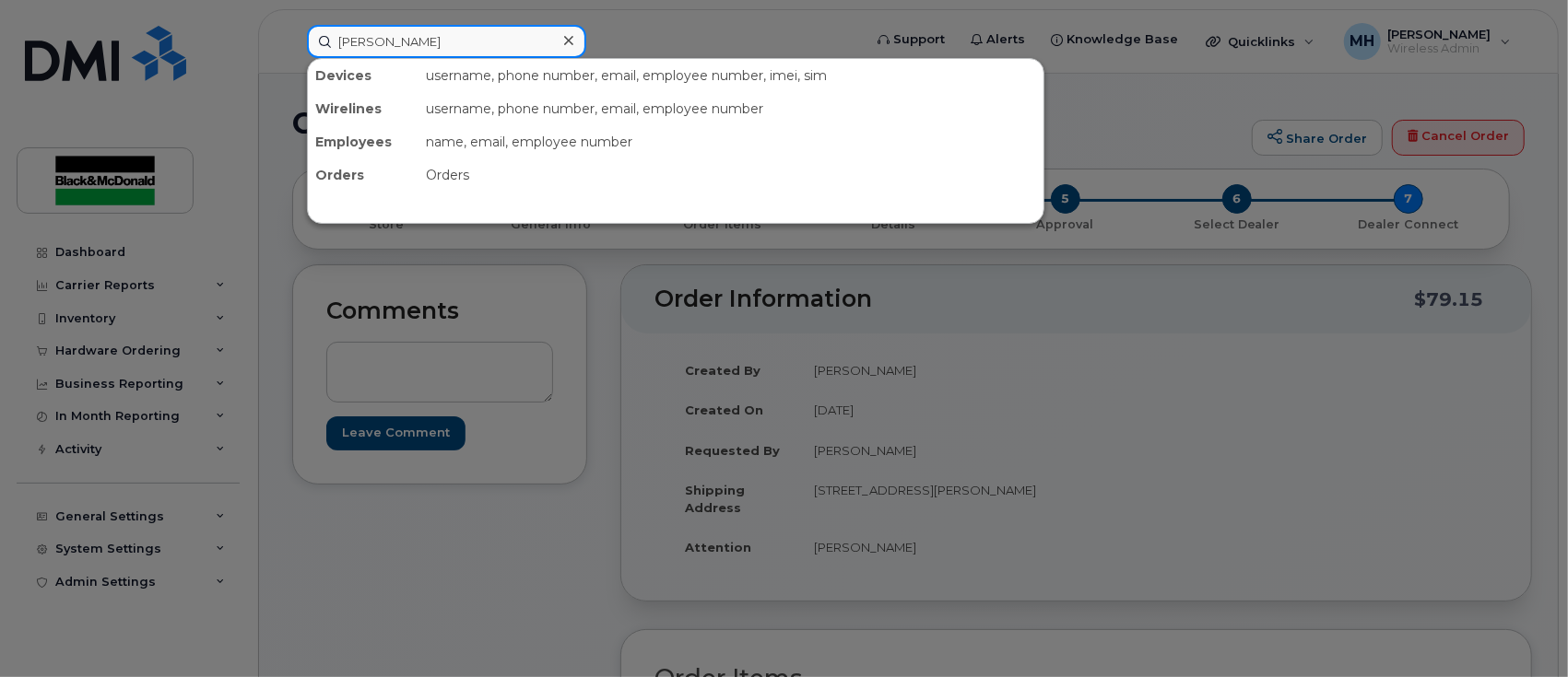
type input "[PERSON_NAME]"
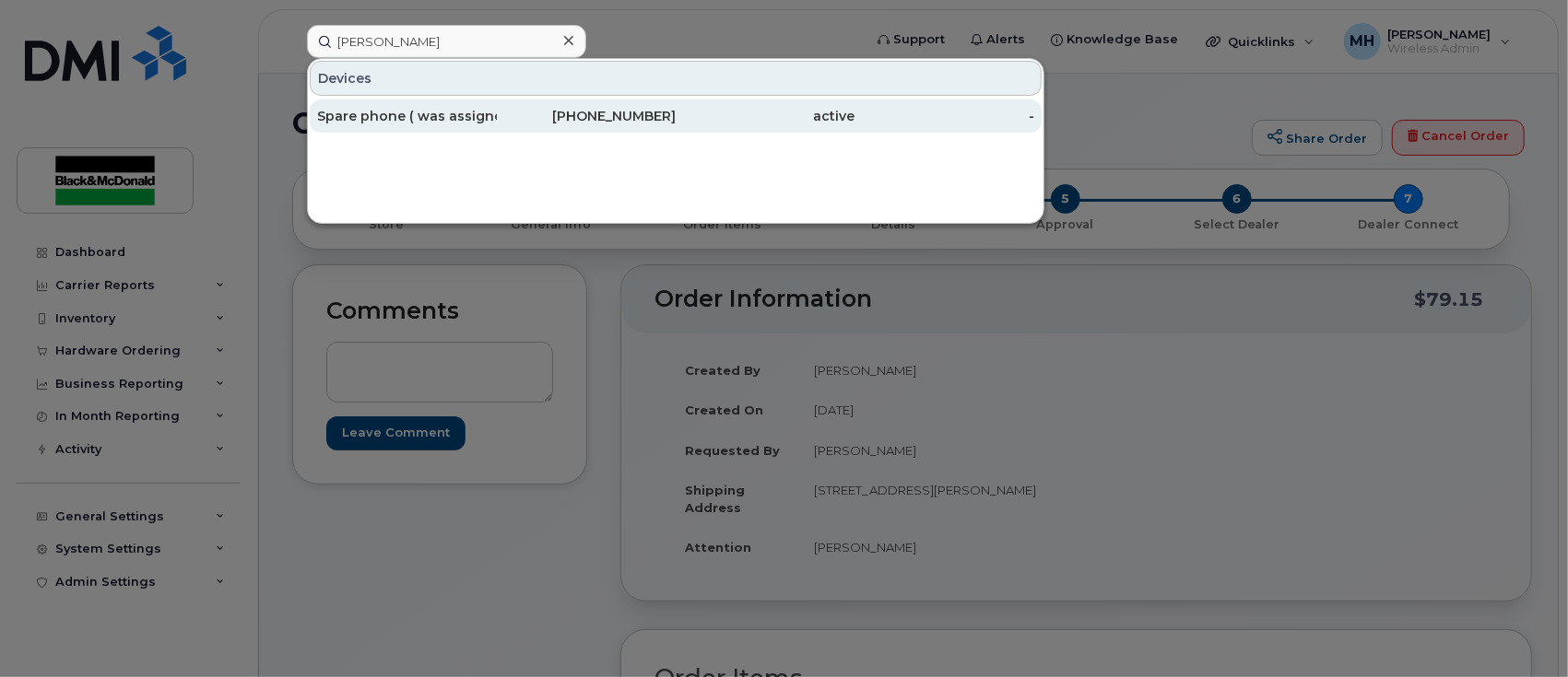
click at [426, 115] on div "Spare phone ( was assigned to [PERSON_NAME] )" at bounding box center [406, 117] width 180 height 19
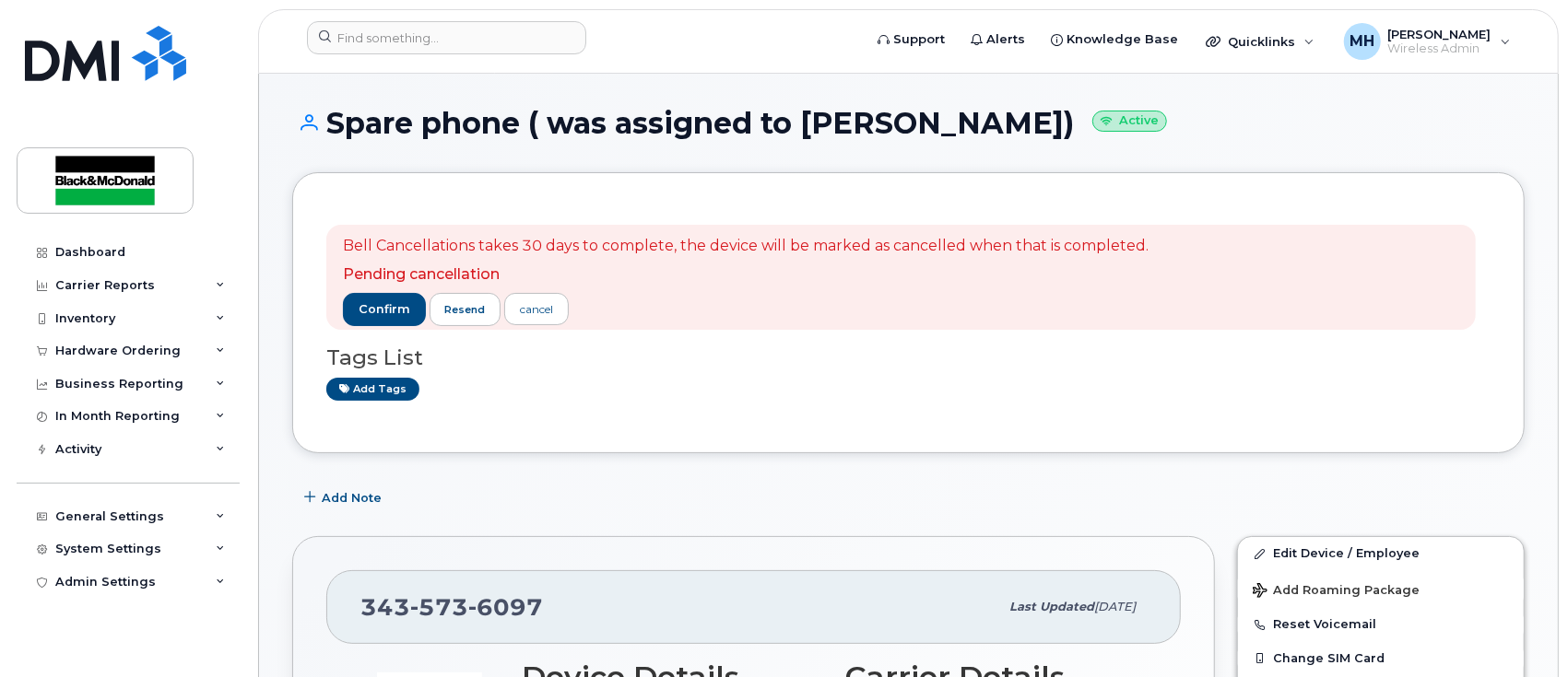
scroll to position [122, 0]
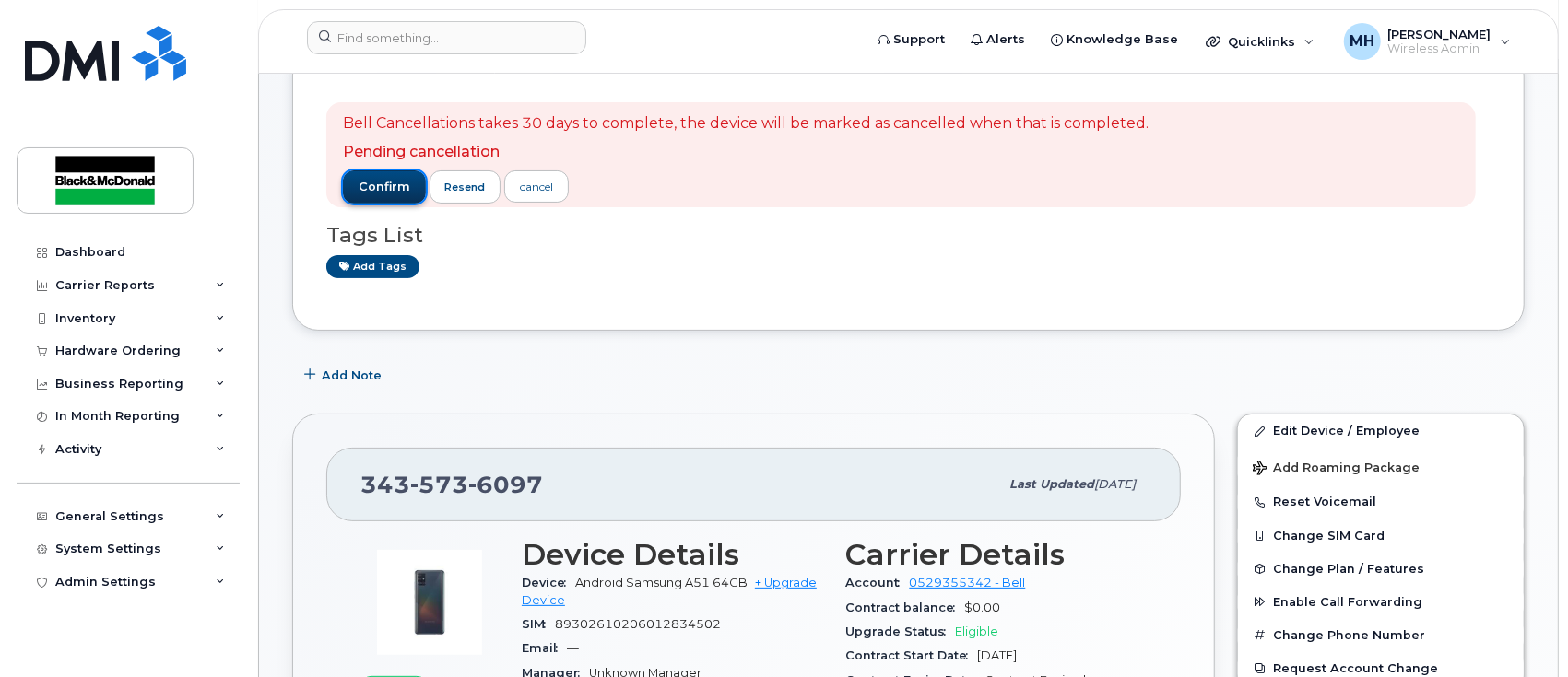
click at [384, 184] on span "confirm" at bounding box center [384, 187] width 52 height 17
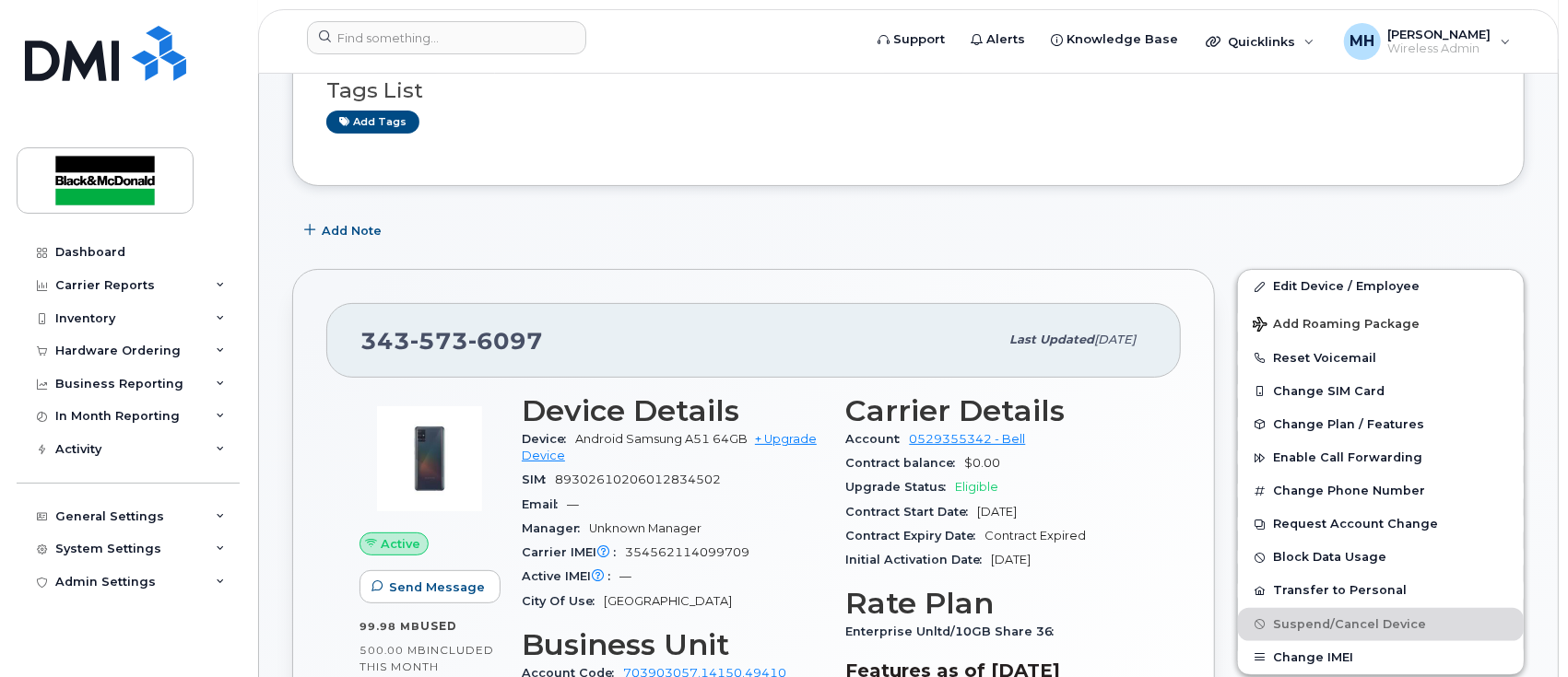
scroll to position [0, 0]
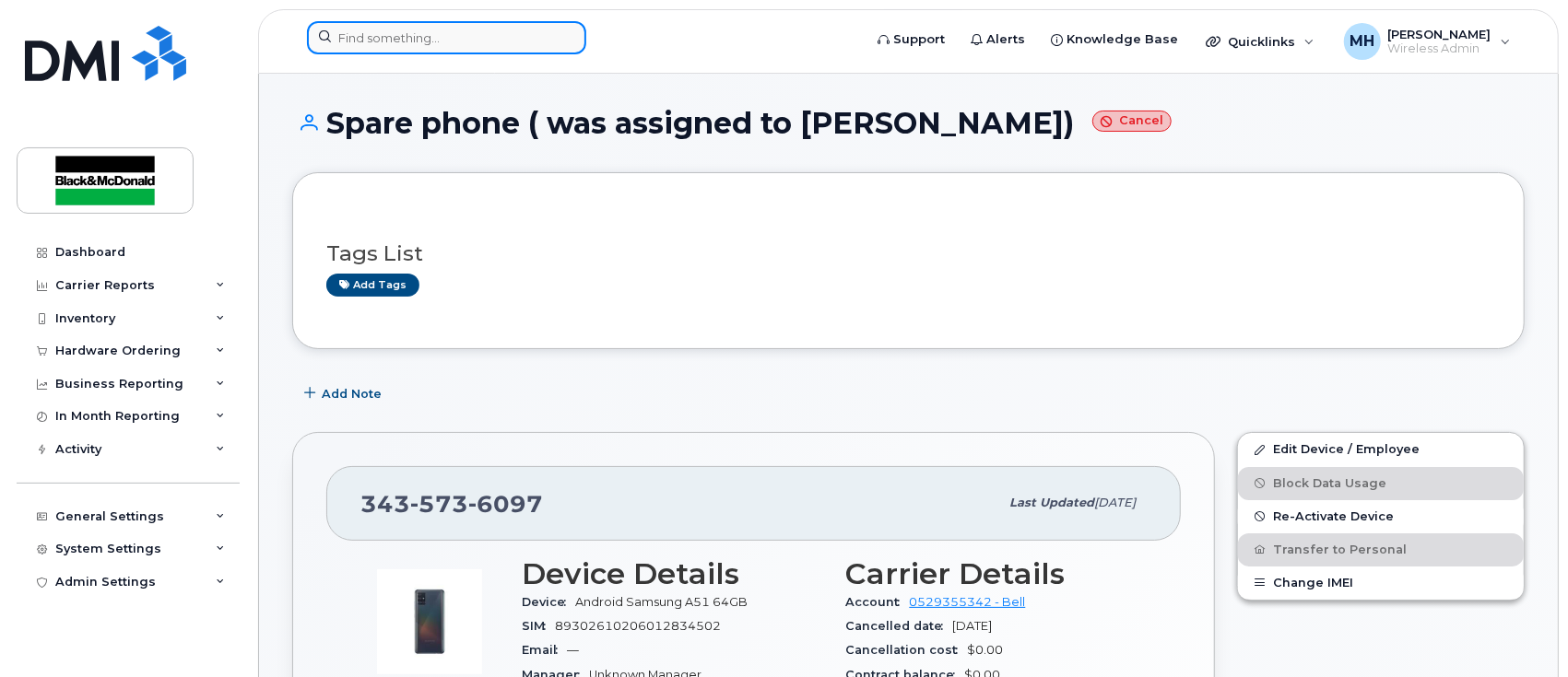
click at [378, 52] on input at bounding box center [446, 38] width 279 height 33
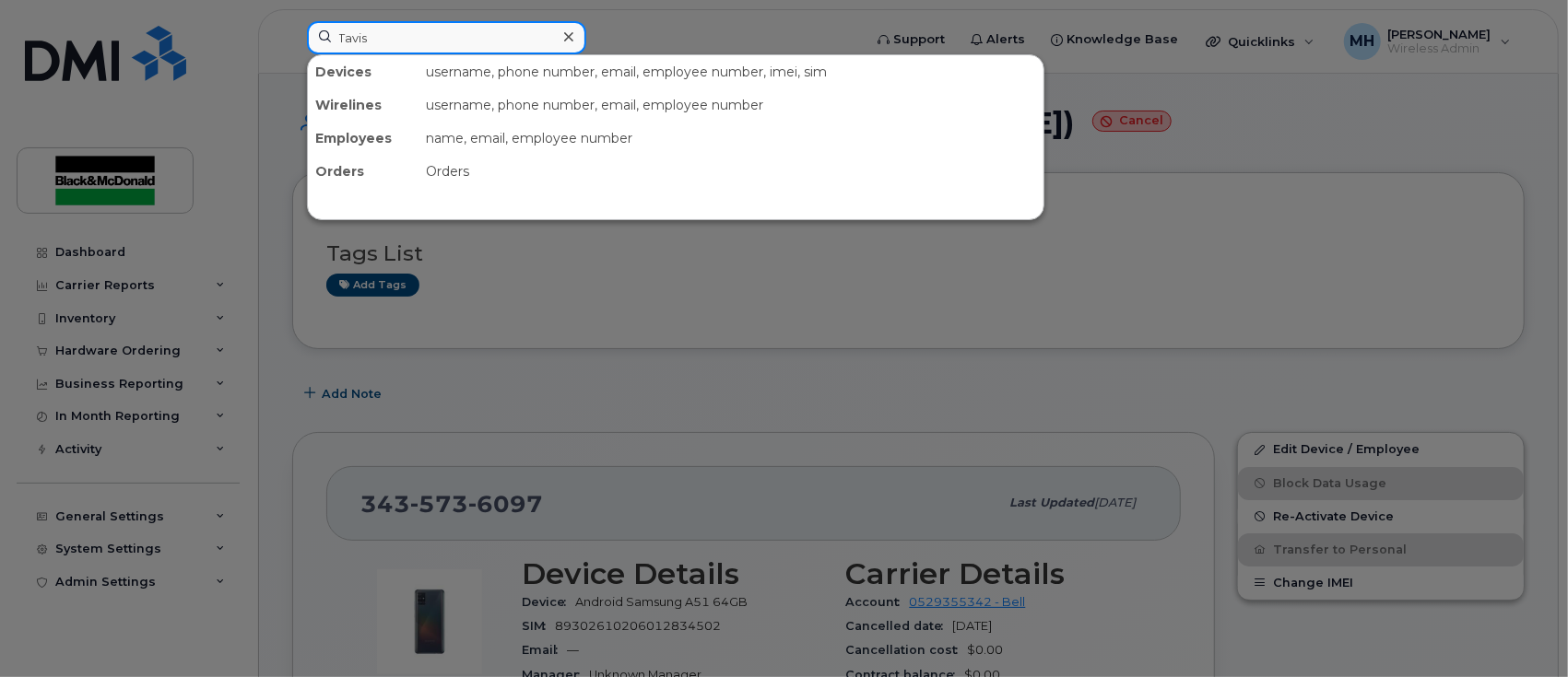
type input "Tavis"
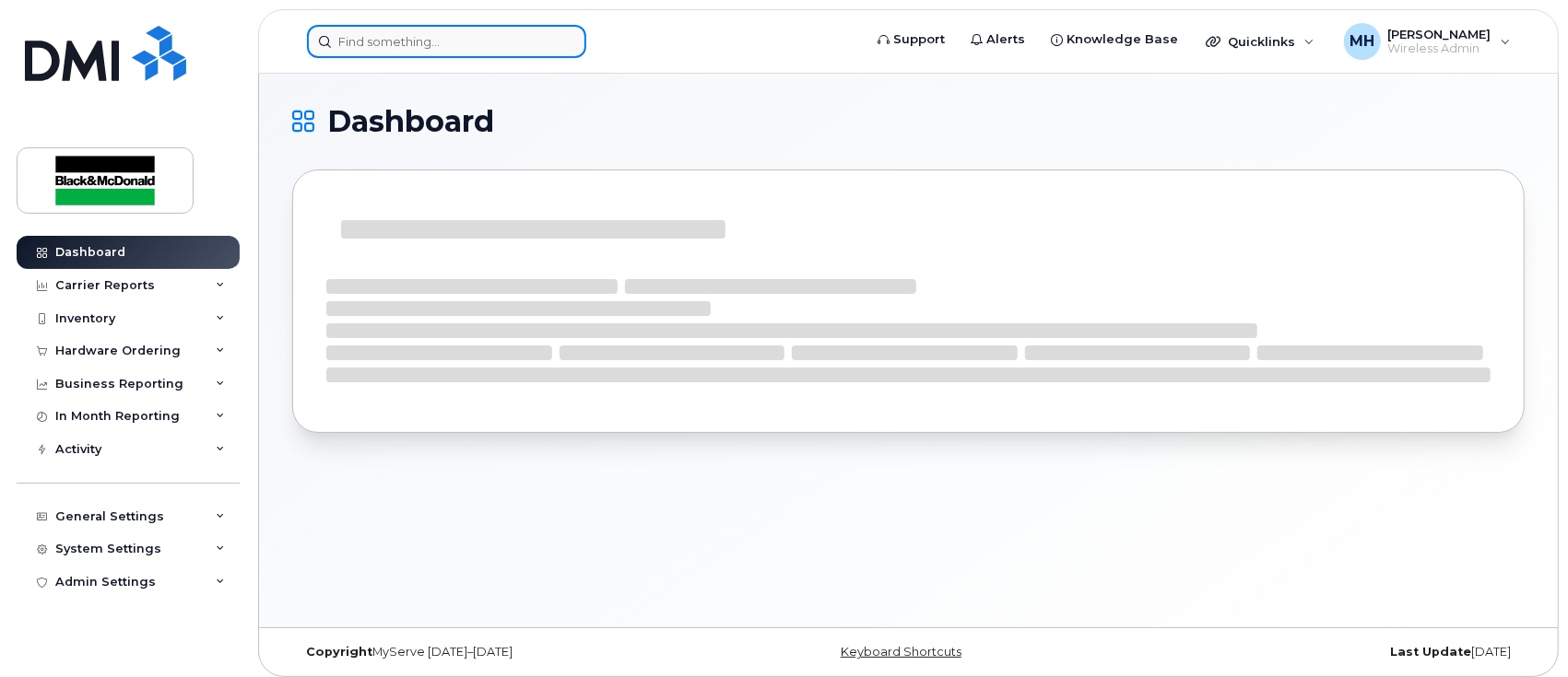
drag, startPoint x: 429, startPoint y: 44, endPoint x: 439, endPoint y: 43, distance: 10.0
click at [429, 45] on input at bounding box center [446, 40] width 279 height 33
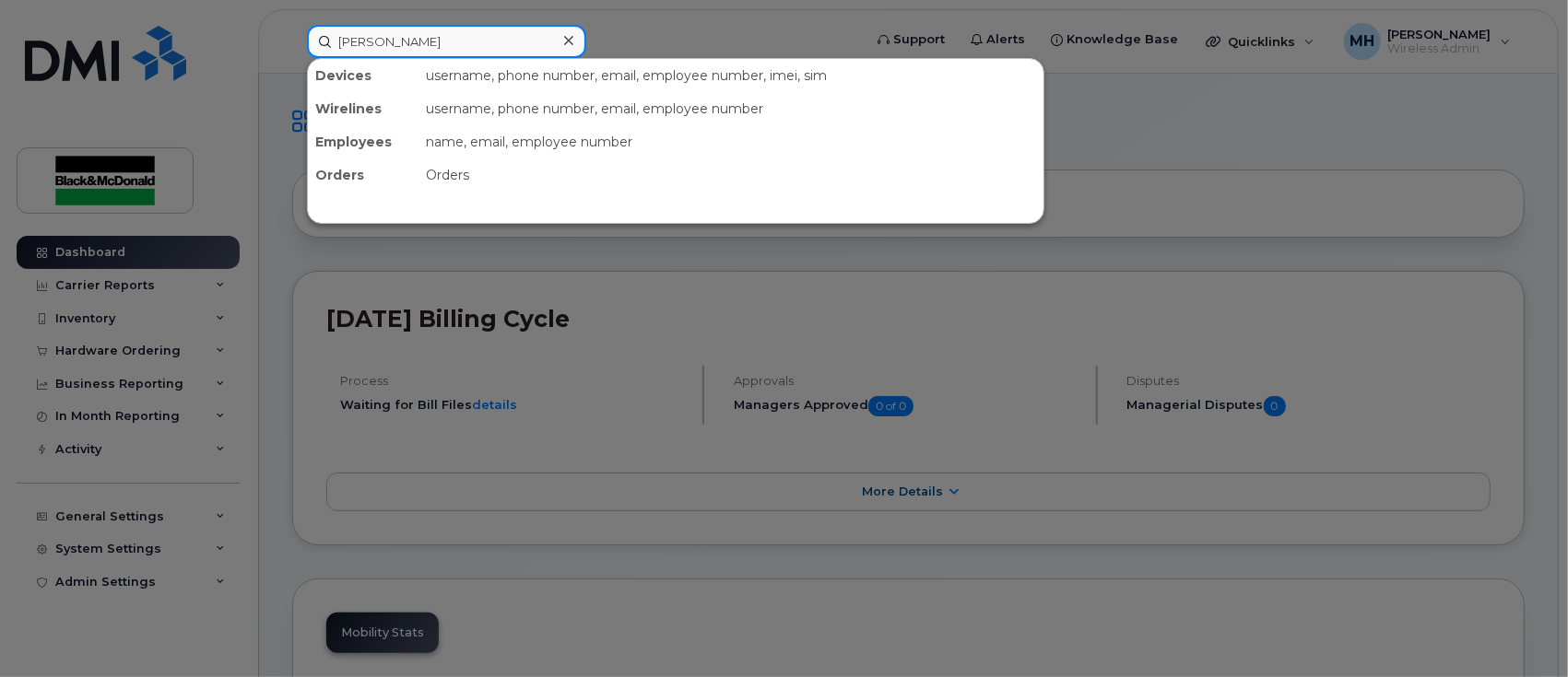
type input "Pete"
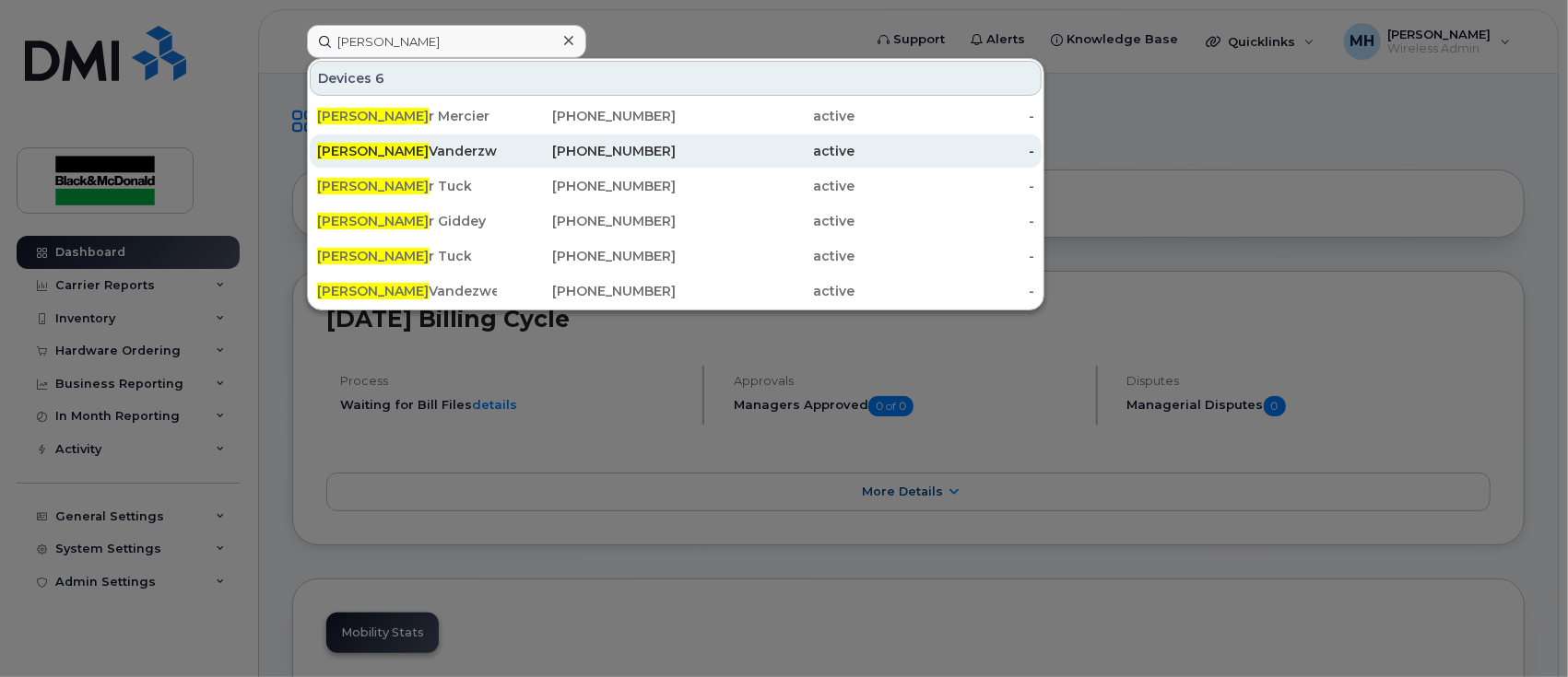
click at [415, 149] on div "Pete Vanderzwet" at bounding box center [406, 151] width 180 height 19
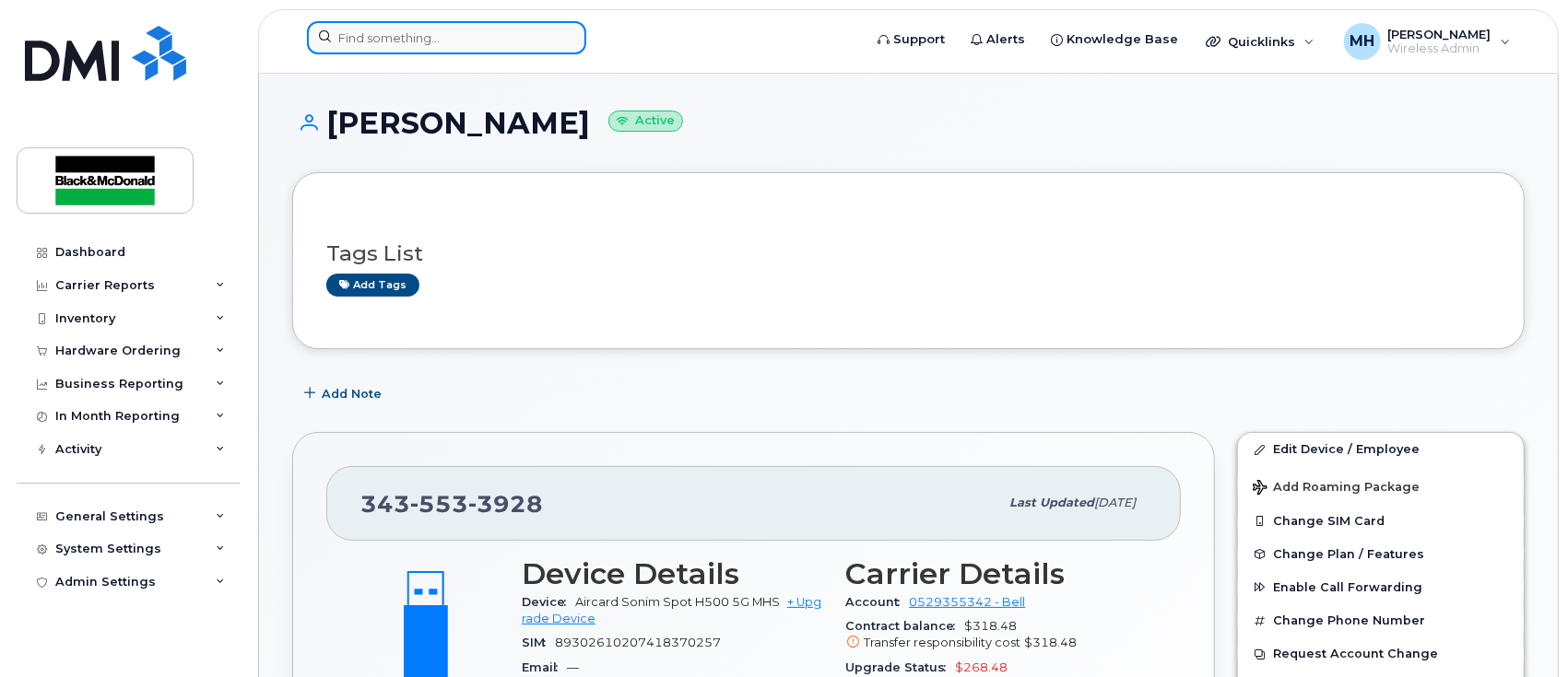
click at [385, 34] on input at bounding box center [446, 38] width 279 height 33
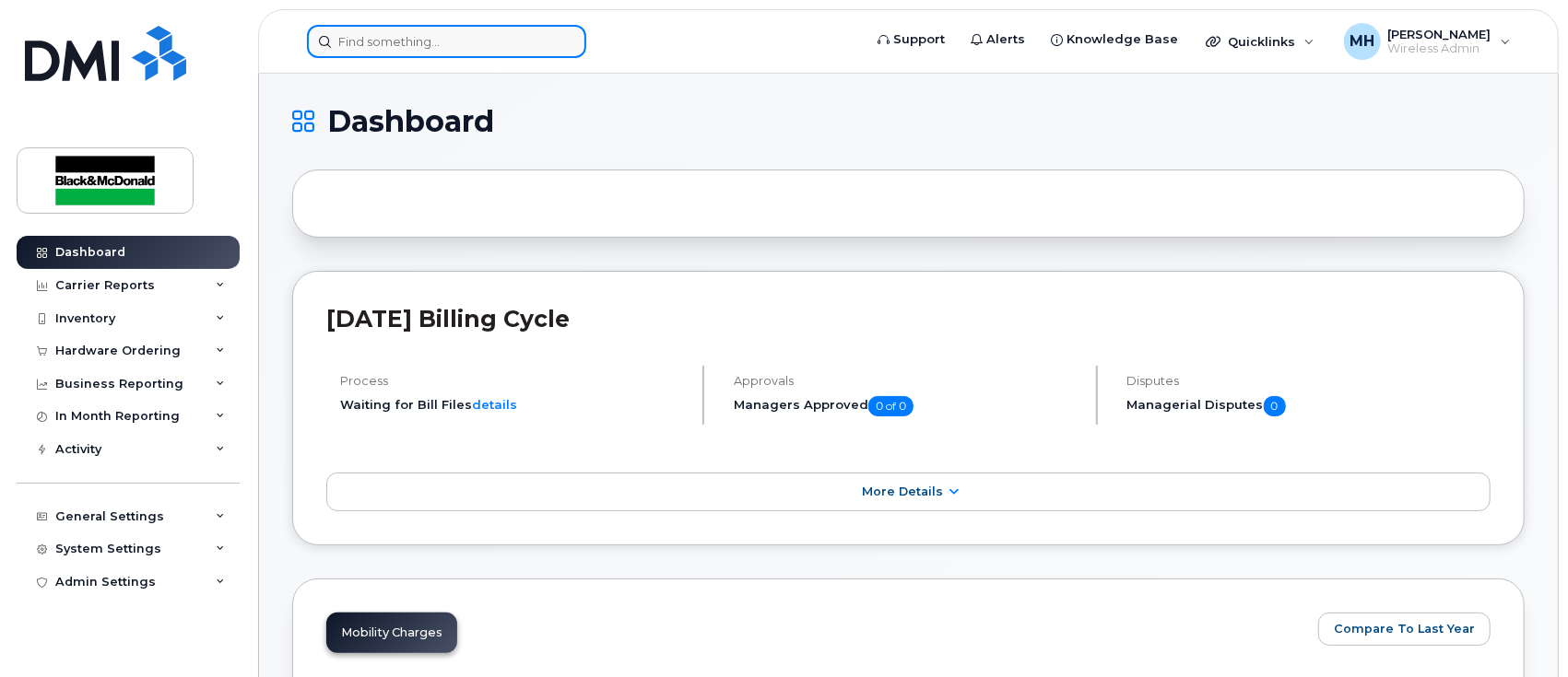
click at [394, 41] on input at bounding box center [446, 40] width 279 height 33
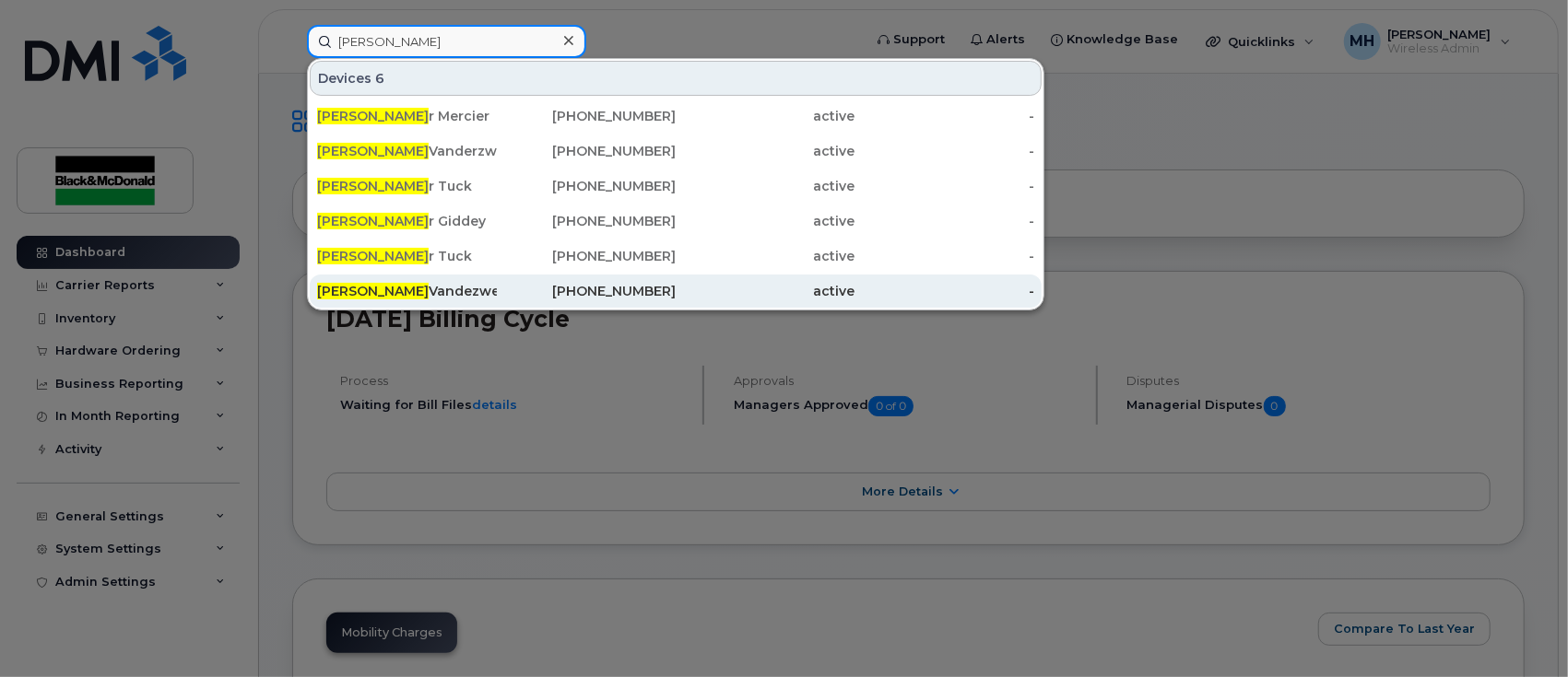
type input "pete"
click at [390, 291] on div "Pete Vandezwet" at bounding box center [406, 291] width 180 height 19
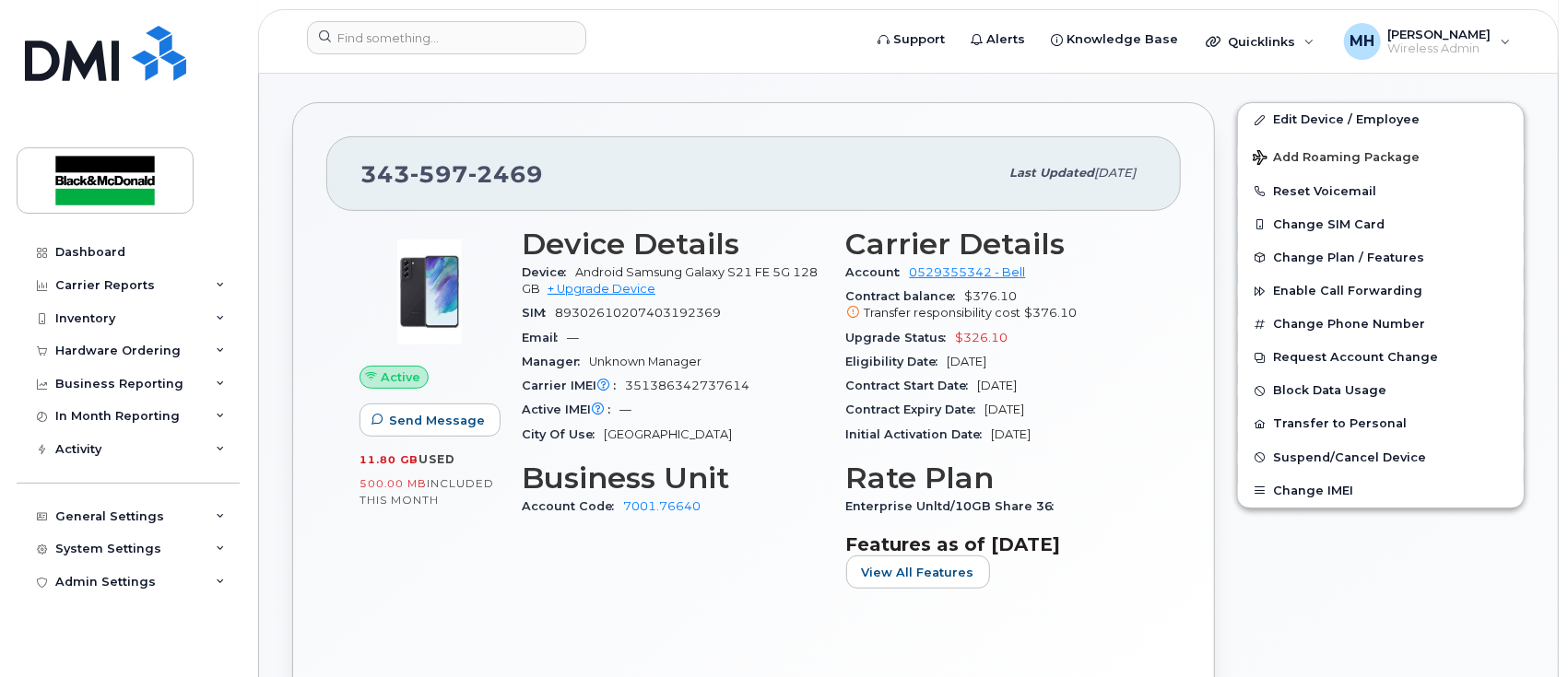
scroll to position [369, 0]
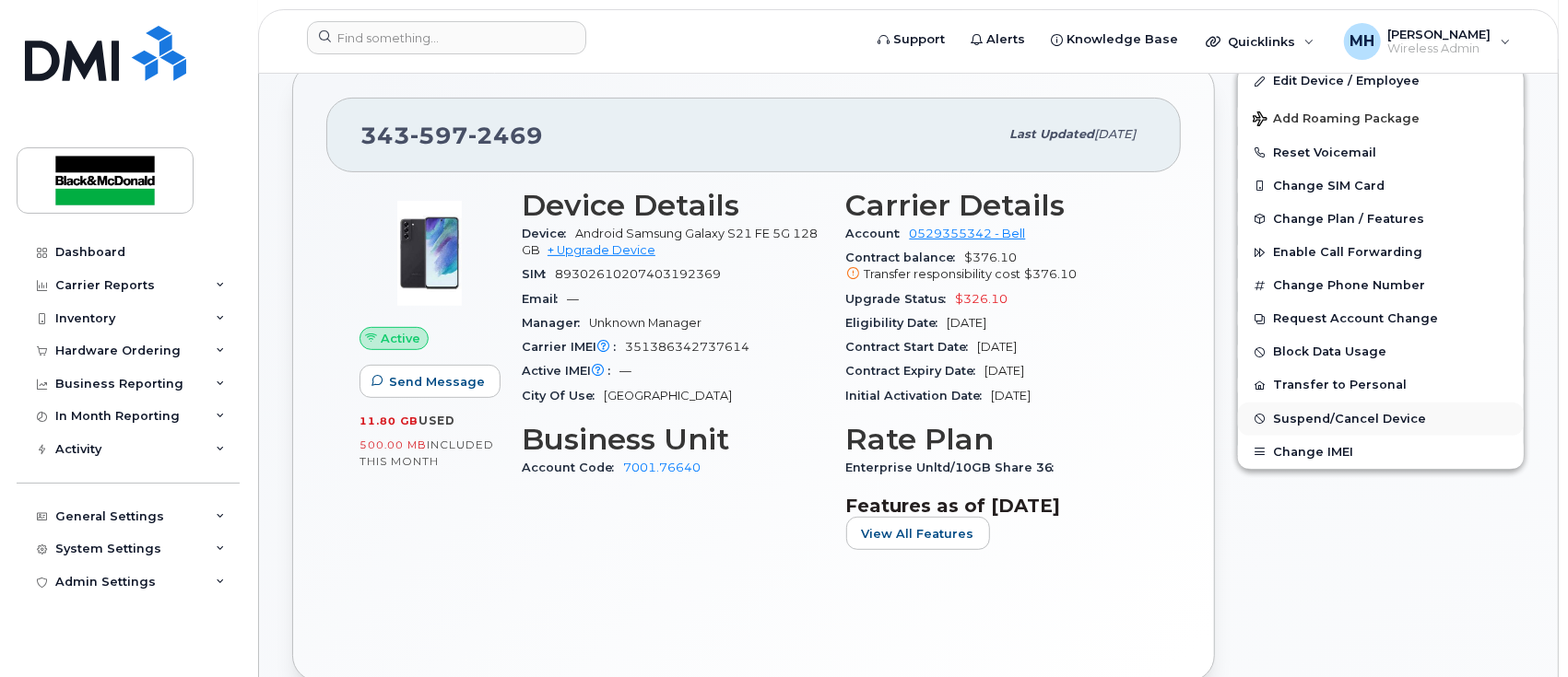
click at [1357, 426] on span "Suspend/Cancel Device" at bounding box center [1349, 418] width 153 height 14
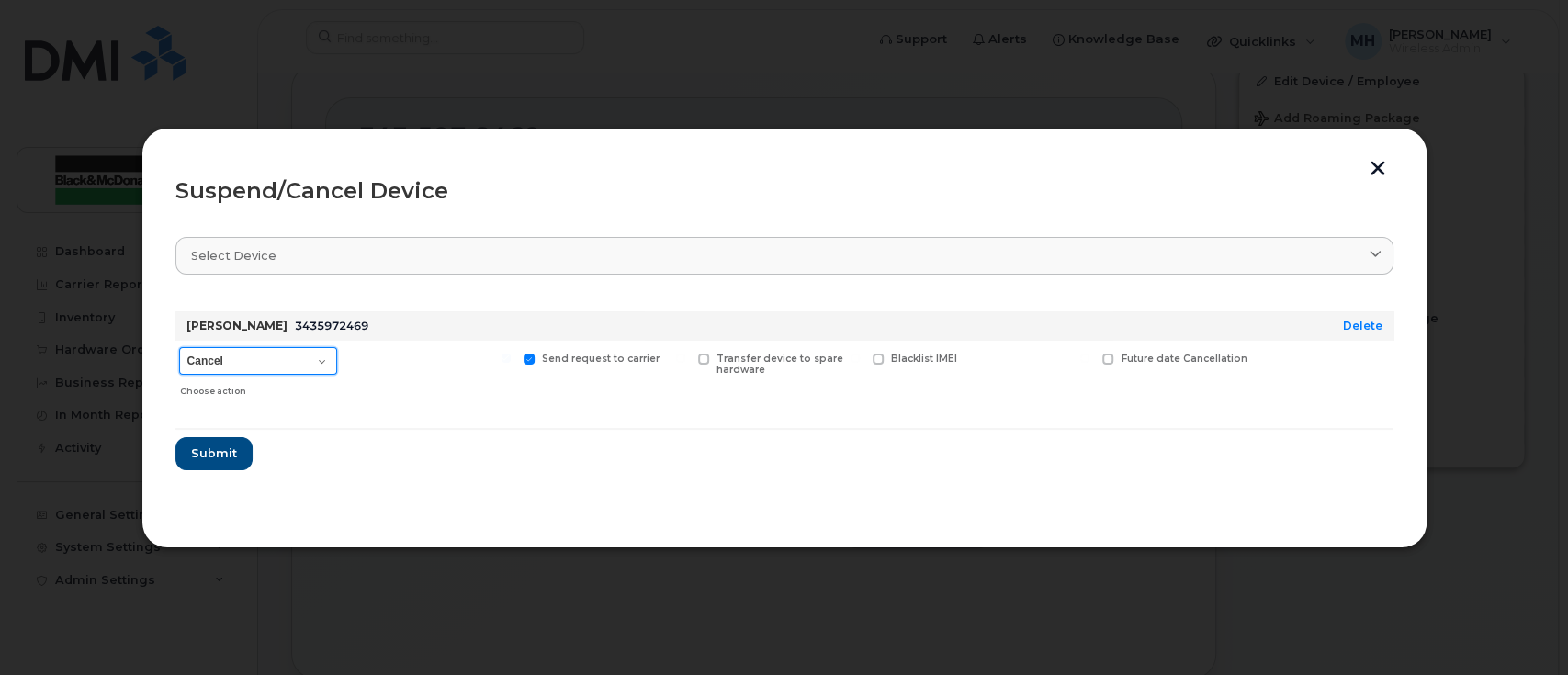
click at [327, 365] on select "Cancel Suspend - Extend Suspension Suspend - Reduced Rate Suspend - Full Rate S…" at bounding box center [258, 360] width 158 height 27
click at [1380, 170] on button "button" at bounding box center [1377, 171] width 27 height 20
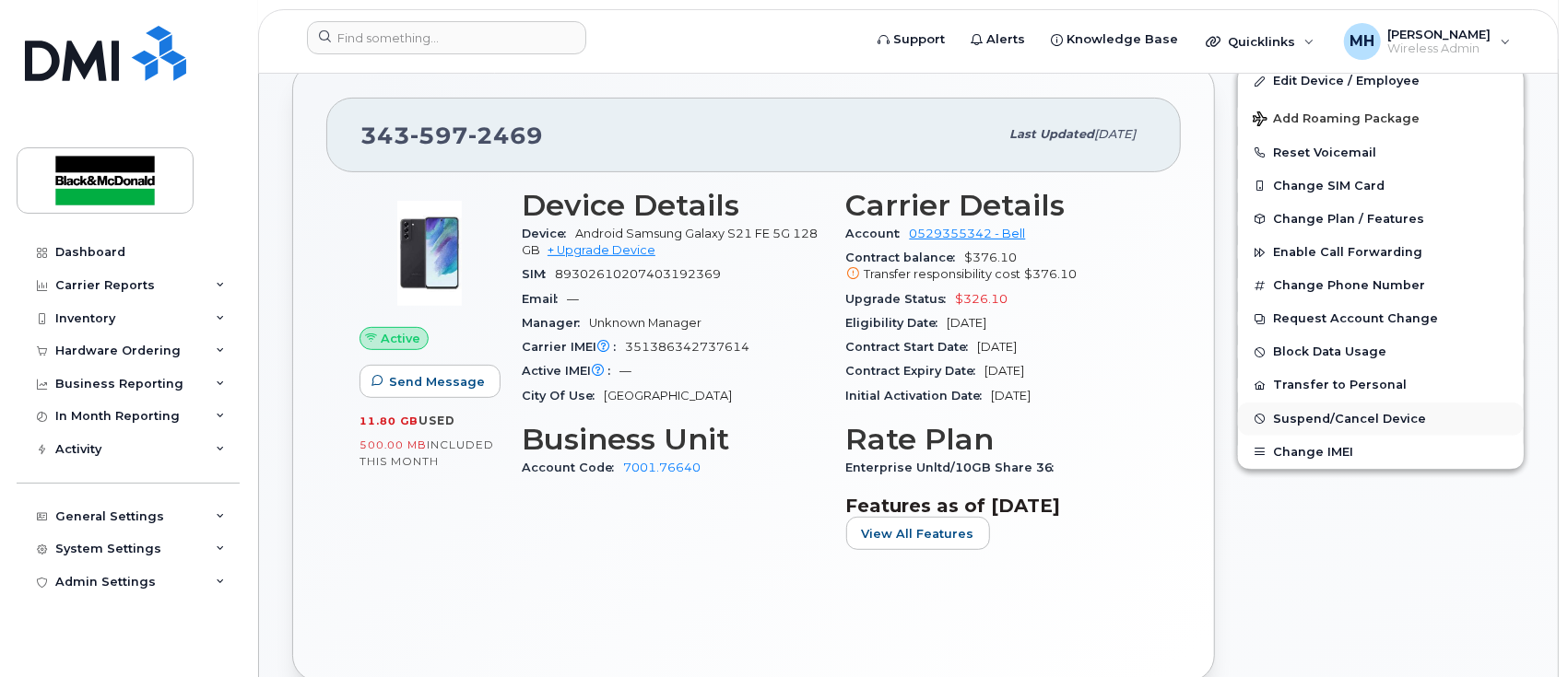
click at [1354, 422] on span "Suspend/Cancel Device" at bounding box center [1349, 418] width 153 height 14
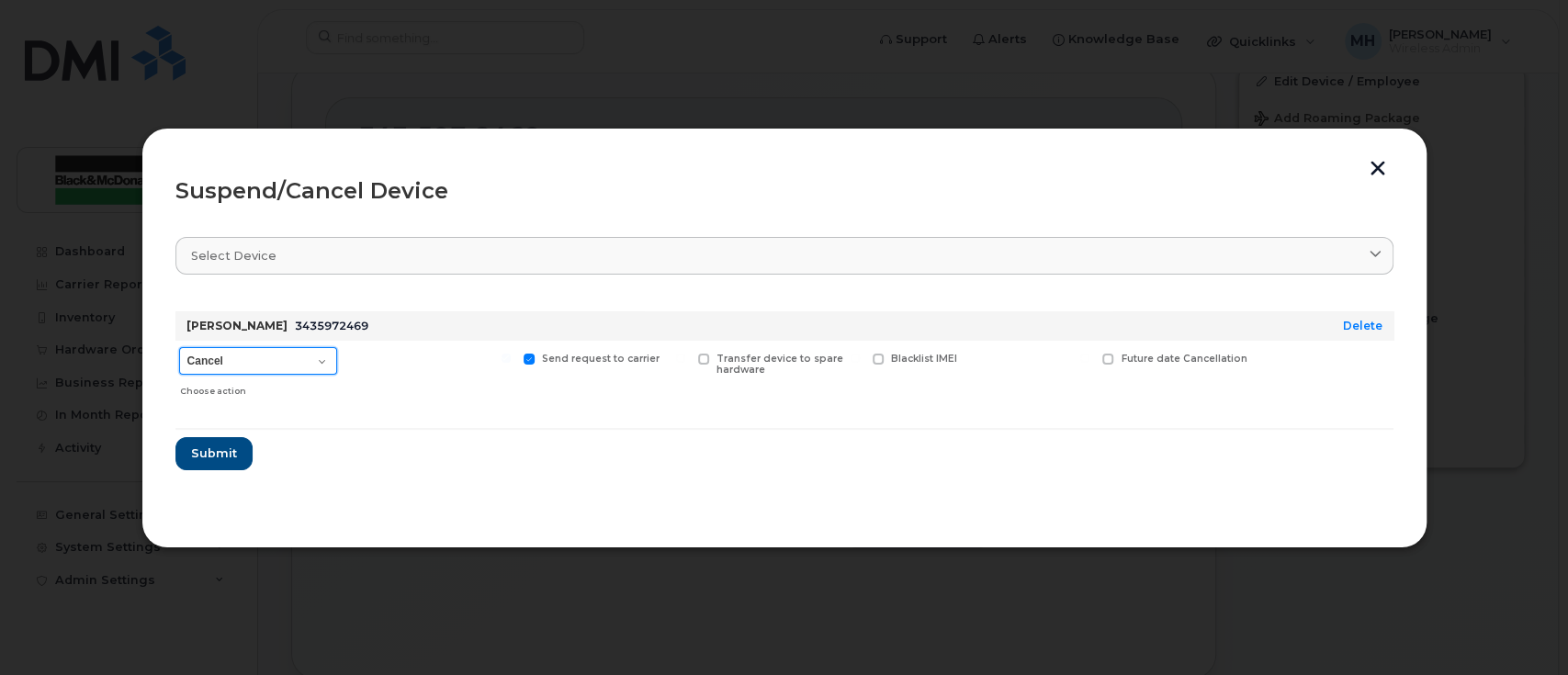
click at [314, 365] on select "Cancel Suspend - Extend Suspension Suspend - Reduced Rate Suspend - Full Rate S…" at bounding box center [258, 360] width 158 height 27
select select "[object Object]"
click at [179, 347] on select "Cancel Suspend - Extend Suspension Suspend - Reduced Rate Suspend - Full Rate S…" at bounding box center [258, 360] width 158 height 27
click at [346, 354] on div "Available for new activations/redeployments" at bounding box center [430, 373] width 170 height 66
click at [360, 363] on label "Available for new activations/redeployments" at bounding box center [429, 365] width 162 height 23
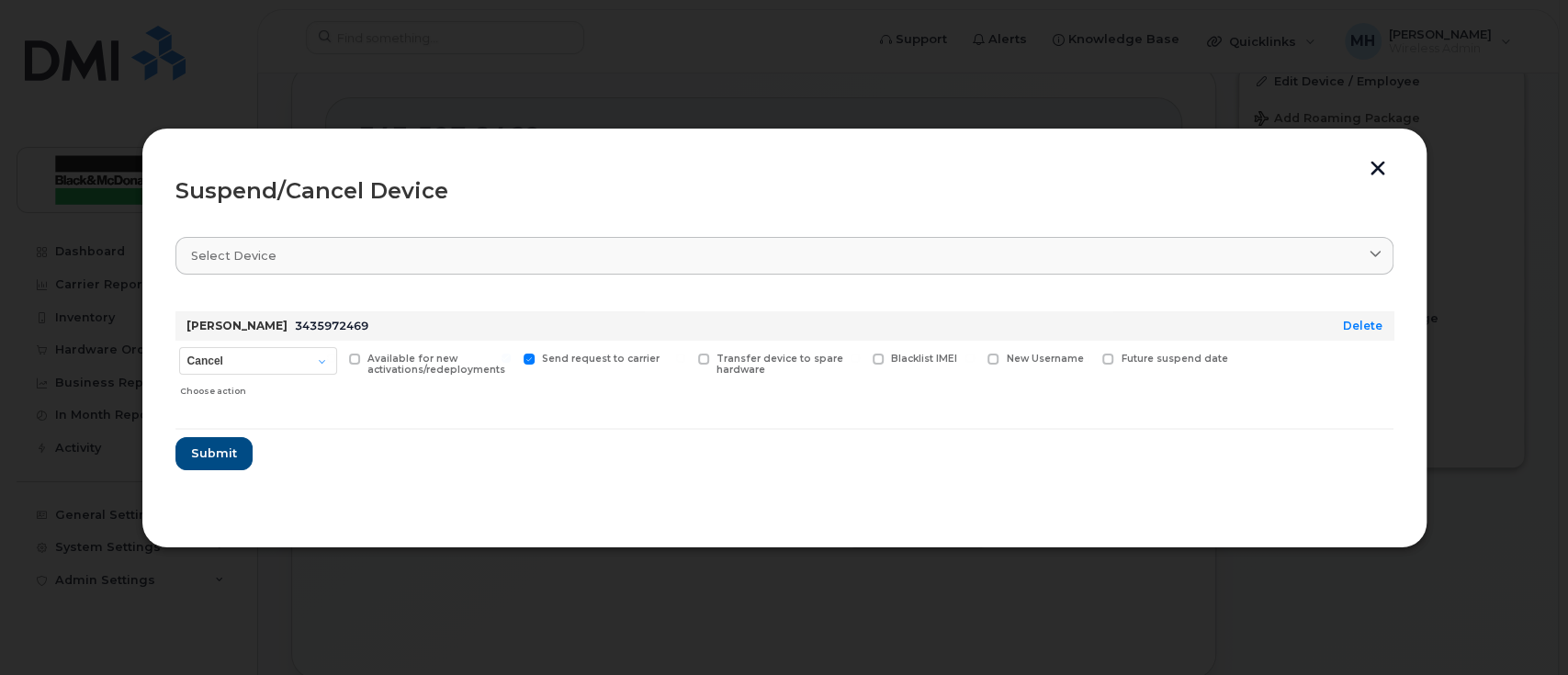
click at [336, 363] on input "Available for new activations/redeployments" at bounding box center [332, 358] width 9 height 9
checkbox input "true"
click at [231, 459] on span "Submit" at bounding box center [213, 453] width 46 height 18
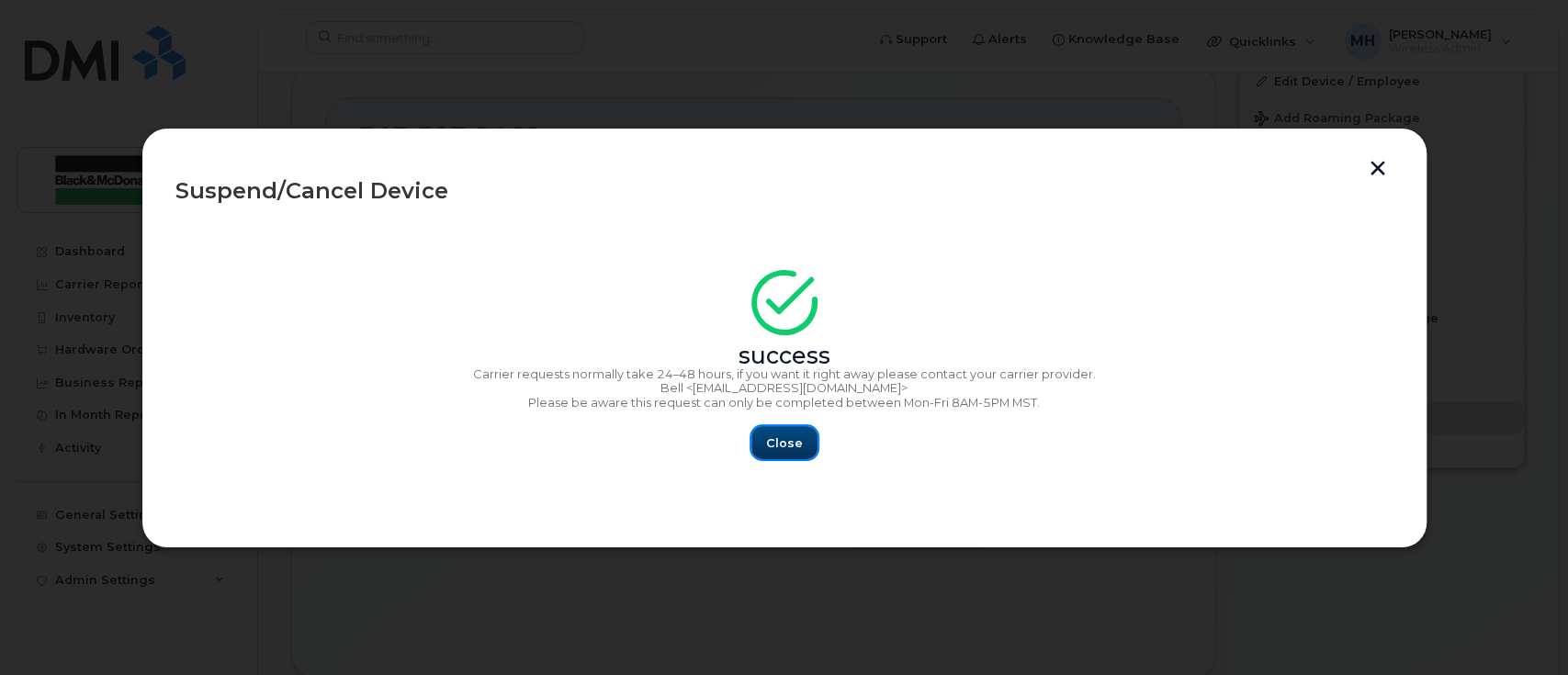
click at [796, 456] on button "Close" at bounding box center [784, 442] width 67 height 33
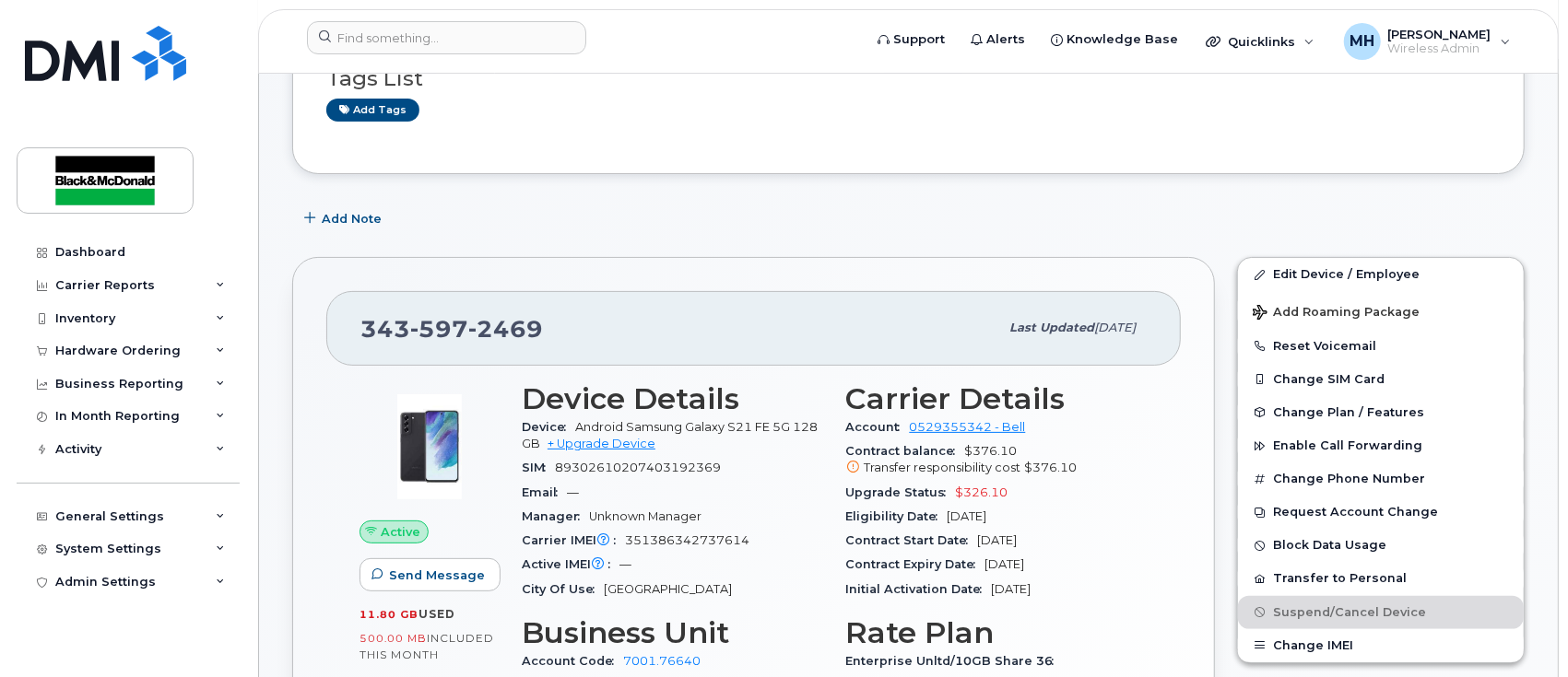
scroll to position [0, 0]
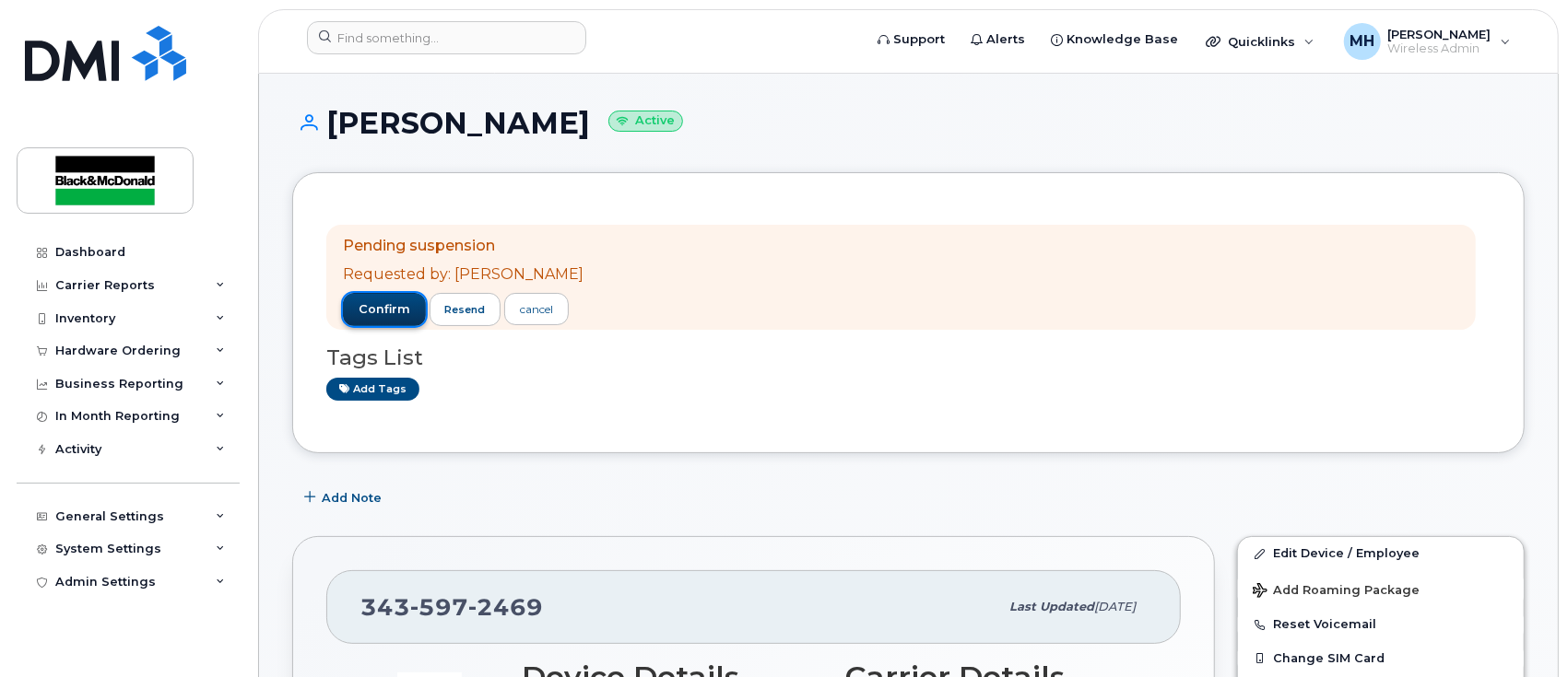
click at [375, 295] on button "confirm" at bounding box center [385, 309] width 83 height 33
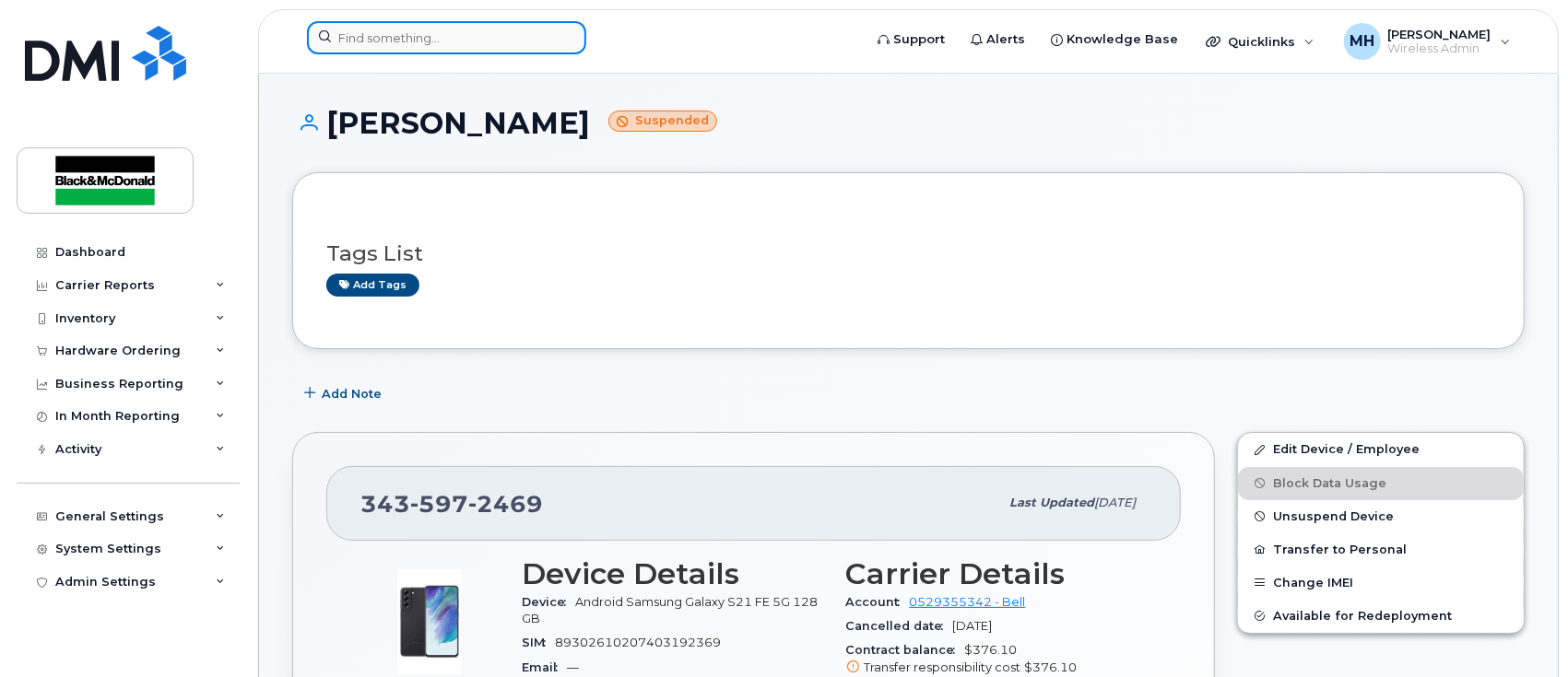
click at [564, 39] on div at bounding box center [446, 38] width 279 height 33
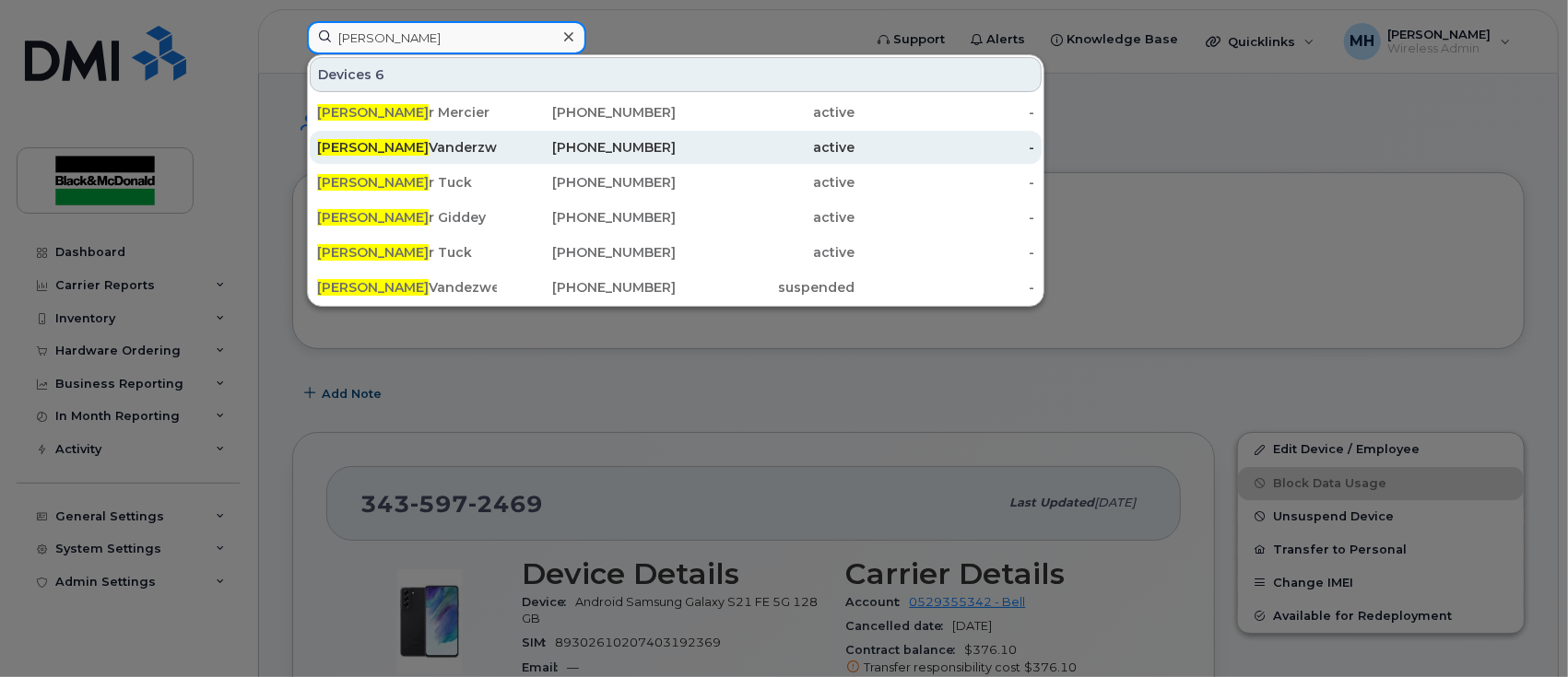
type input "[PERSON_NAME]"
click at [413, 145] on div "[PERSON_NAME]" at bounding box center [406, 148] width 180 height 19
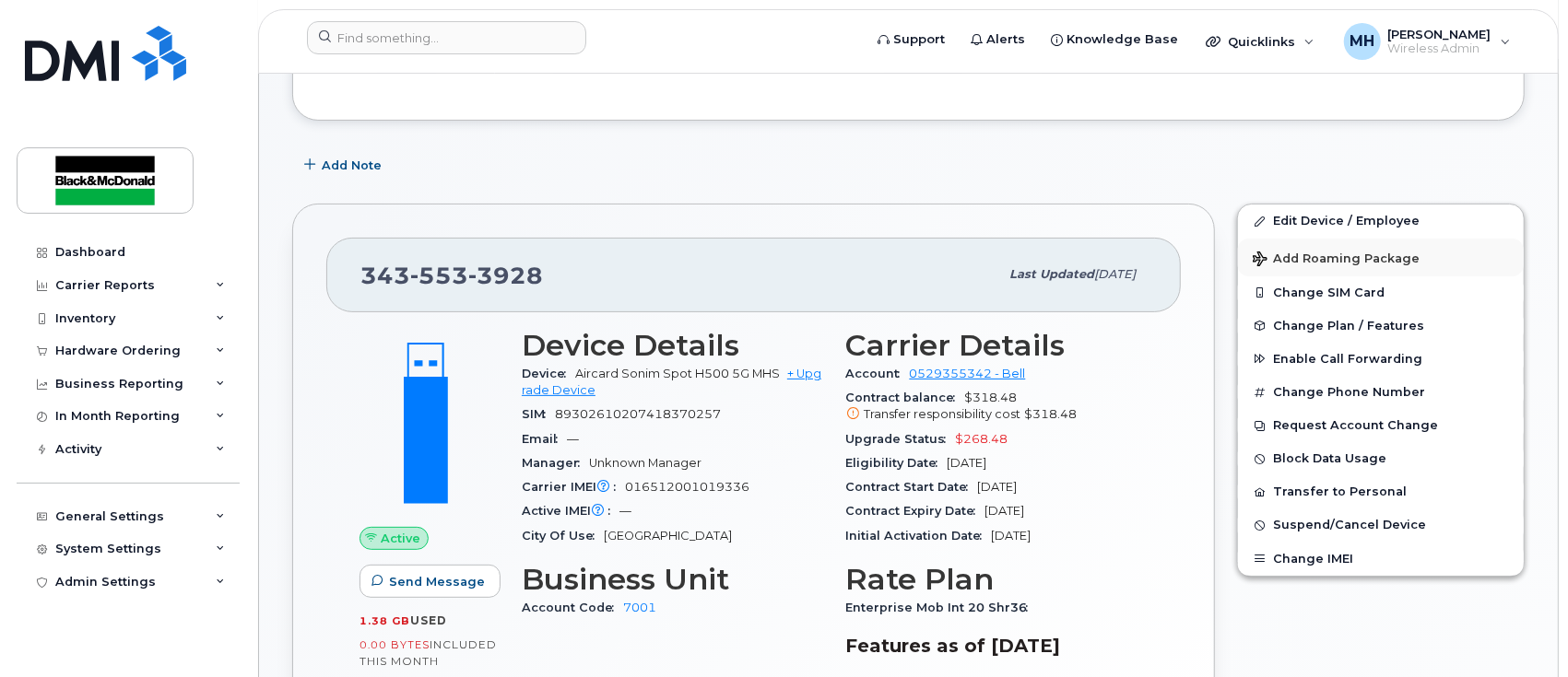
scroll to position [245, 0]
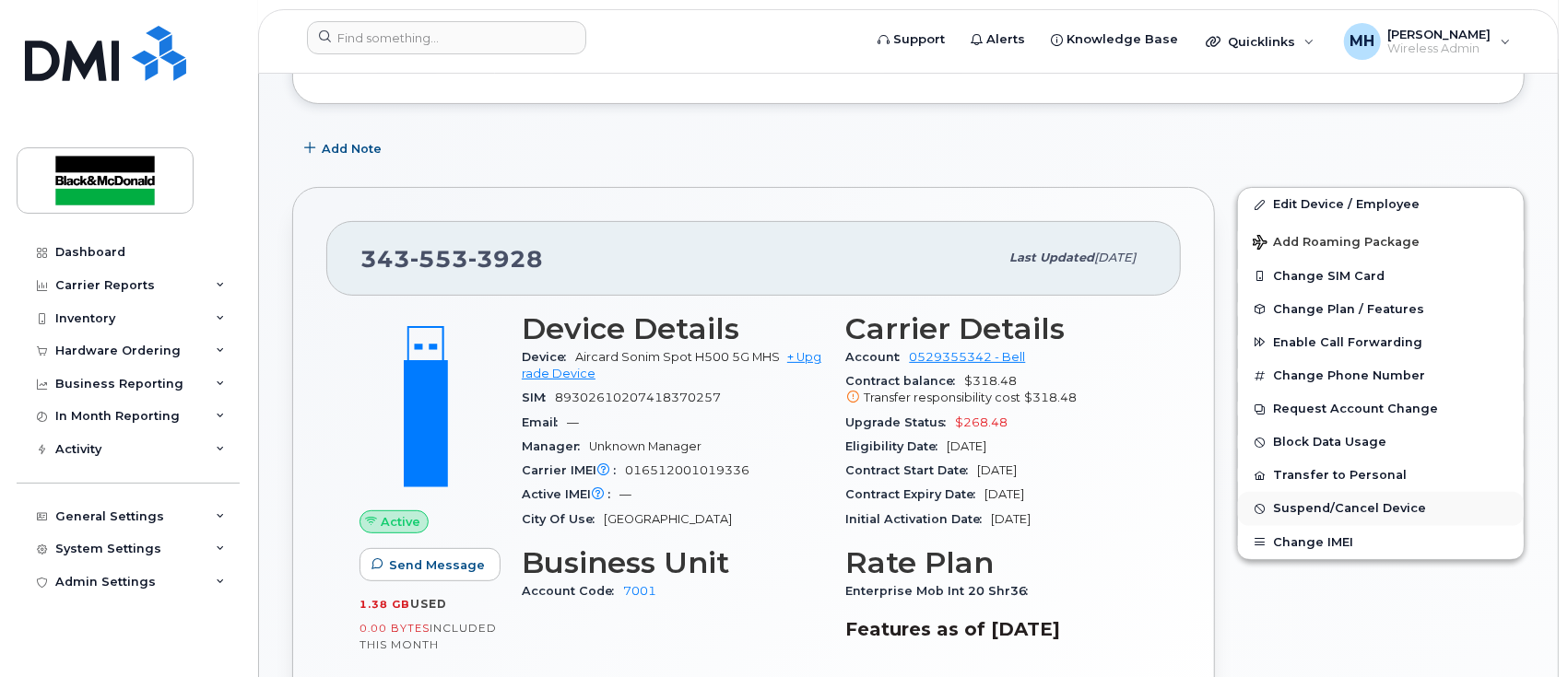
click at [1360, 512] on span "Suspend/Cancel Device" at bounding box center [1349, 509] width 153 height 14
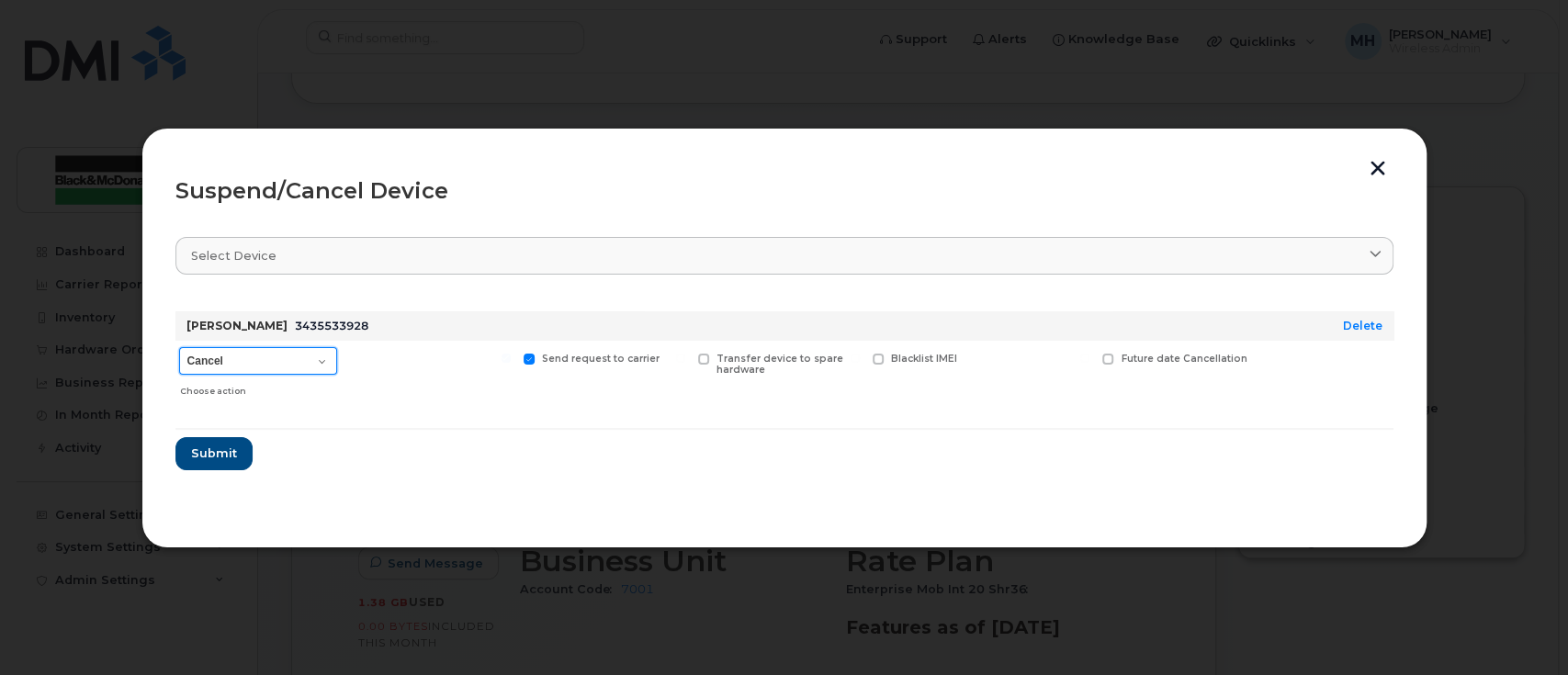
click at [266, 358] on select "Cancel Suspend - Extend Suspension Suspend - Reduced Rate Suspend - Full Rate S…" at bounding box center [258, 360] width 158 height 27
select select "[object Object]"
click at [179, 347] on select "Cancel Suspend - Extend Suspension Suspend - Reduced Rate Suspend - Full Rate S…" at bounding box center [258, 360] width 158 height 27
click at [352, 360] on span at bounding box center [354, 359] width 12 height 12
click at [336, 360] on input "Available for new activations/redeployments" at bounding box center [332, 358] width 9 height 9
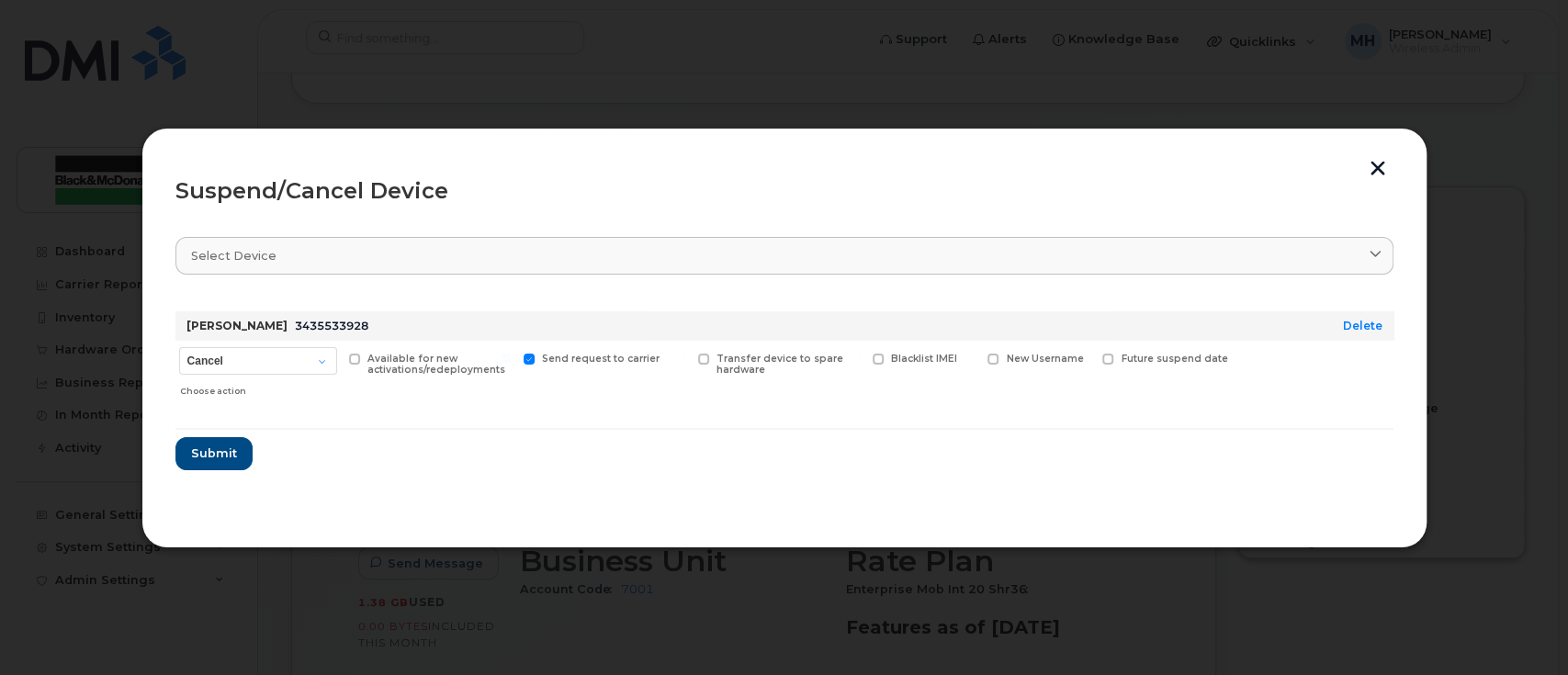
checkbox input "true"
click at [231, 454] on span "Submit" at bounding box center [213, 453] width 46 height 18
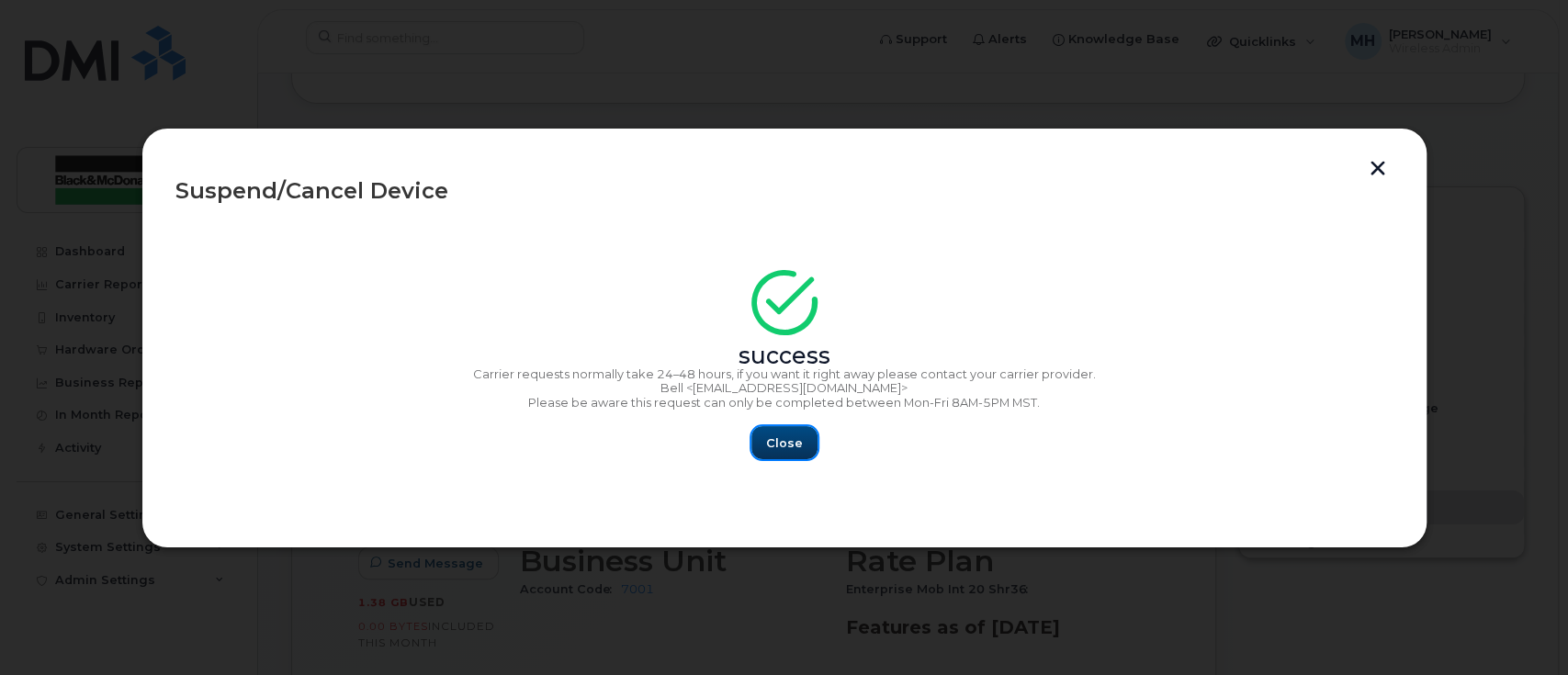
click at [789, 438] on span "Close" at bounding box center [784, 443] width 37 height 18
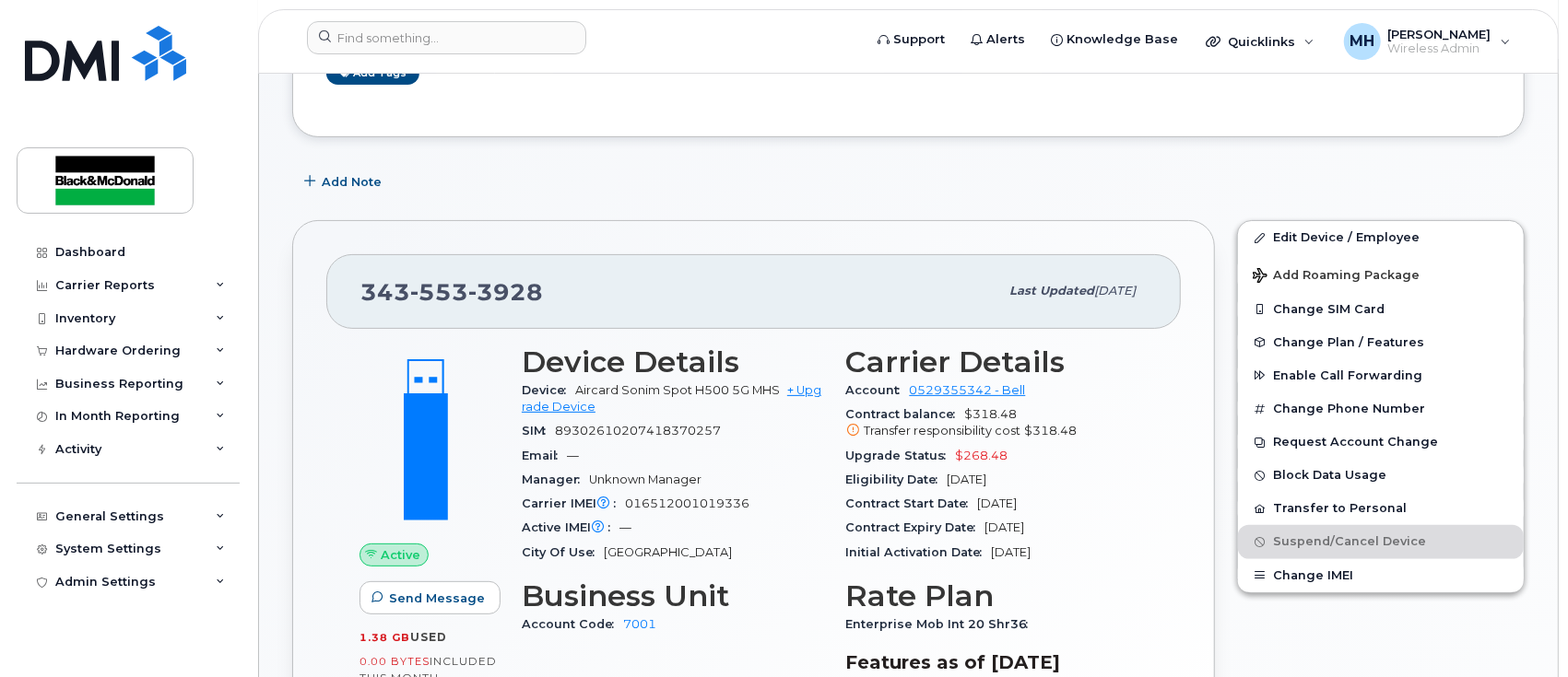
scroll to position [122, 0]
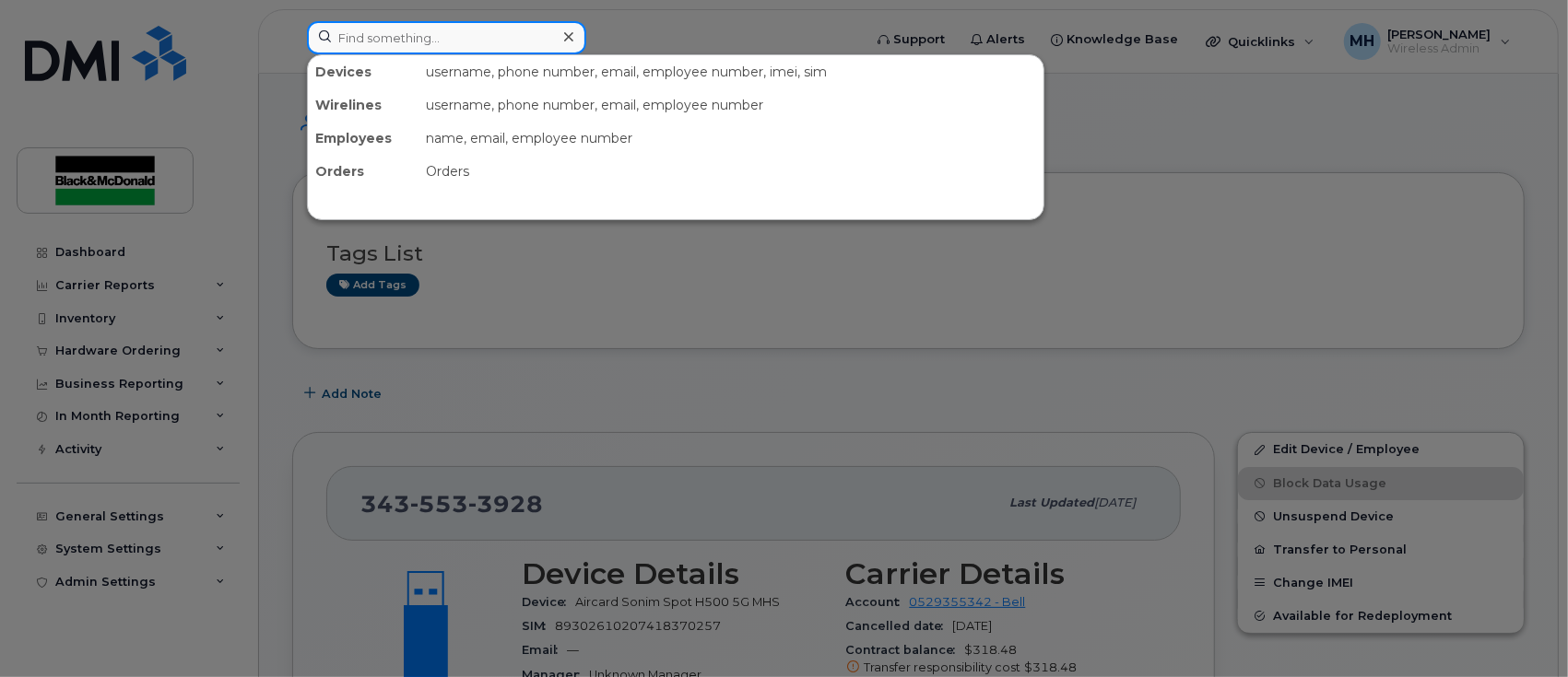
click at [408, 48] on input at bounding box center [446, 38] width 279 height 33
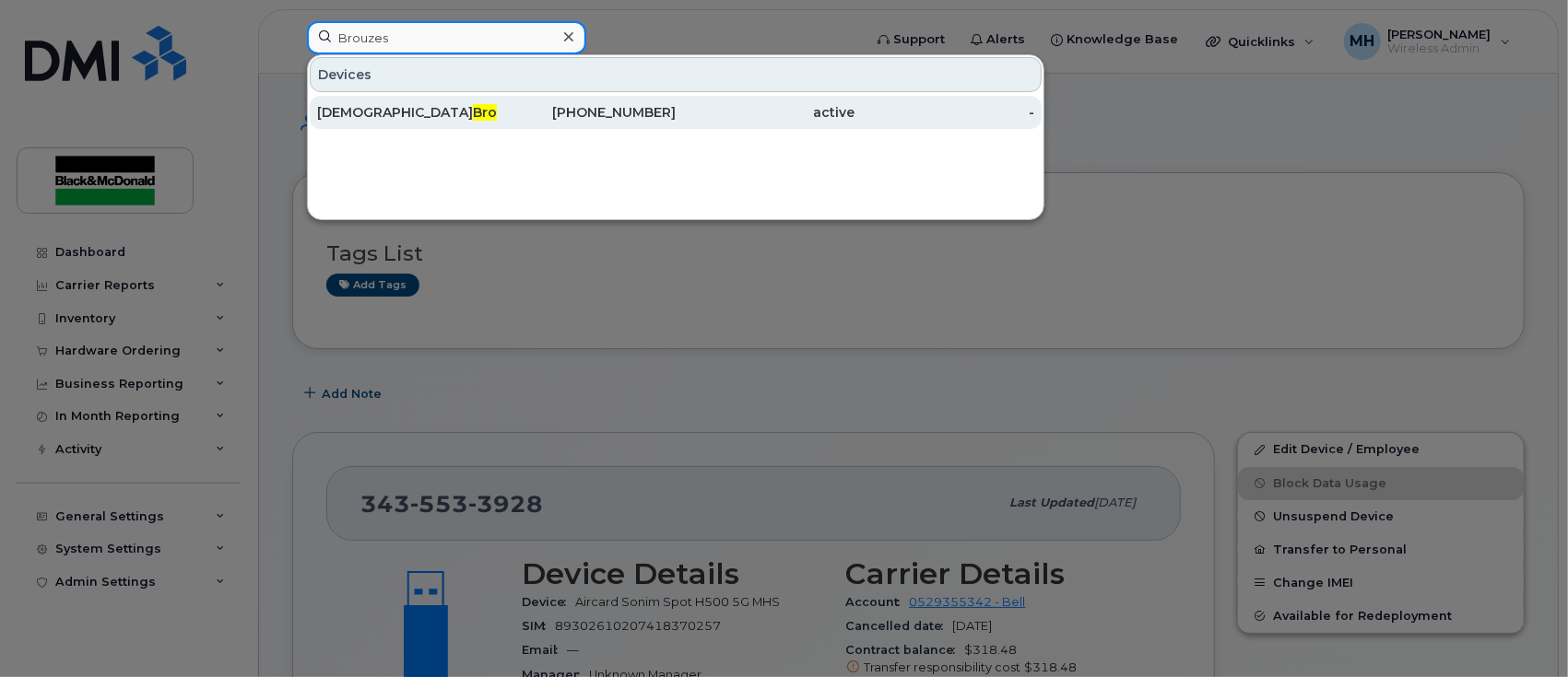
type input "Brouzes"
click at [473, 111] on span "Brouzes" at bounding box center [500, 113] width 55 height 17
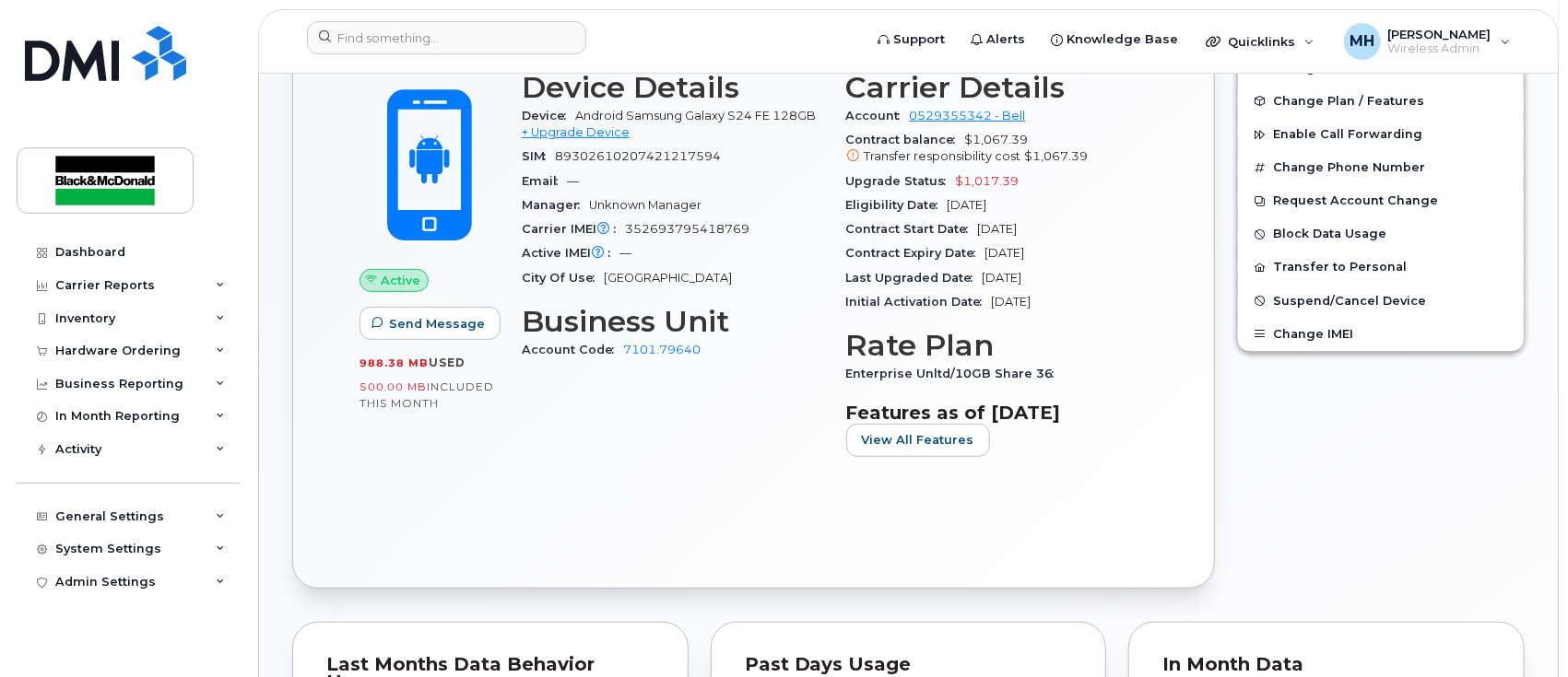
scroll to position [491, 0]
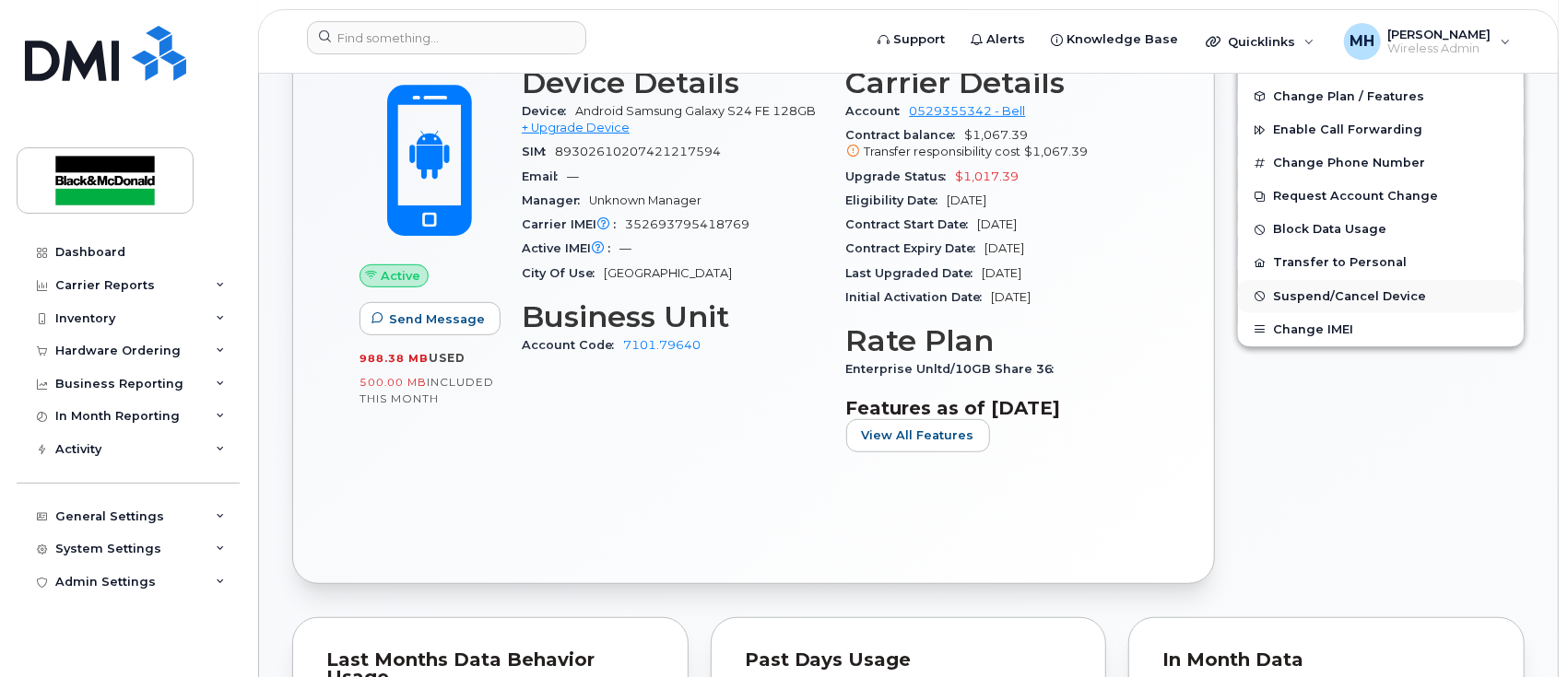
click at [1354, 298] on span "Suspend/Cancel Device" at bounding box center [1349, 296] width 153 height 14
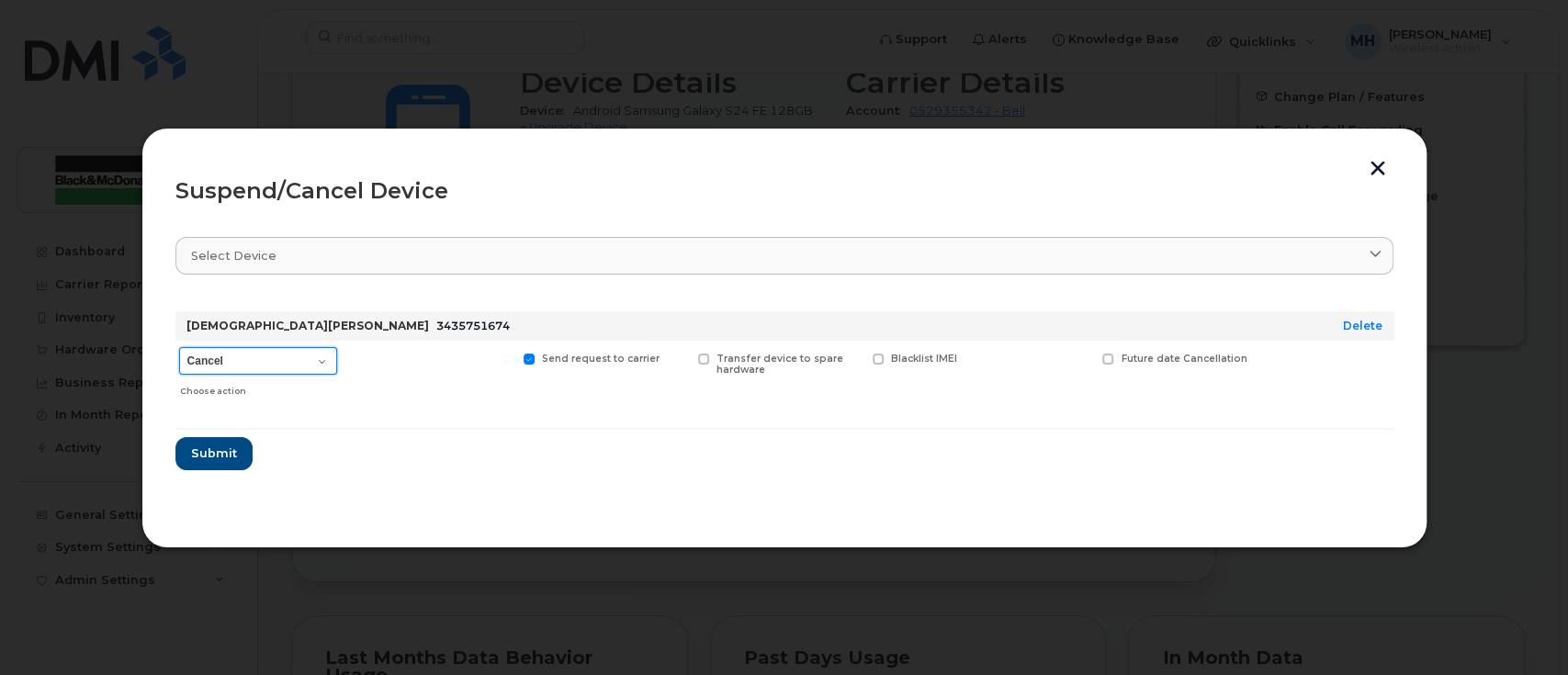
click at [323, 352] on select "Cancel Suspend - Extend Suspension Suspend - Reduced Rate Suspend - Full Rate S…" at bounding box center [258, 360] width 158 height 27
select select "[object Object]"
click at [179, 347] on select "Cancel Suspend - Extend Suspension Suspend - Reduced Rate Suspend - Full Rate S…" at bounding box center [258, 360] width 158 height 27
click at [351, 355] on span at bounding box center [354, 359] width 12 height 12
click at [336, 355] on input "Available for new activations/redeployments" at bounding box center [332, 358] width 9 height 9
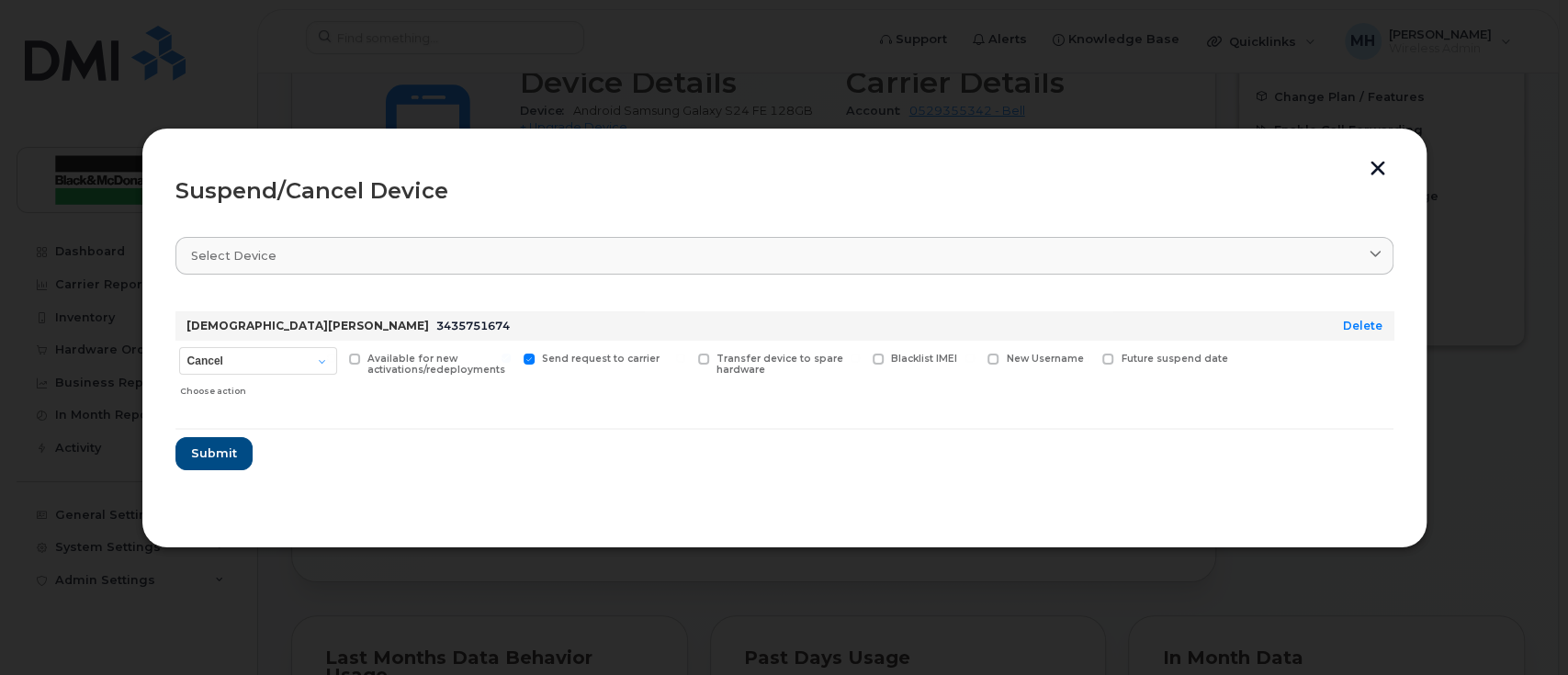
checkbox input "true"
click at [218, 452] on span "Submit" at bounding box center [213, 453] width 46 height 18
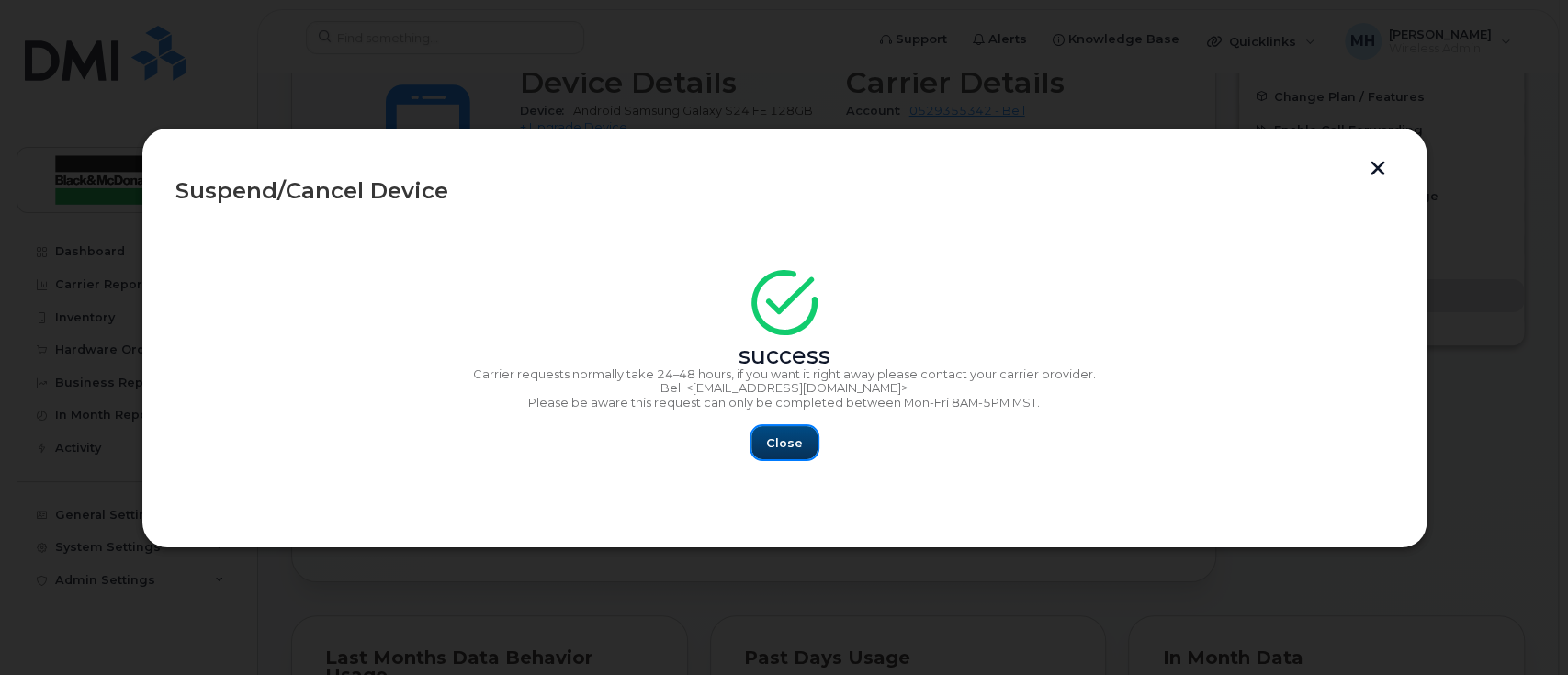
click at [779, 446] on span "Close" at bounding box center [784, 443] width 37 height 18
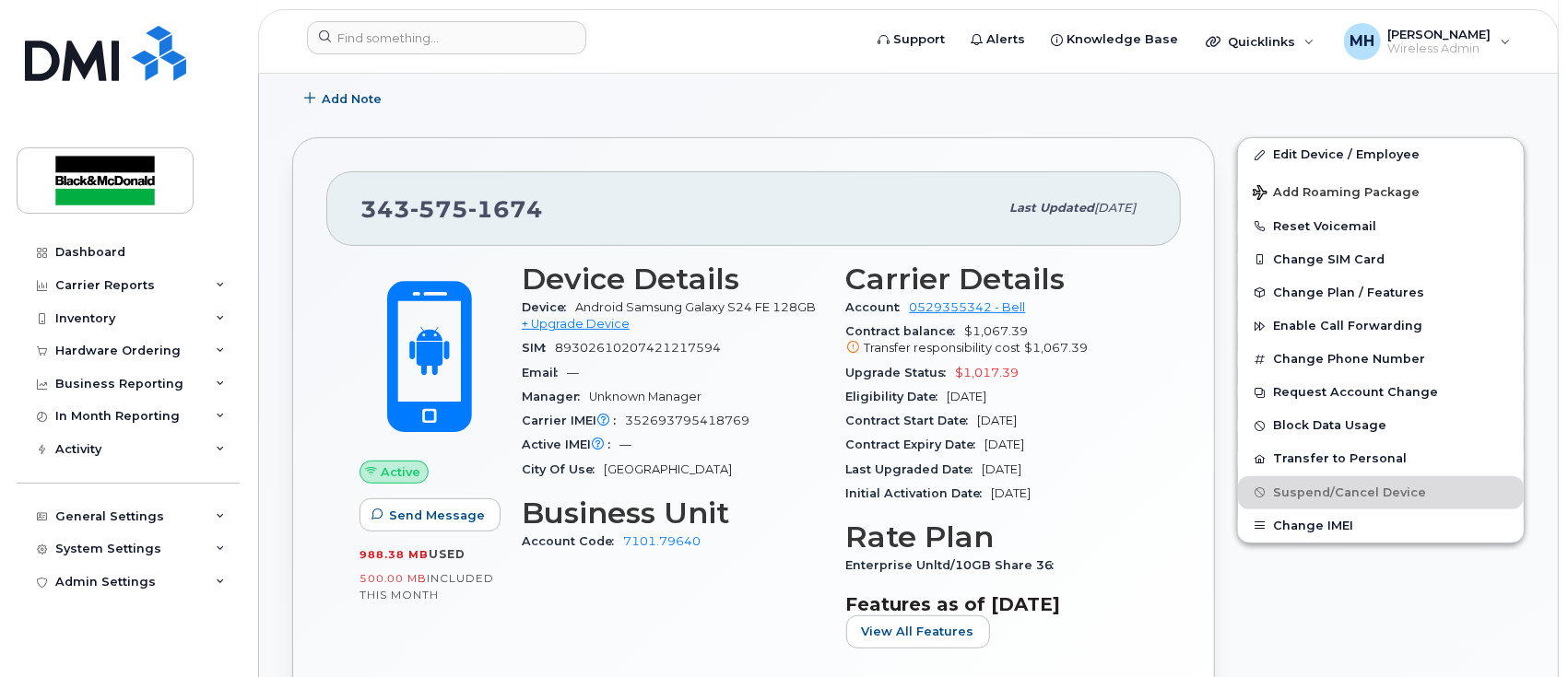
scroll to position [122, 0]
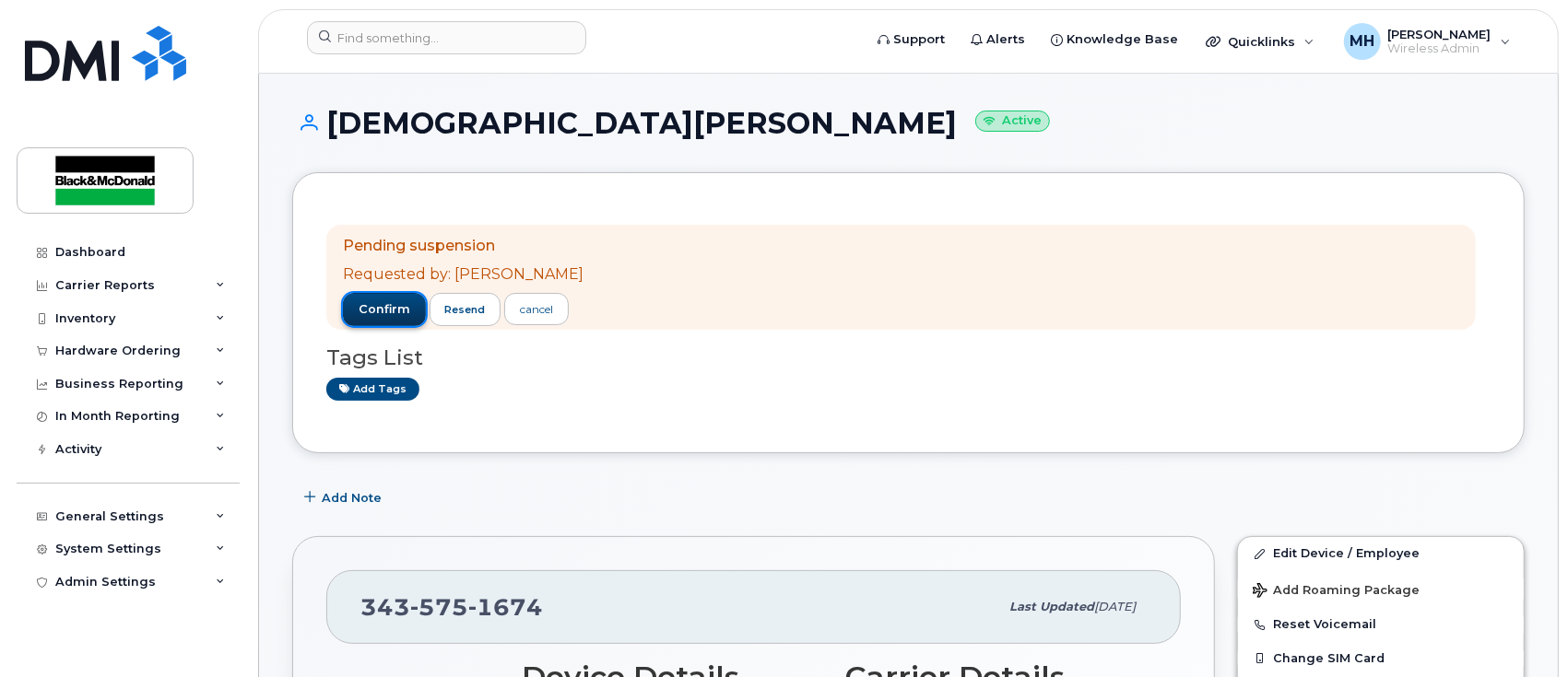
click at [387, 295] on button "confirm" at bounding box center [385, 309] width 83 height 33
